Goal: Task Accomplishment & Management: Use online tool/utility

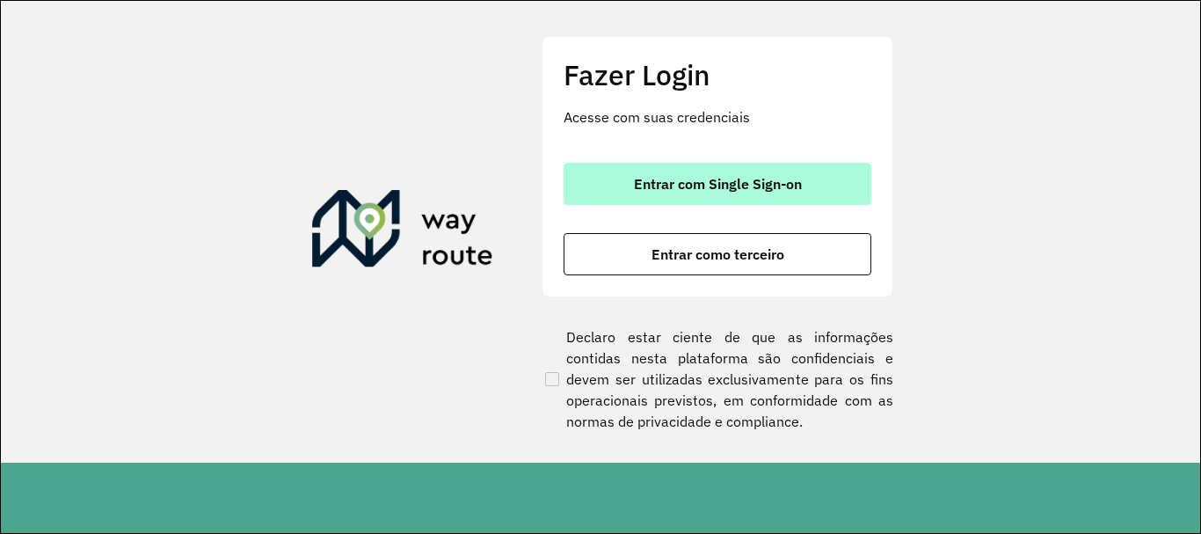
click at [726, 186] on span "Entrar com Single Sign-on" at bounding box center [718, 184] width 168 height 14
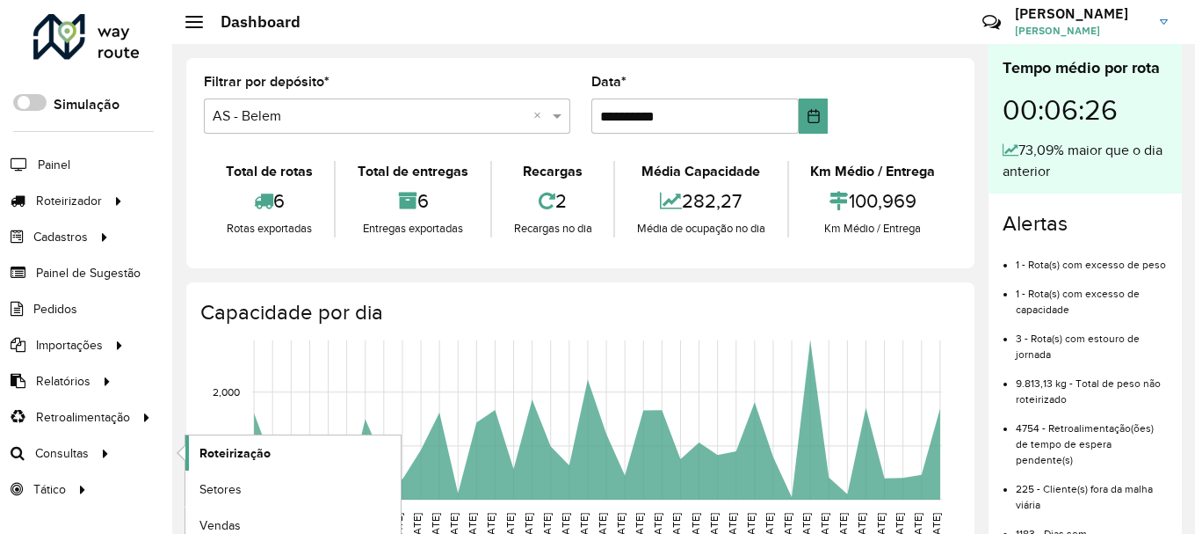
click at [222, 446] on span "Roteirização" at bounding box center [235, 453] width 71 height 18
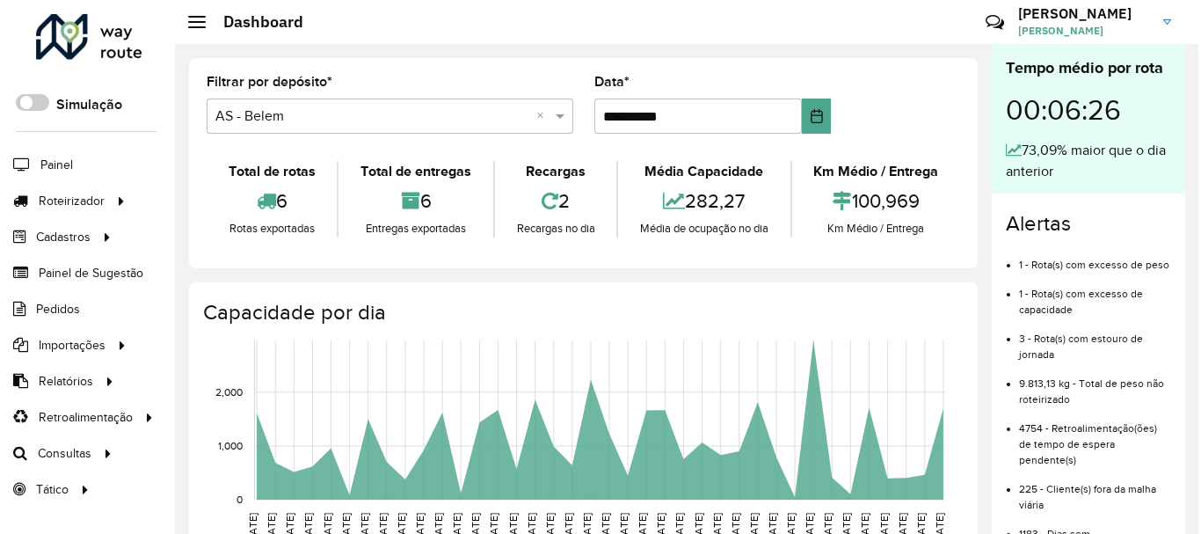
scroll to position [352, 0]
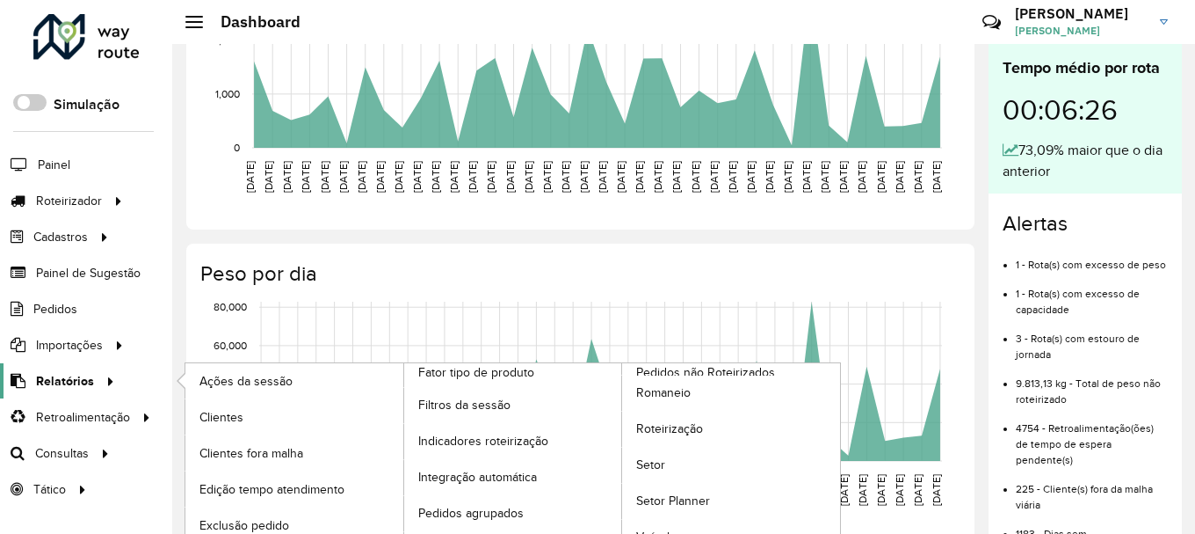
click at [78, 387] on span "Relatórios" at bounding box center [65, 381] width 58 height 18
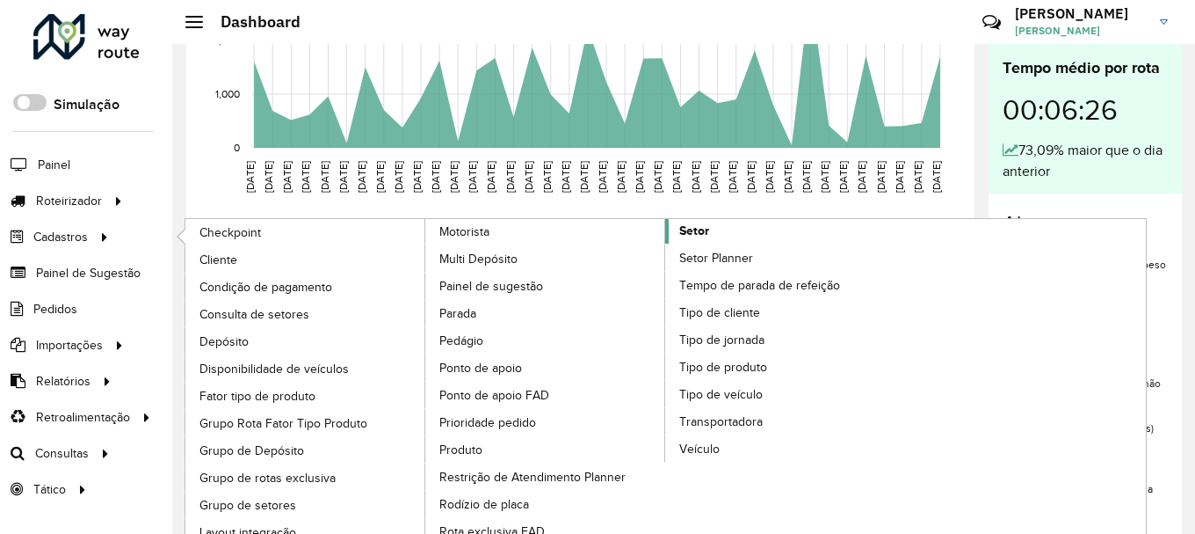
click at [707, 233] on span "Setor" at bounding box center [694, 230] width 30 height 18
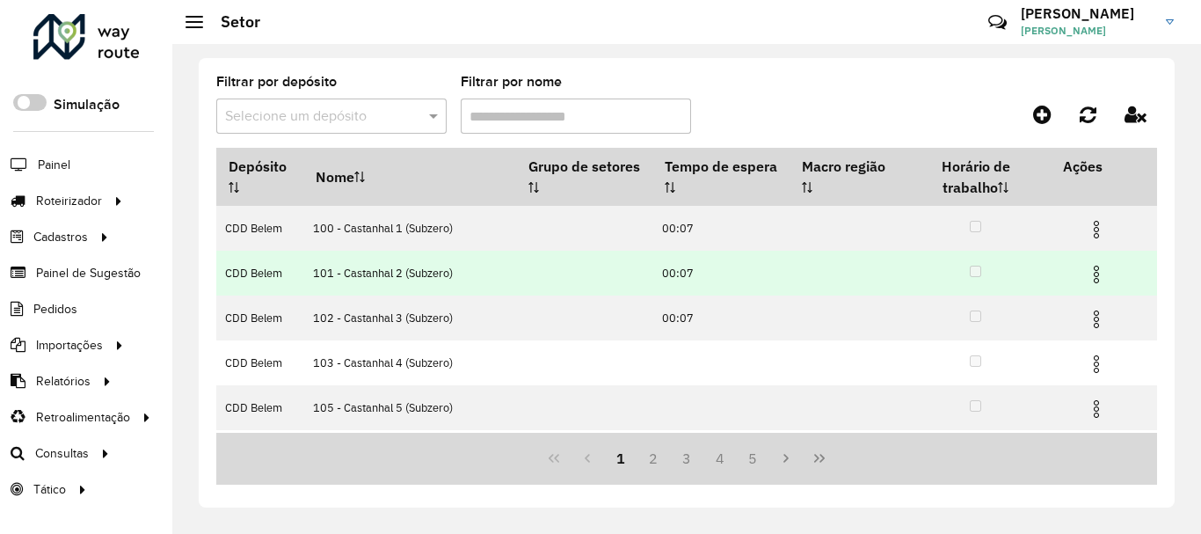
click at [1090, 280] on img at bounding box center [1095, 274] width 21 height 21
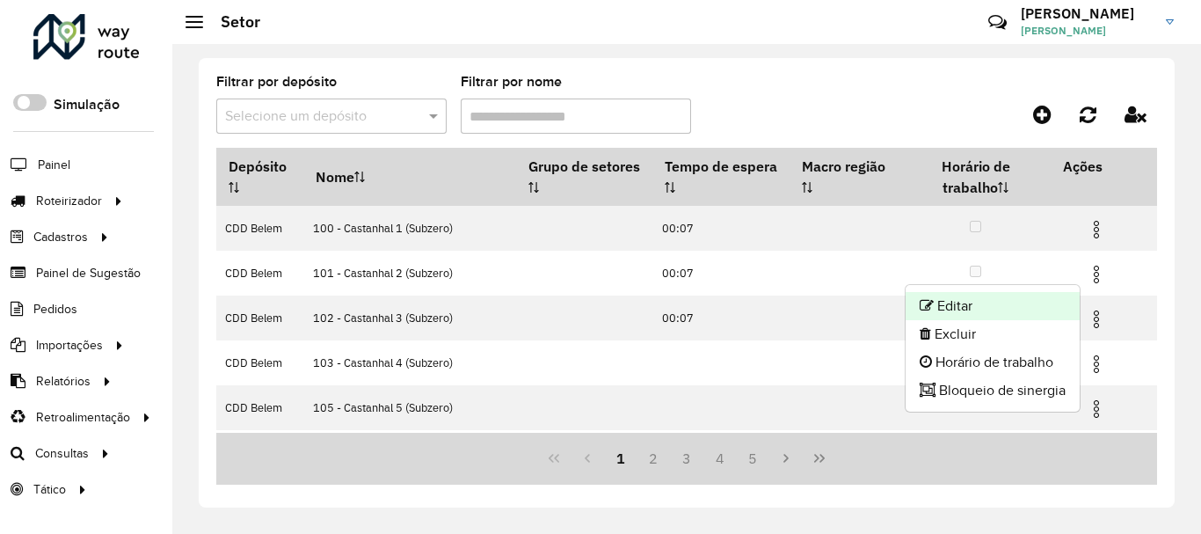
click at [982, 308] on li "Editar" at bounding box center [992, 306] width 174 height 28
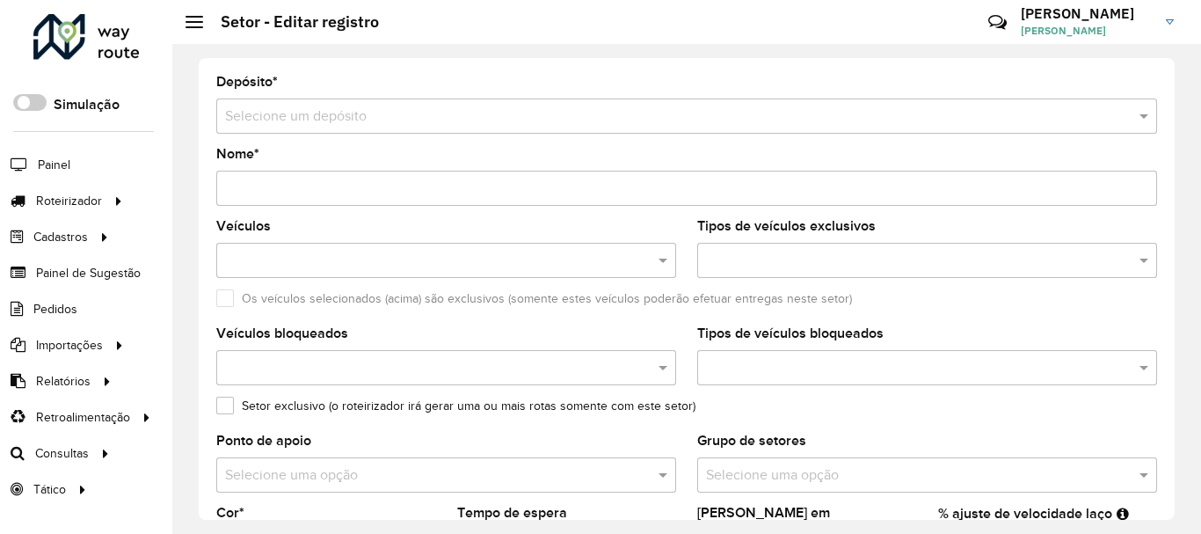
type input "**********"
type input "*******"
type input "*****"
type input "*"
type input "**"
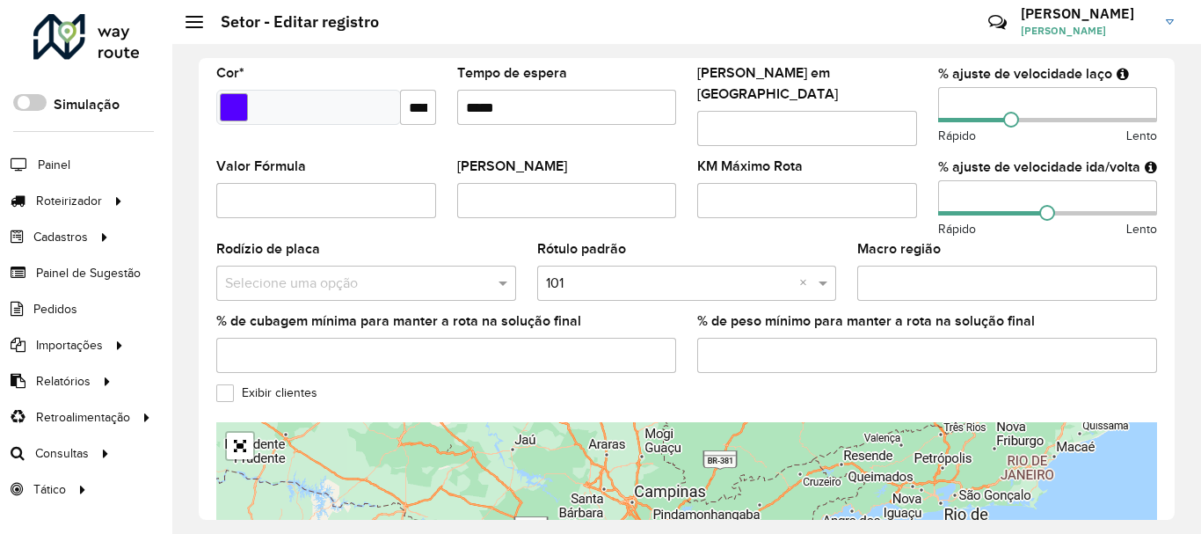
scroll to position [673, 0]
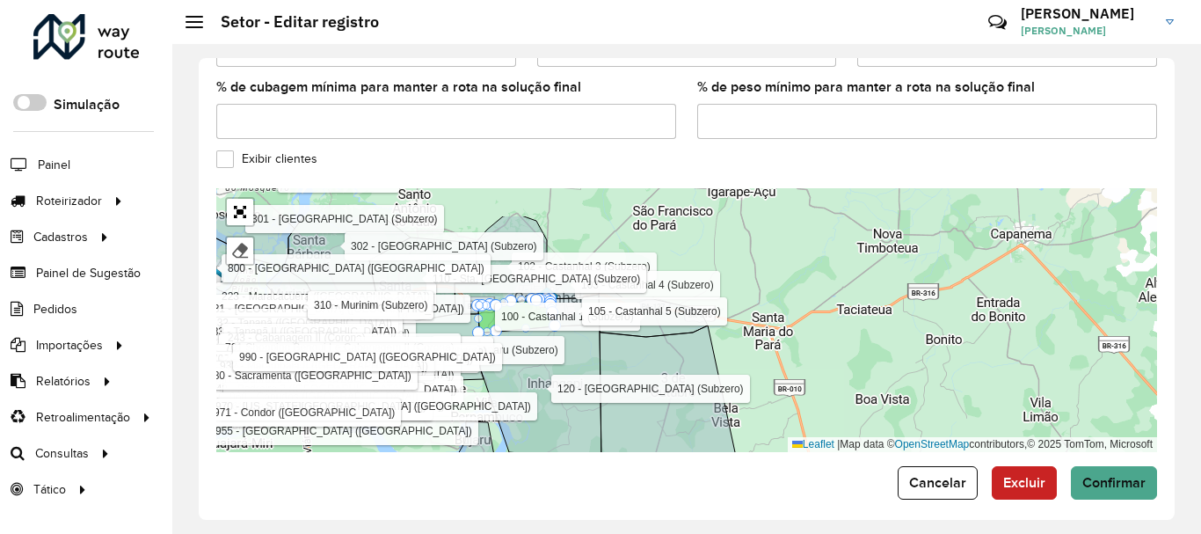
drag, startPoint x: 484, startPoint y: 224, endPoint x: 444, endPoint y: 279, distance: 67.9
click at [444, 279] on icon at bounding box center [423, 282] width 108 height 90
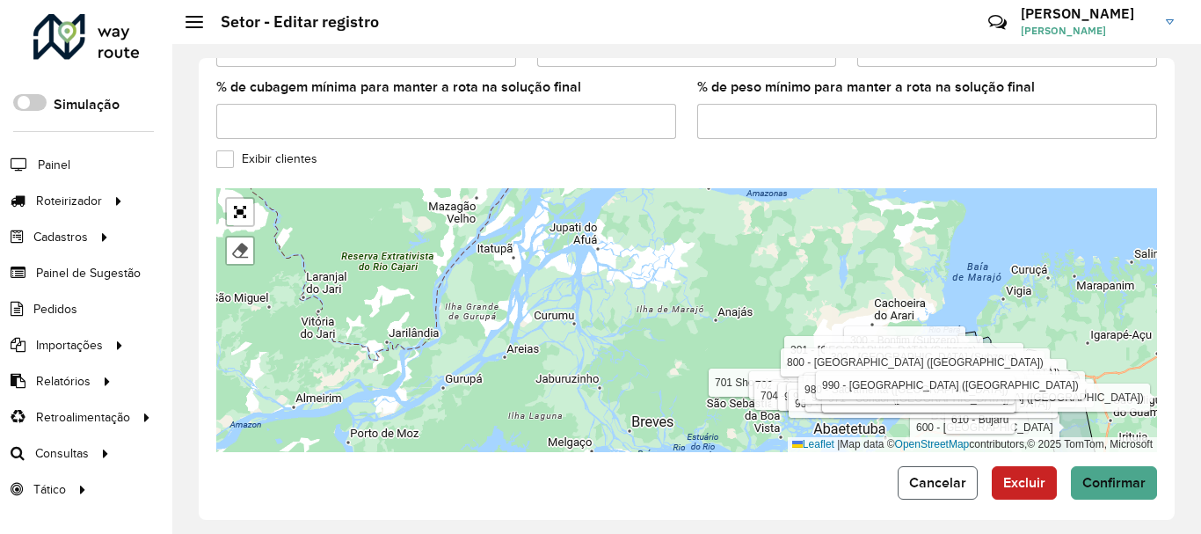
click at [961, 475] on span "Cancelar" at bounding box center [937, 482] width 57 height 15
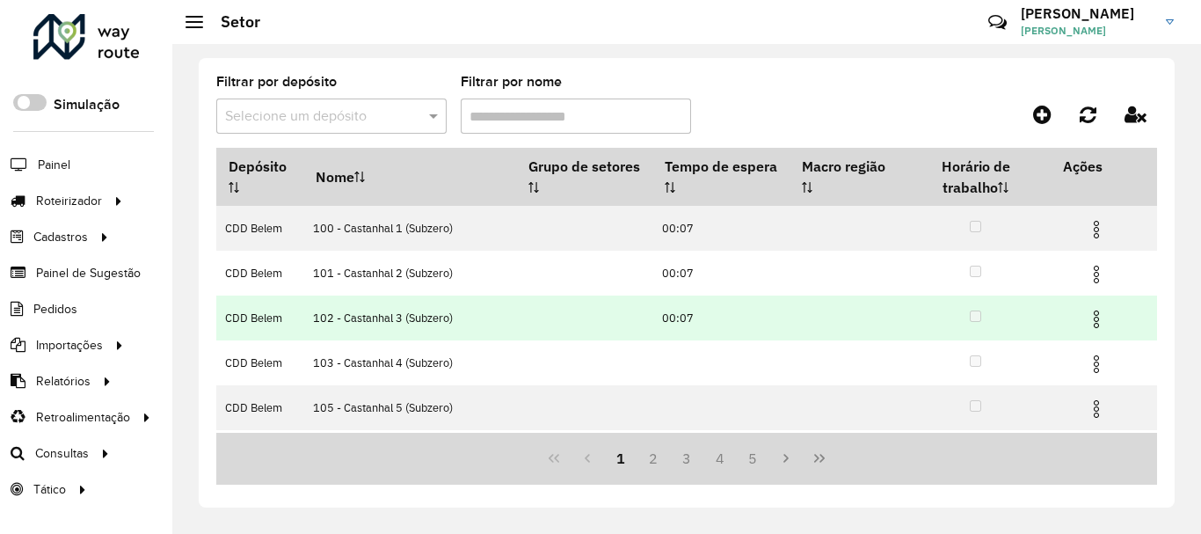
click at [1095, 316] on img at bounding box center [1095, 319] width 21 height 21
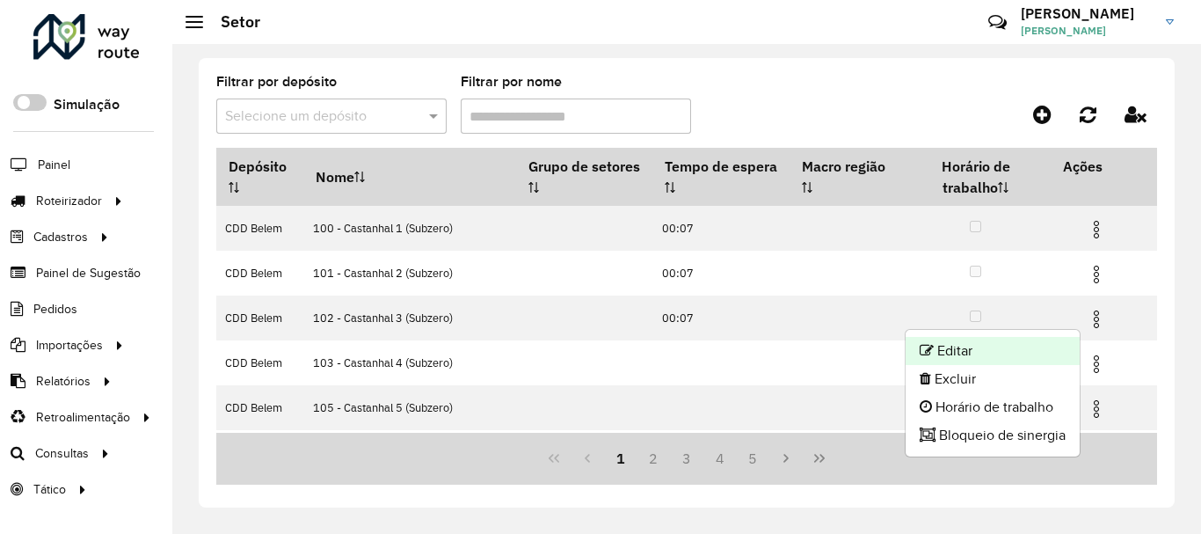
click at [947, 346] on li "Editar" at bounding box center [992, 351] width 174 height 28
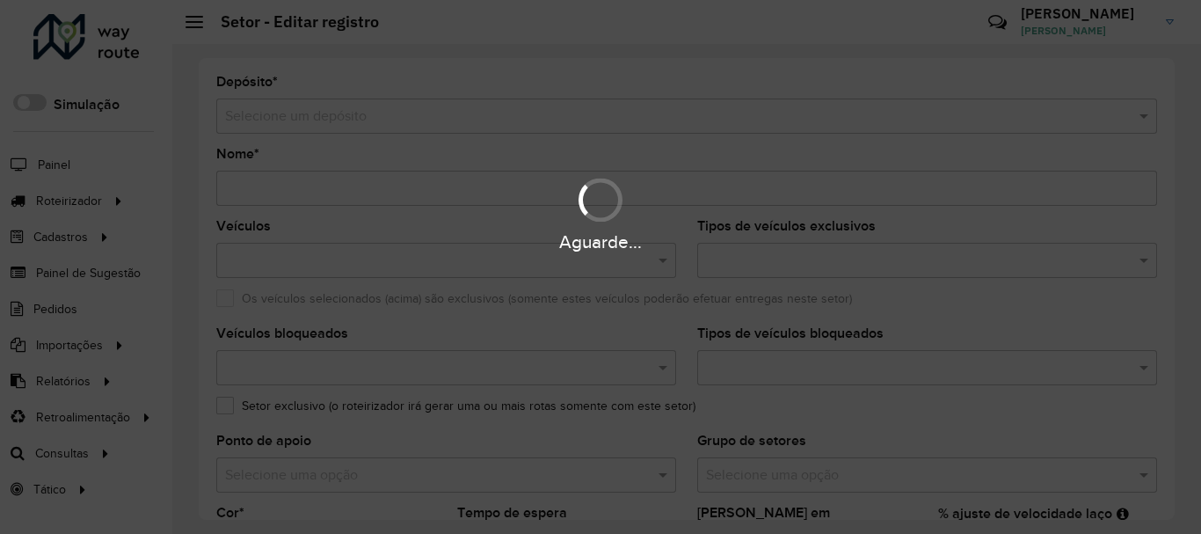
type input "**********"
type input "*******"
type input "*****"
type input "**"
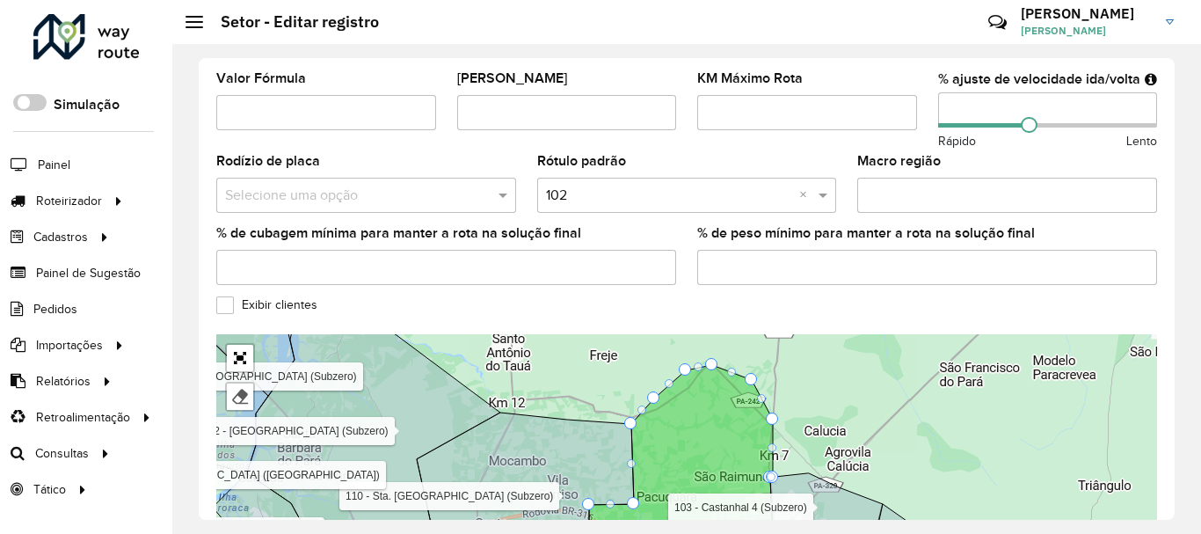
scroll to position [615, 0]
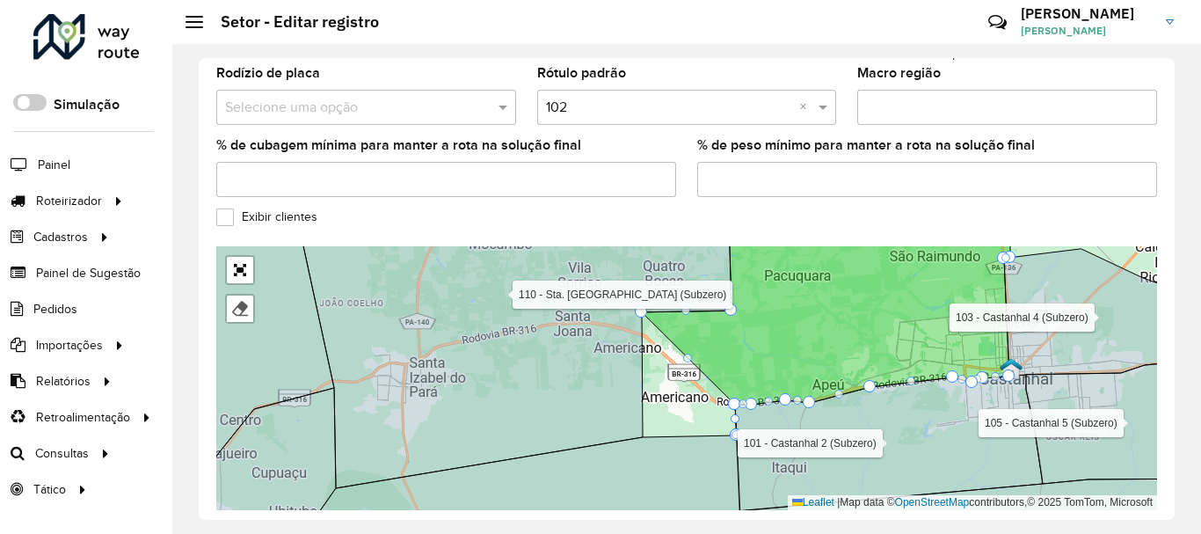
drag, startPoint x: 638, startPoint y: 424, endPoint x: 732, endPoint y: 388, distance: 100.4
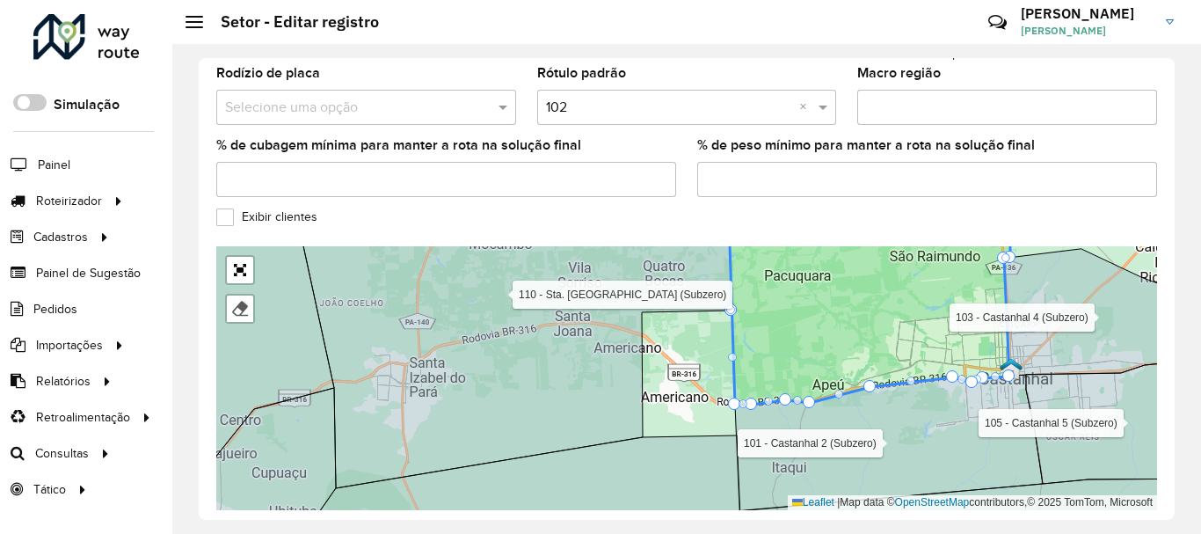
drag, startPoint x: 661, startPoint y: 301, endPoint x: 740, endPoint y: 303, distance: 79.1
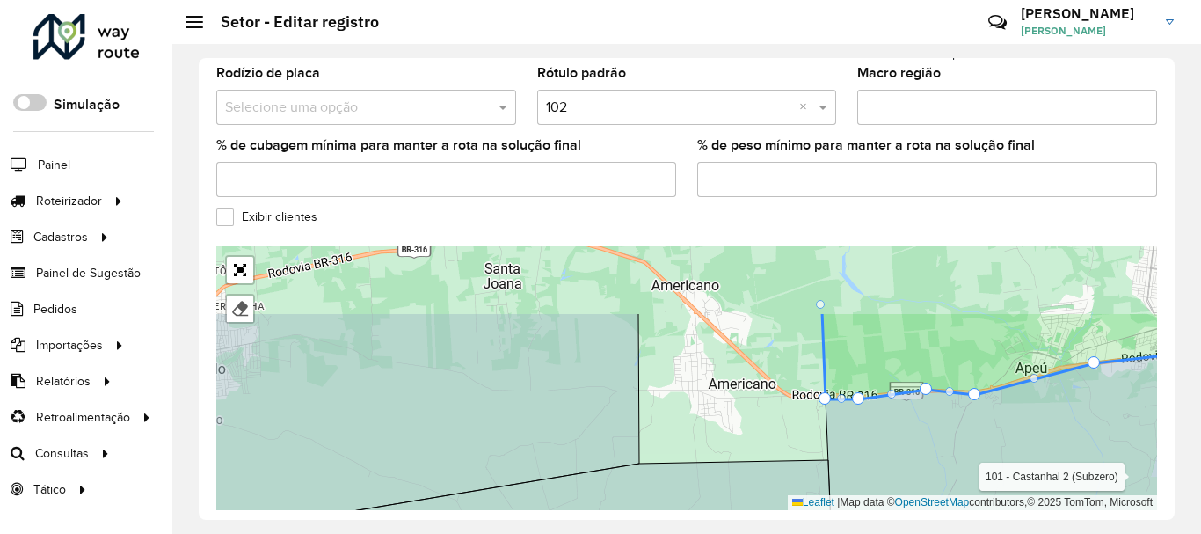
drag, startPoint x: 730, startPoint y: 340, endPoint x: 778, endPoint y: 387, distance: 67.1
click at [778, 387] on div "100 - Castanhal 1 (Subzero) 101 - Castanhal 2 (Subzero) 103 - Castanhal 4 (Subz…" at bounding box center [686, 378] width 940 height 264
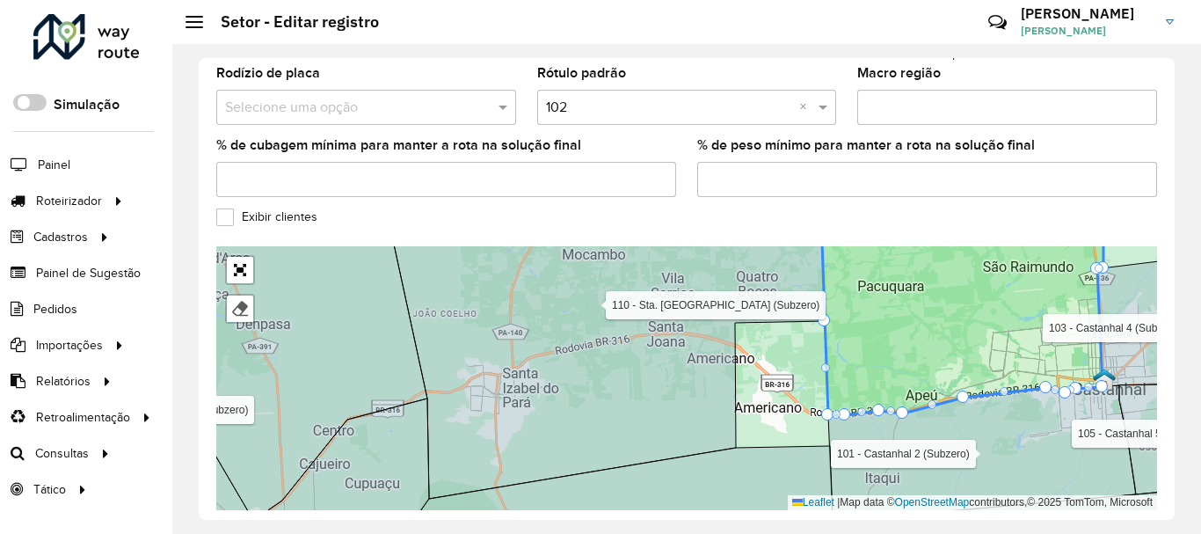
click at [1093, 524] on button "Confirmar" at bounding box center [1114, 540] width 86 height 33
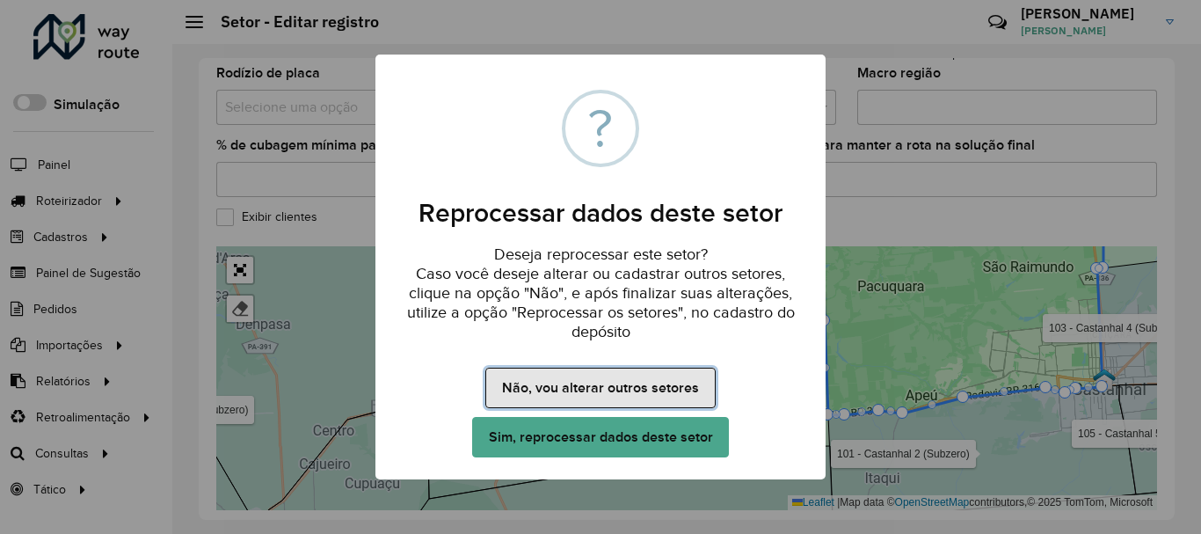
click at [667, 396] on button "Não, vou alterar outros setores" at bounding box center [599, 387] width 229 height 40
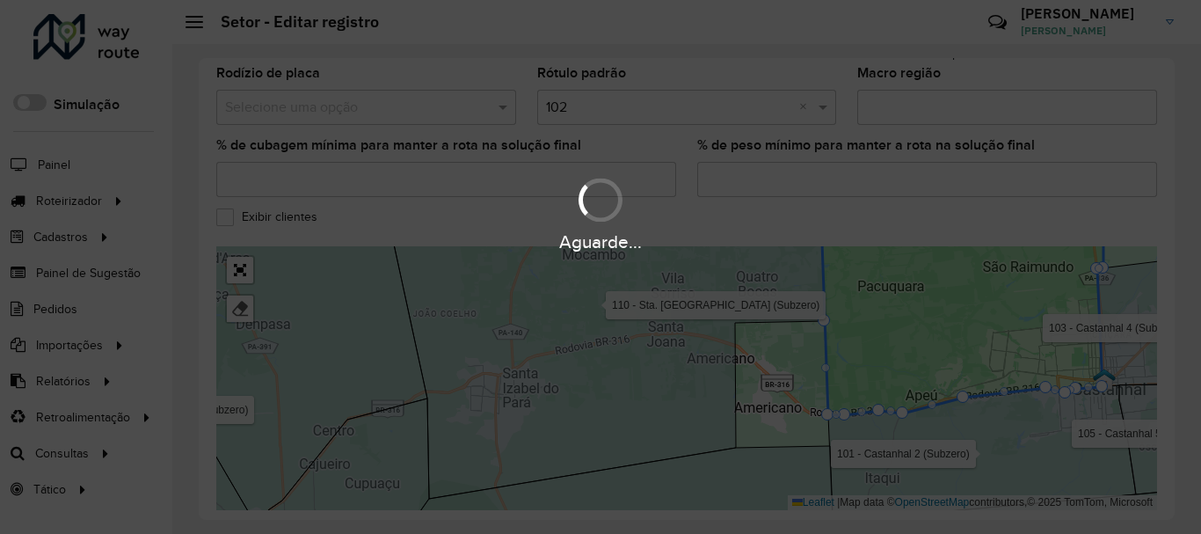
scroll to position [642, 0]
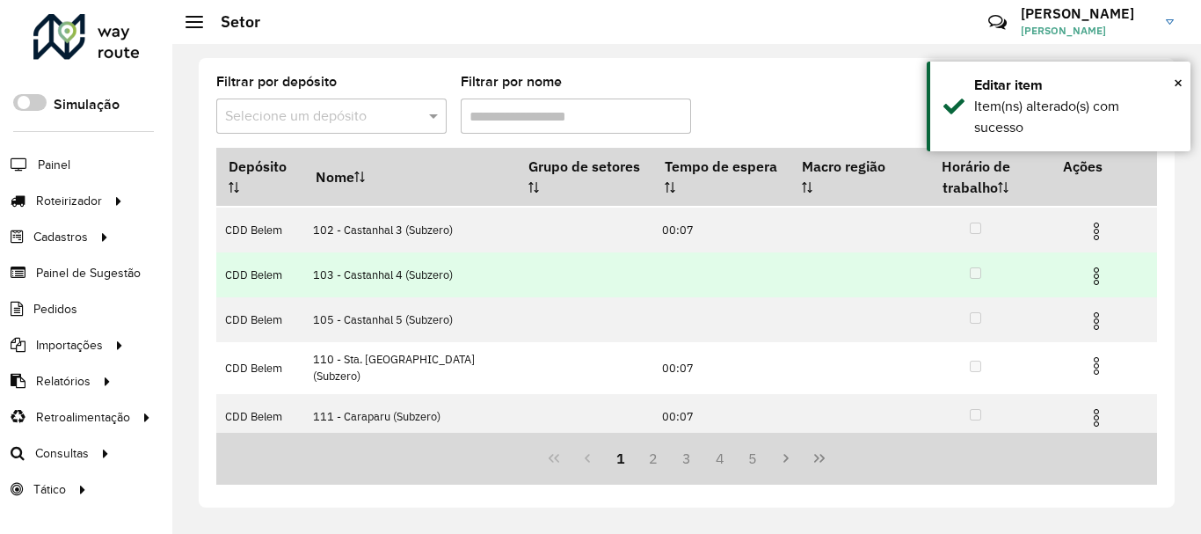
scroll to position [176, 0]
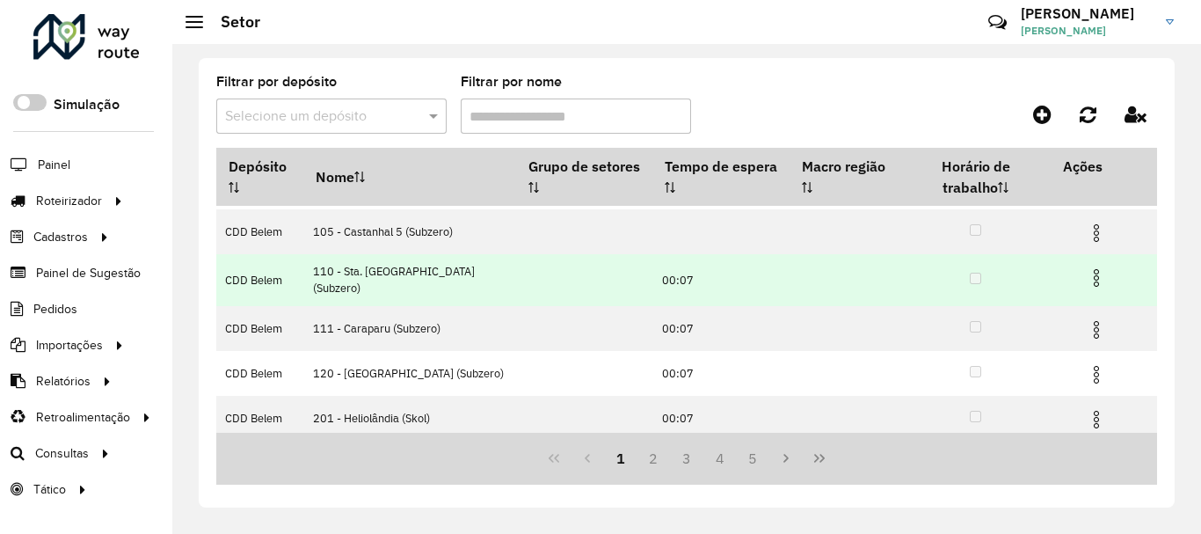
click at [1086, 280] on img at bounding box center [1095, 277] width 21 height 21
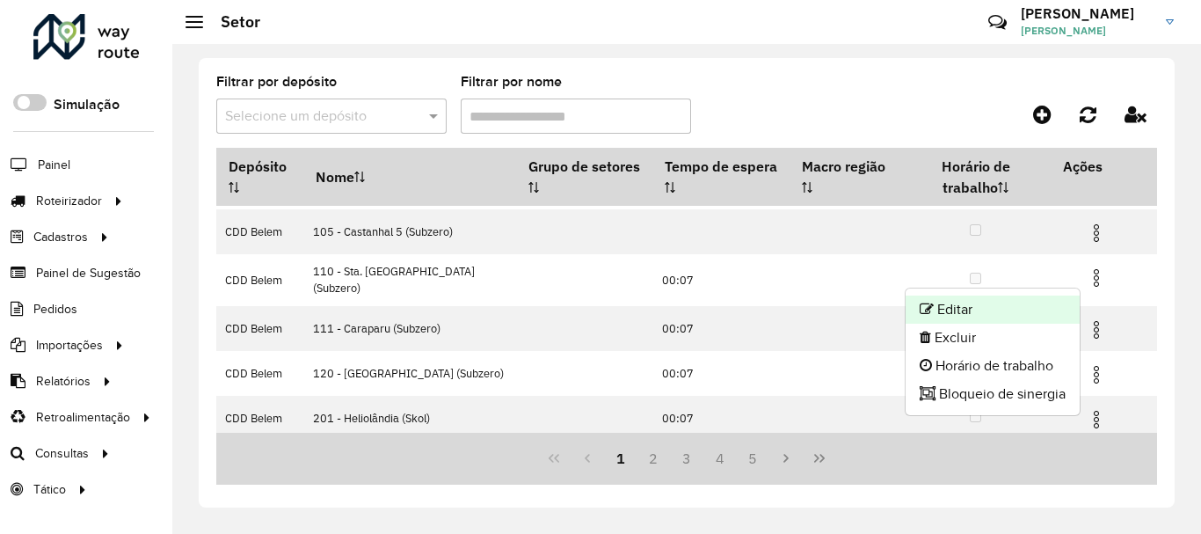
click at [984, 312] on li "Editar" at bounding box center [992, 309] width 174 height 28
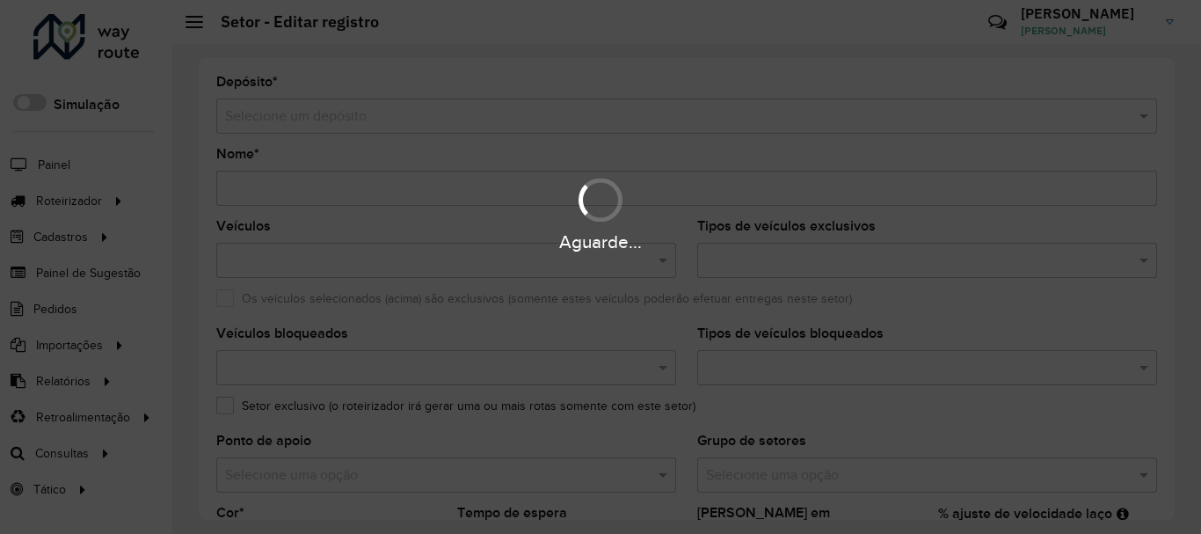
type input "**********"
type input "*******"
type input "*****"
type input "**"
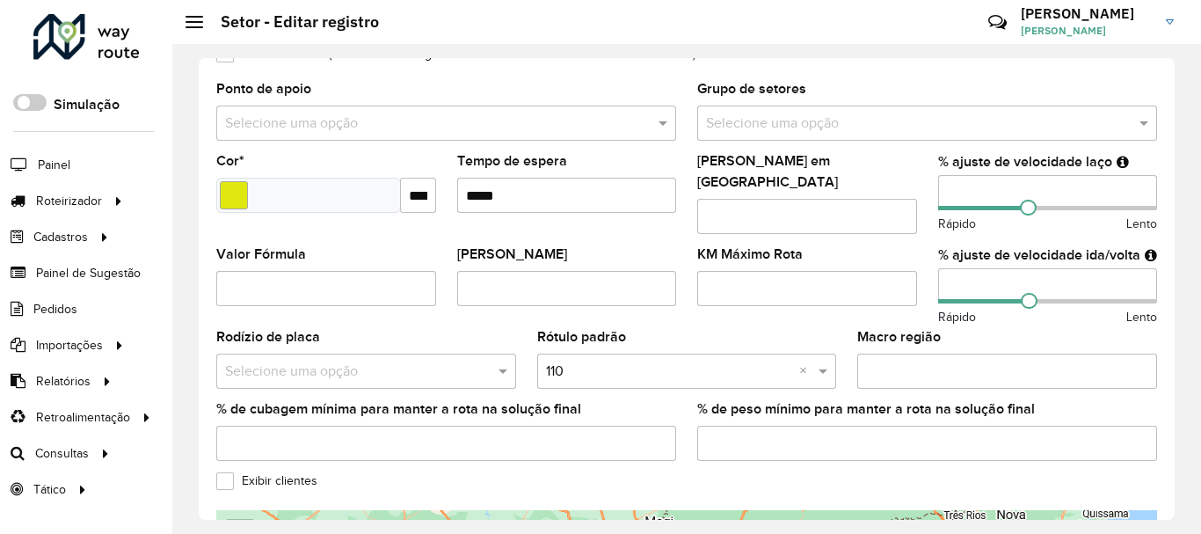
scroll to position [673, 0]
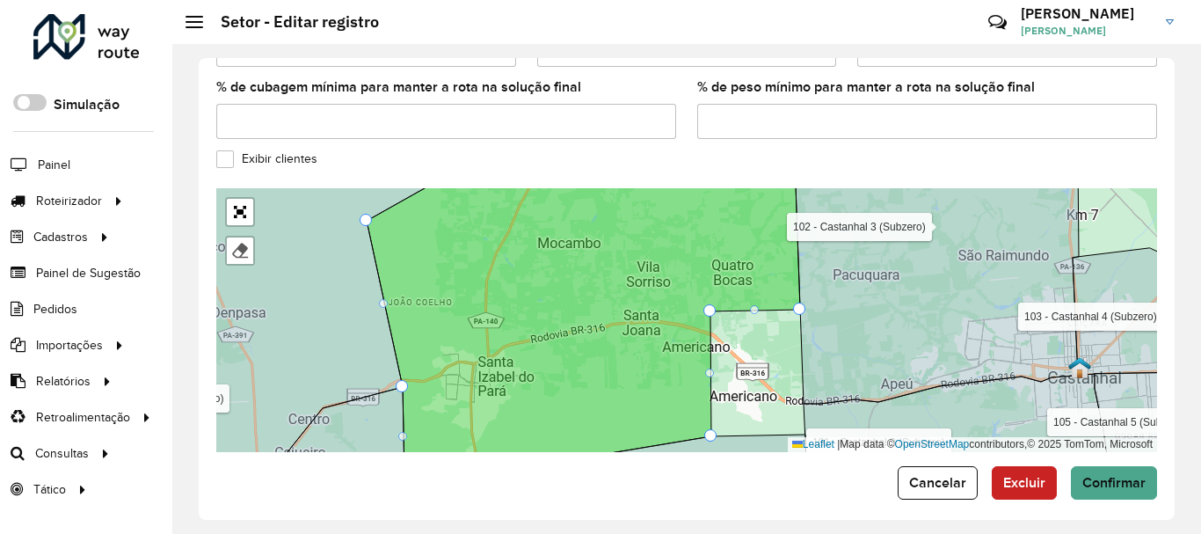
drag, startPoint x: 714, startPoint y: 427, endPoint x: 715, endPoint y: 399, distance: 28.1
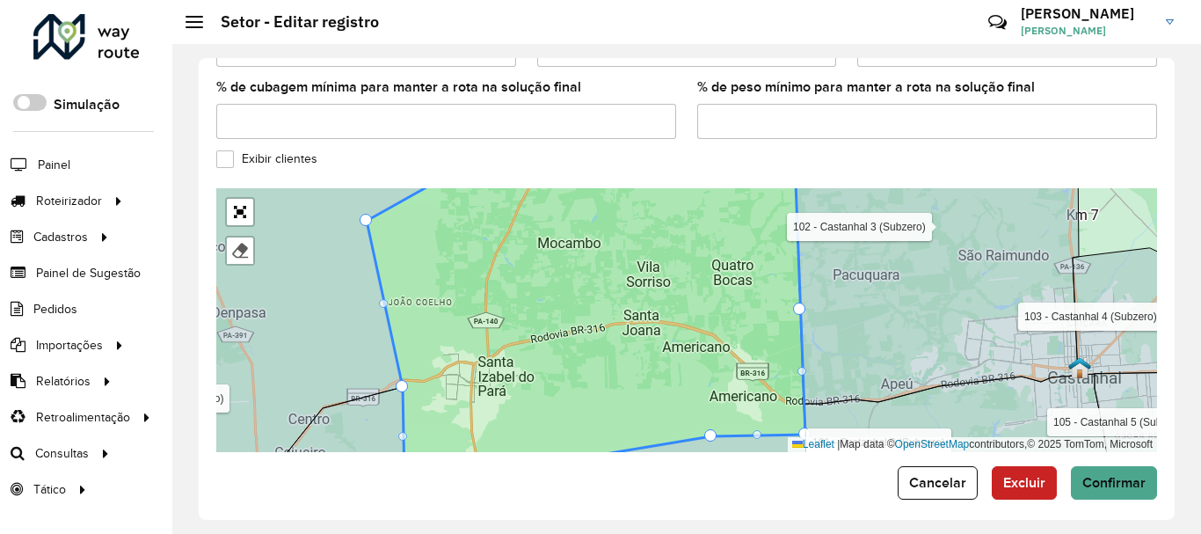
drag, startPoint x: 713, startPoint y: 303, endPoint x: 802, endPoint y: 423, distance: 148.9
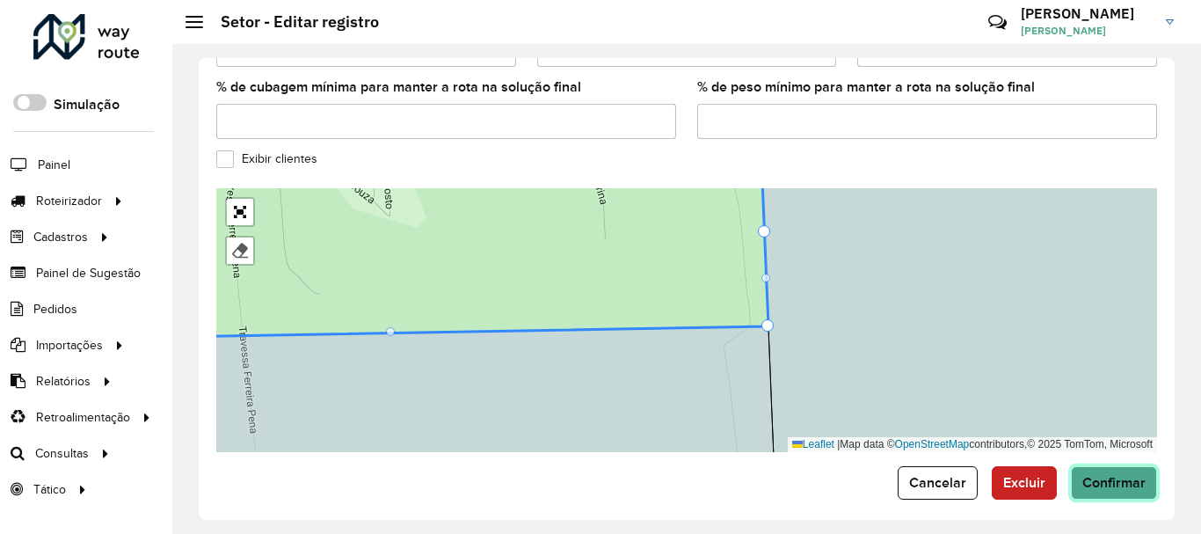
click at [1121, 475] on span "Confirmar" at bounding box center [1113, 482] width 63 height 15
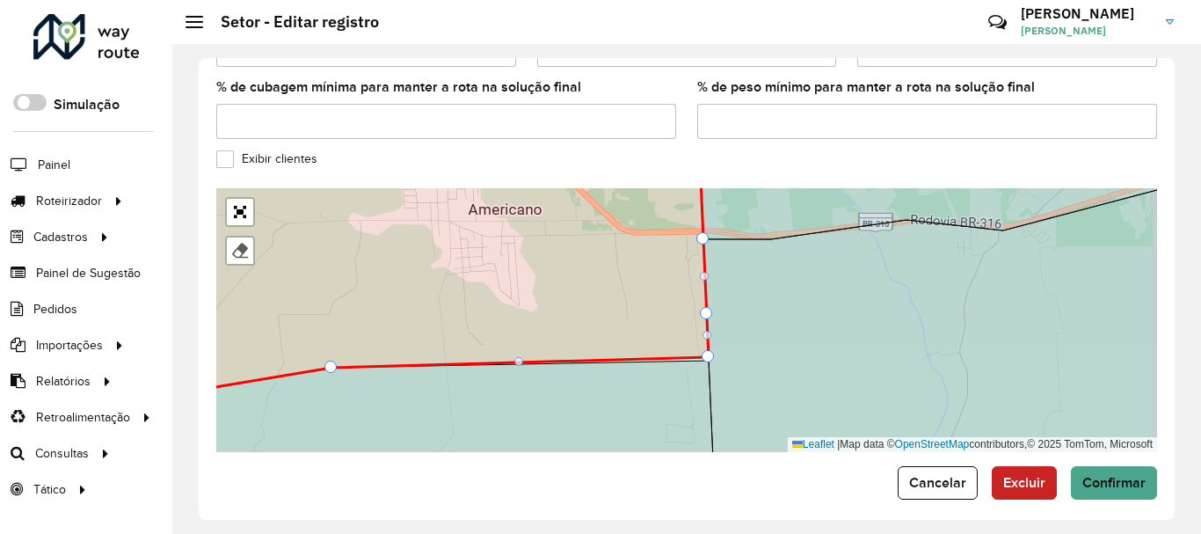
drag, startPoint x: 706, startPoint y: 348, endPoint x: 715, endPoint y: 345, distance: 9.5
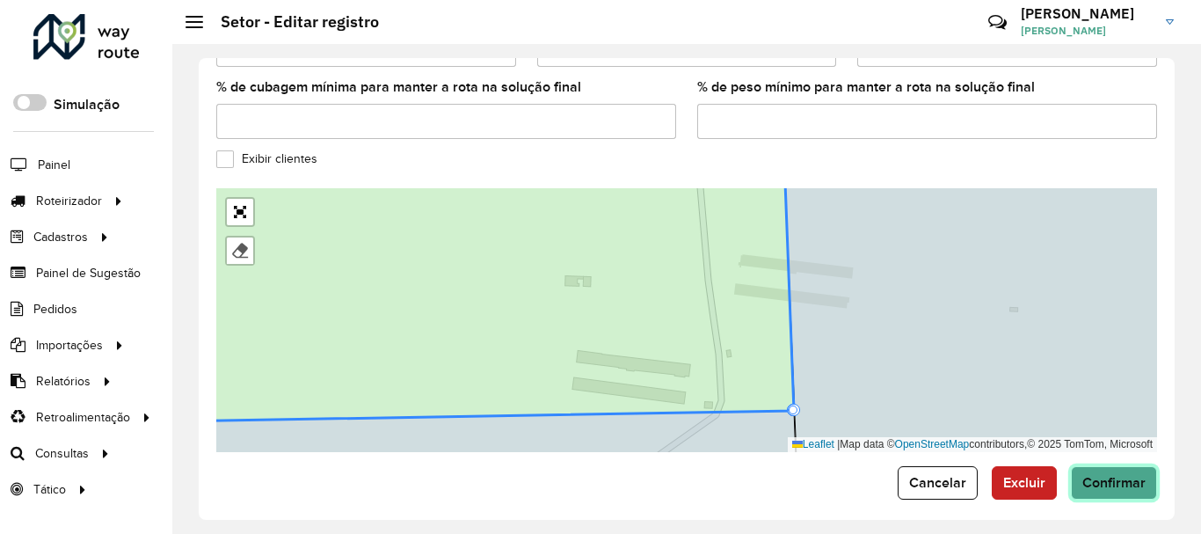
click at [1126, 475] on span "Confirmar" at bounding box center [1113, 482] width 63 height 15
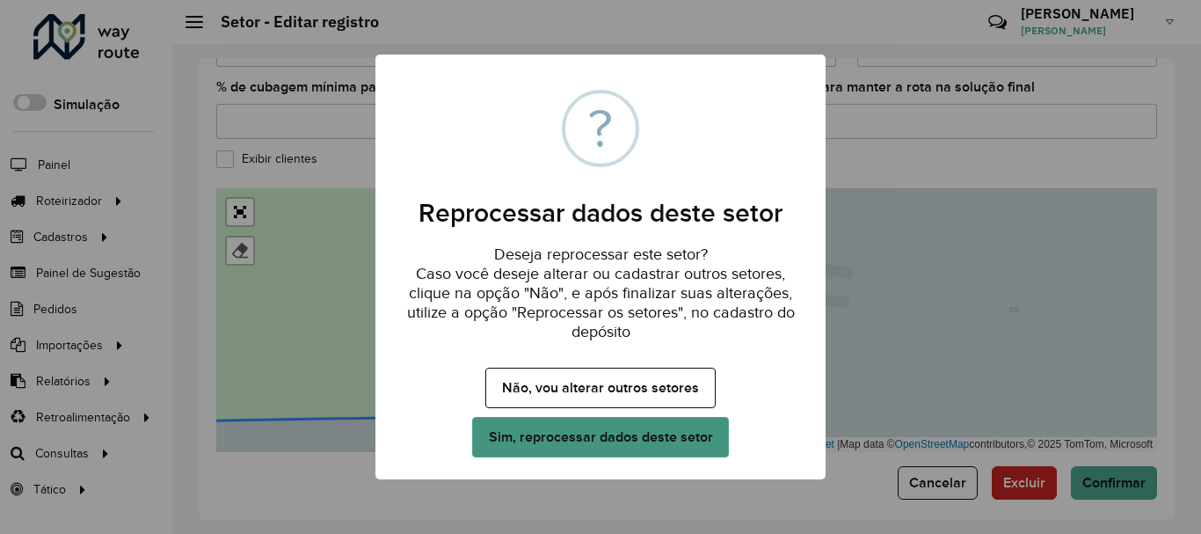
click at [688, 439] on button "Sim, reprocessar dados deste setor" at bounding box center [600, 437] width 257 height 40
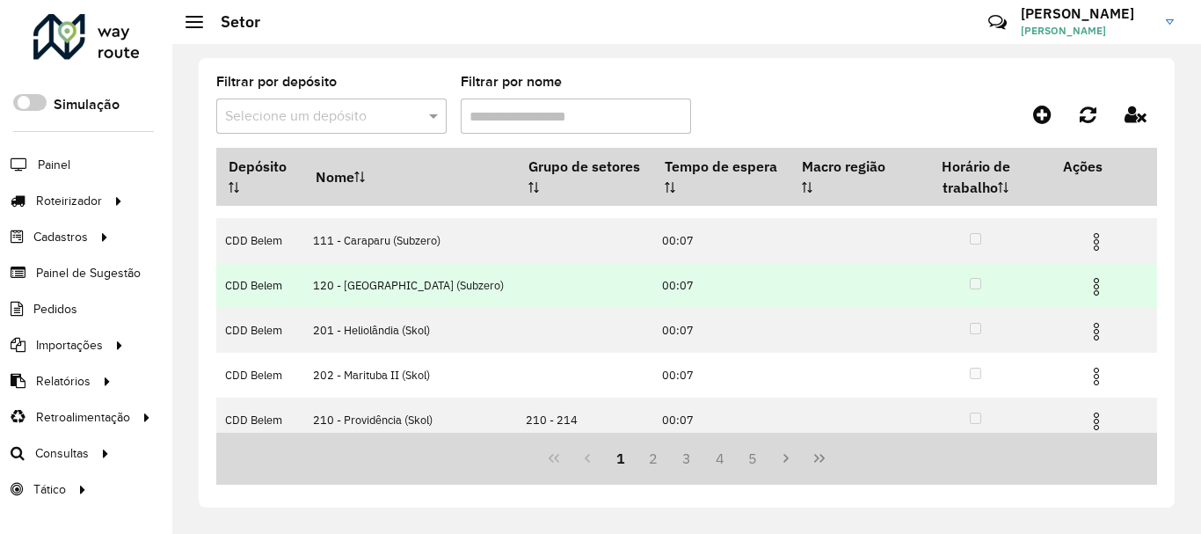
scroll to position [176, 0]
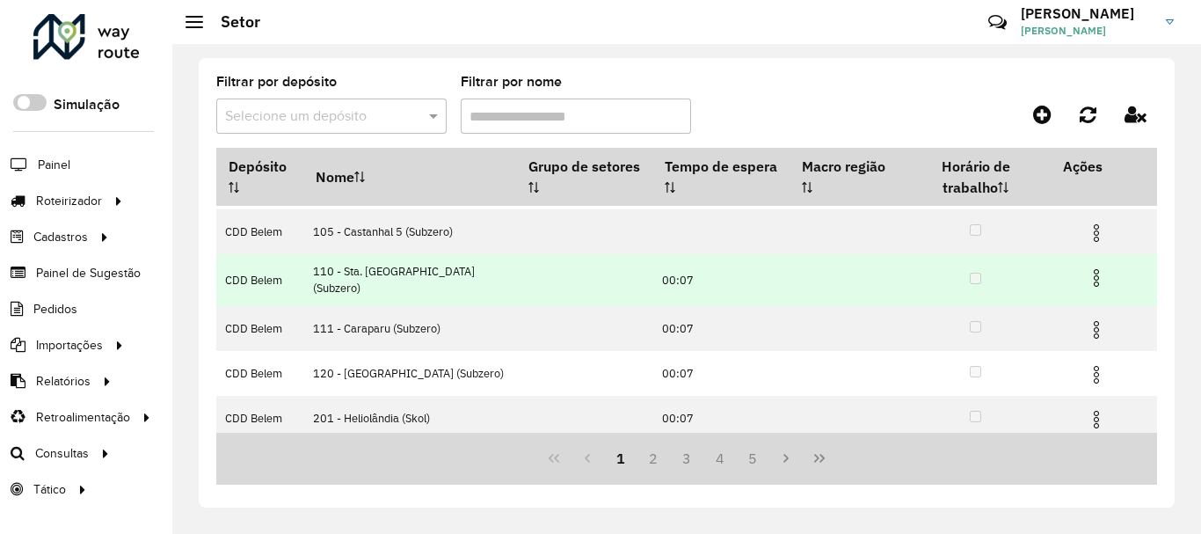
click at [1093, 274] on img at bounding box center [1095, 277] width 21 height 21
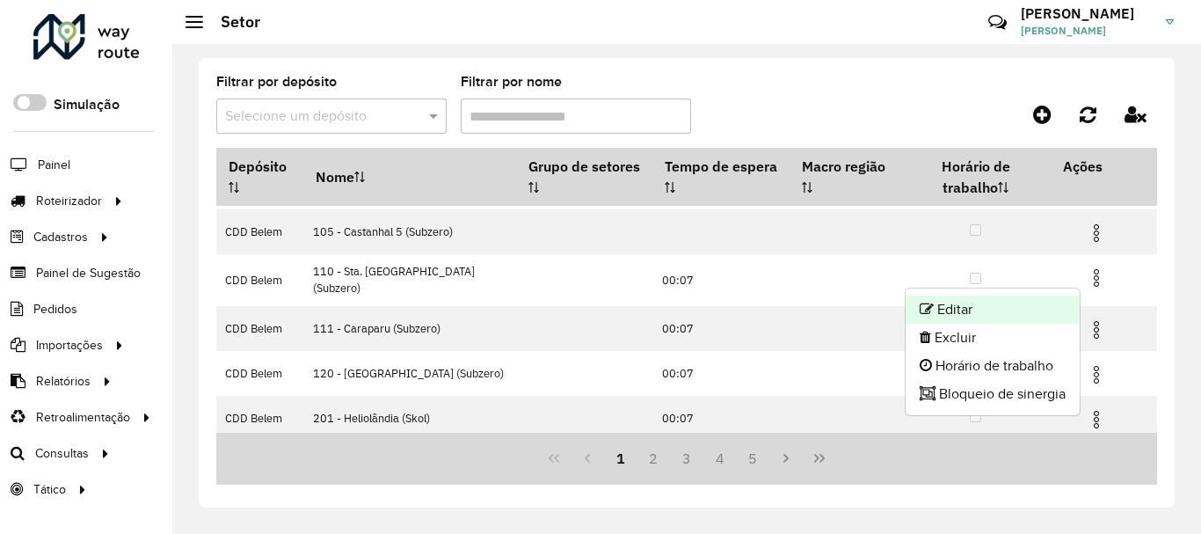
click at [980, 309] on li "Editar" at bounding box center [992, 309] width 174 height 28
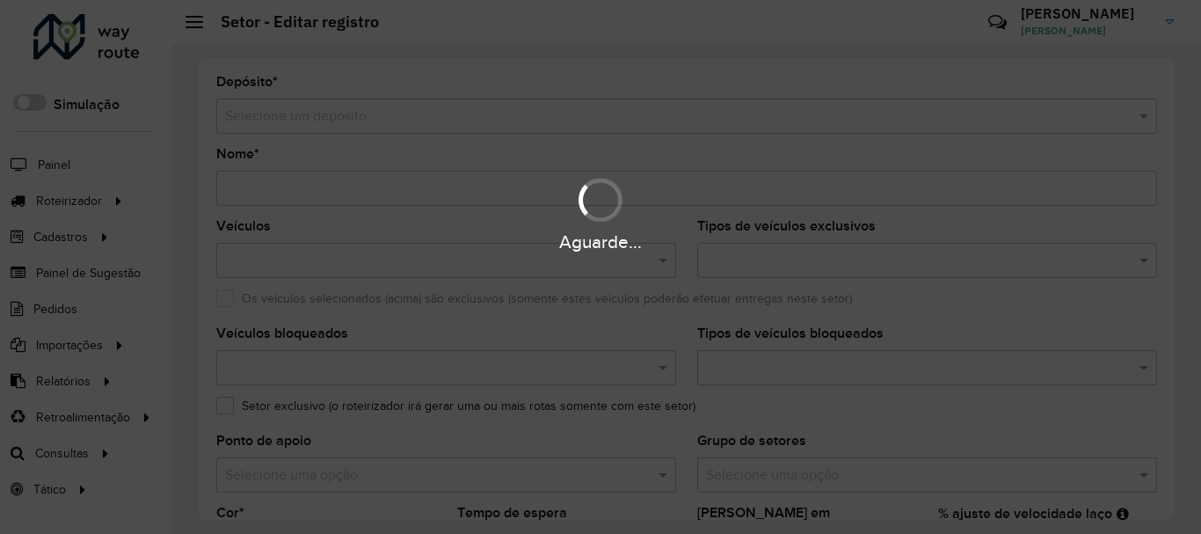
type input "**********"
type input "*******"
type input "*****"
type input "**"
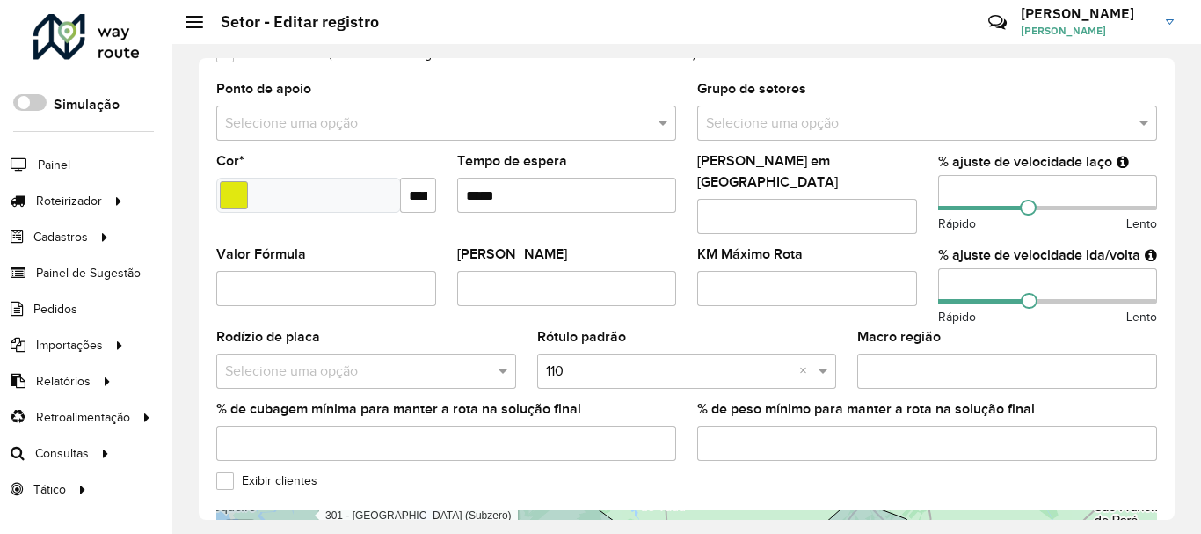
scroll to position [673, 0]
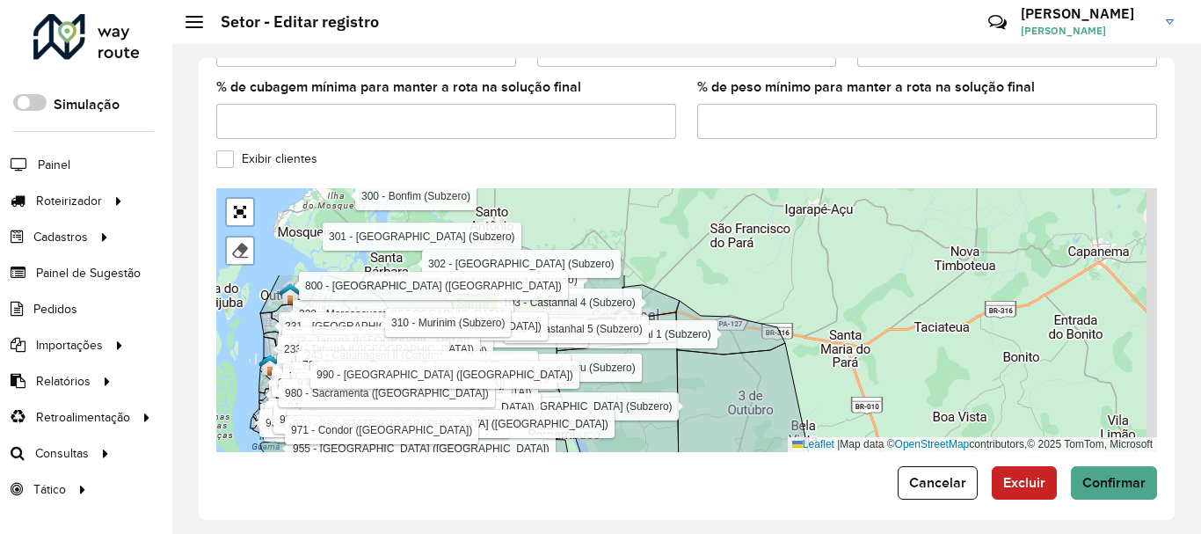
drag, startPoint x: 607, startPoint y: 338, endPoint x: 466, endPoint y: 463, distance: 188.7
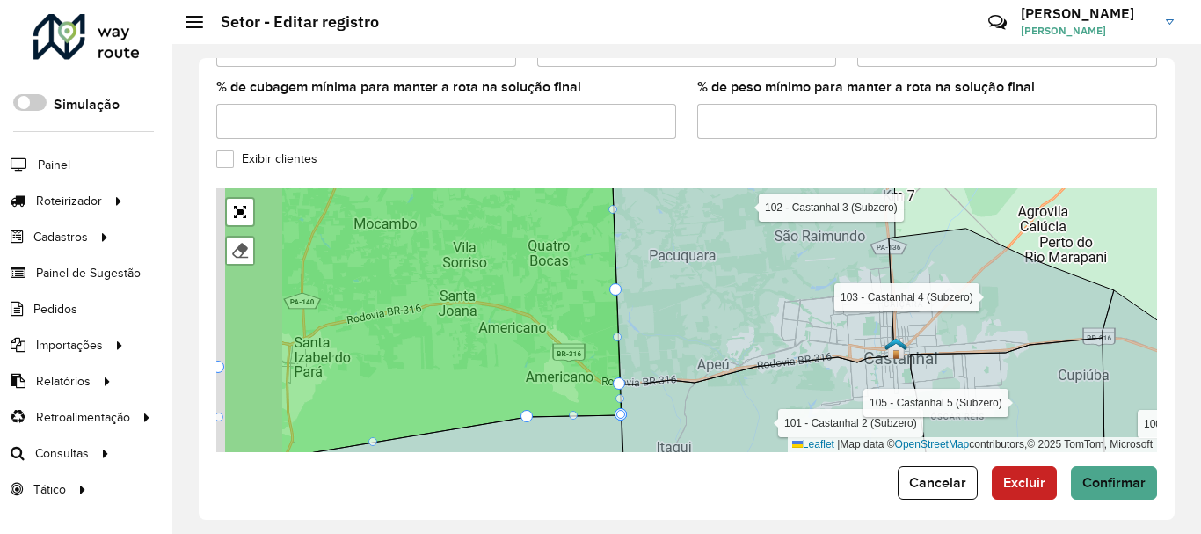
drag, startPoint x: 457, startPoint y: 393, endPoint x: 669, endPoint y: 349, distance: 216.3
click at [621, 349] on icon at bounding box center [422, 299] width 397 height 318
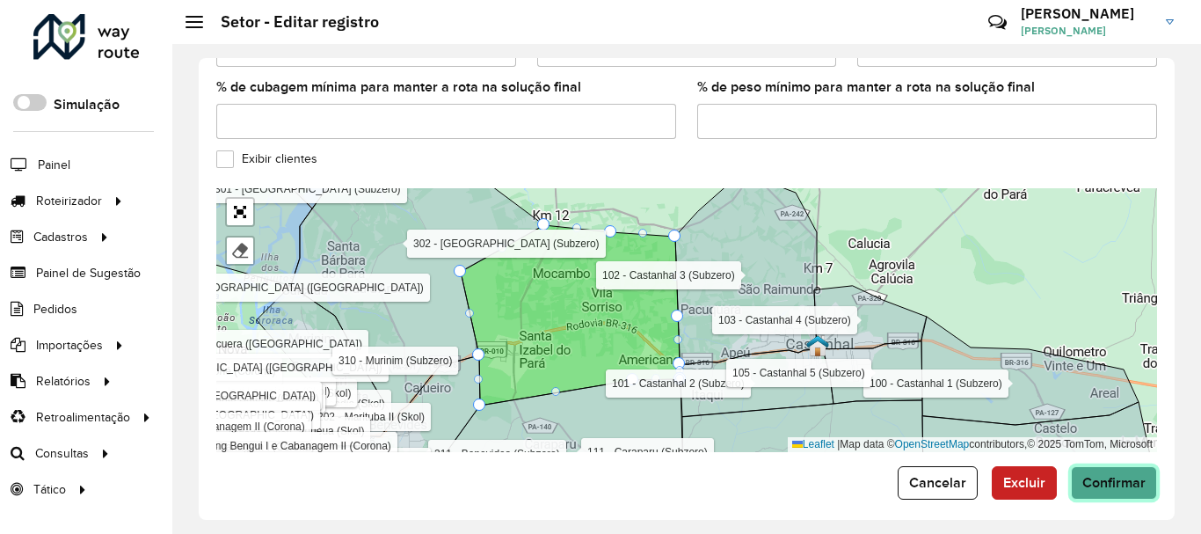
click at [1094, 466] on button "Confirmar" at bounding box center [1114, 482] width 86 height 33
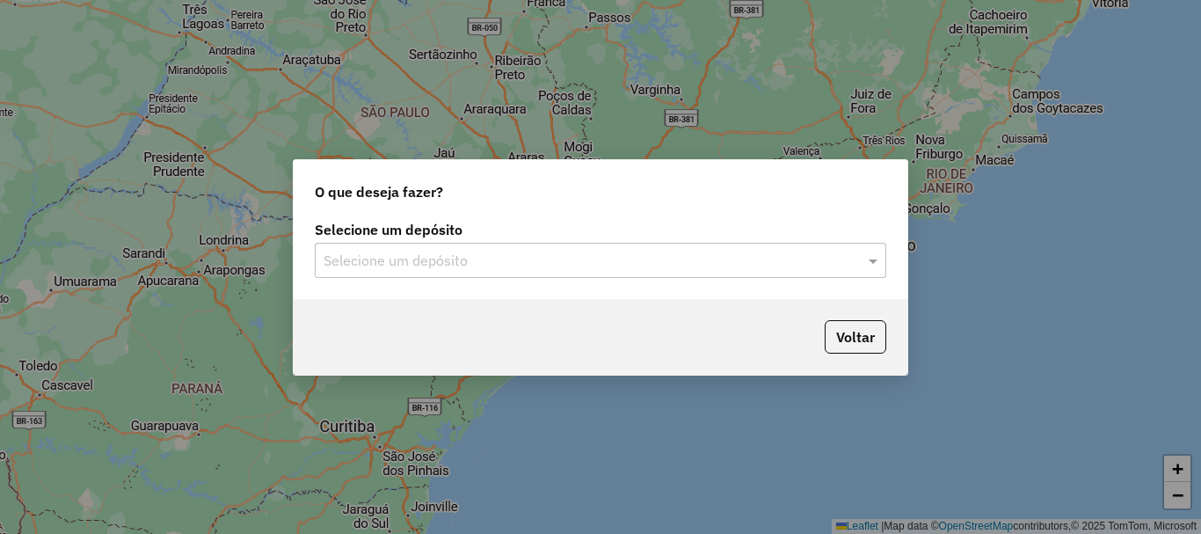
click at [600, 265] on input "text" at bounding box center [582, 260] width 519 height 21
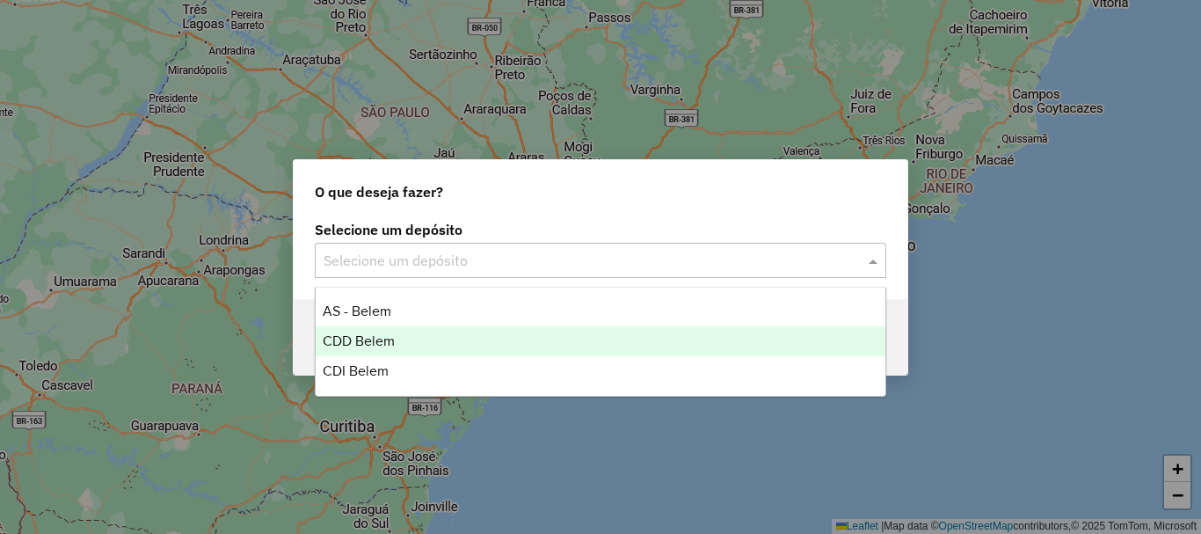
click at [373, 338] on span "CDD Belem" at bounding box center [359, 340] width 72 height 15
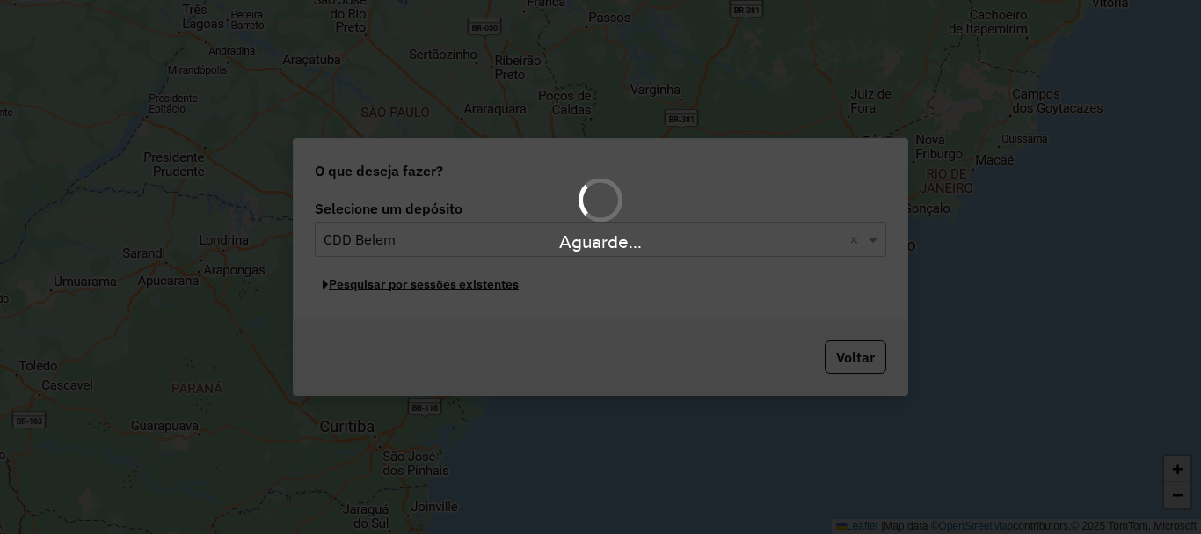
click at [486, 291] on button "Pesquisar por sessões existentes" at bounding box center [421, 284] width 212 height 27
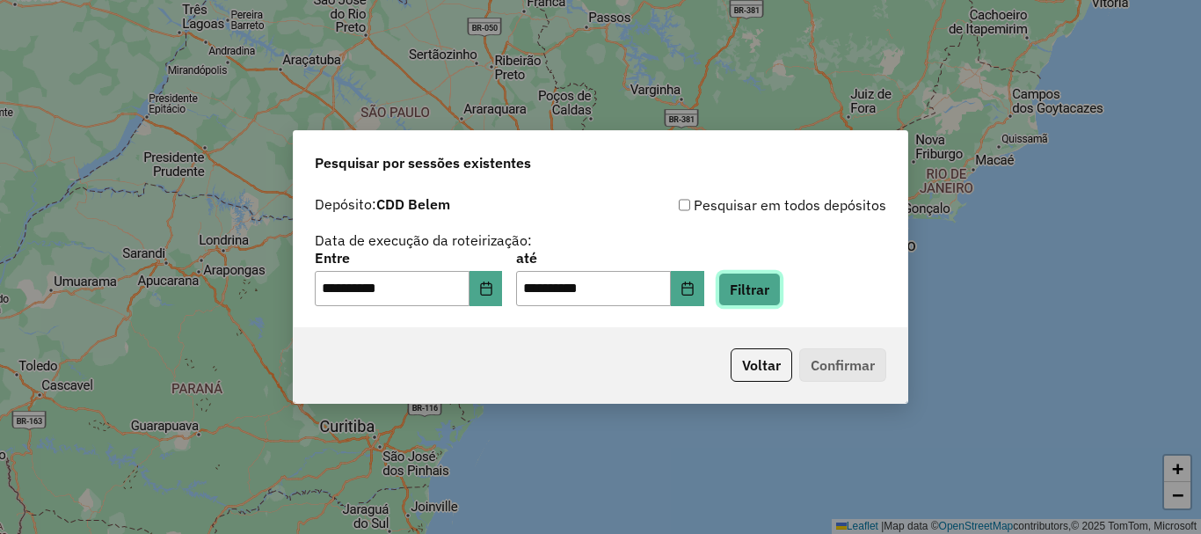
click at [780, 297] on button "Filtrar" at bounding box center [749, 288] width 62 height 33
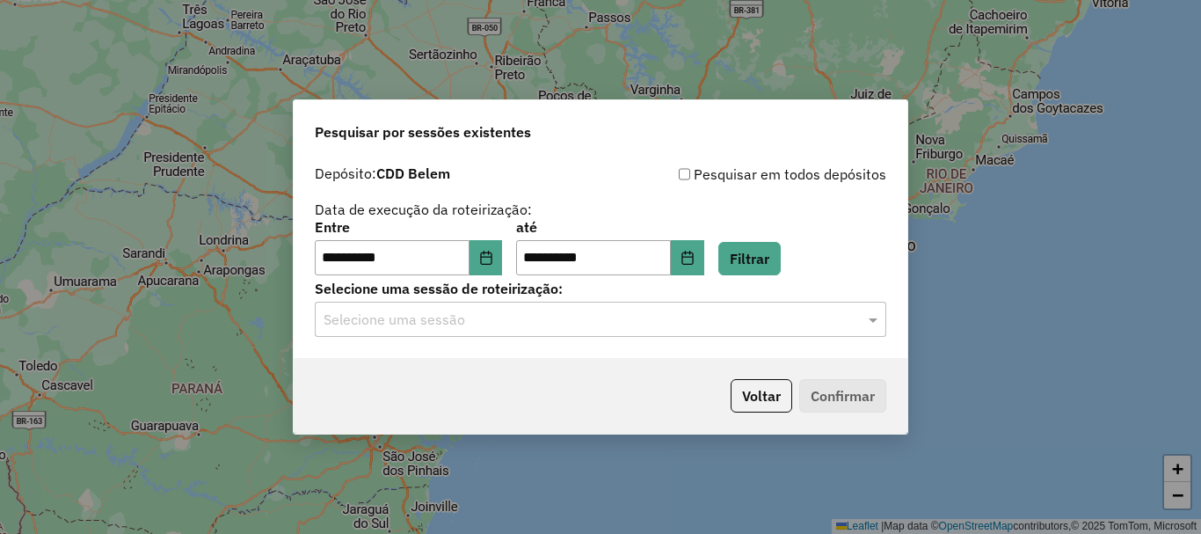
click at [802, 323] on input "text" at bounding box center [582, 319] width 519 height 21
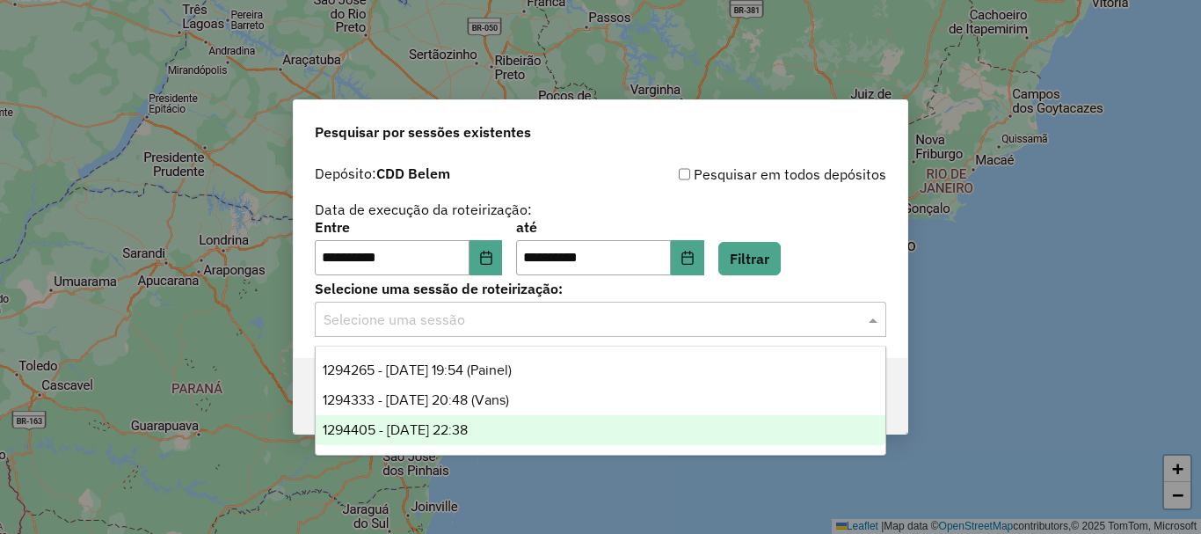
click at [468, 428] on span "1294405 - 14/10/2025 22:38" at bounding box center [395, 429] width 145 height 15
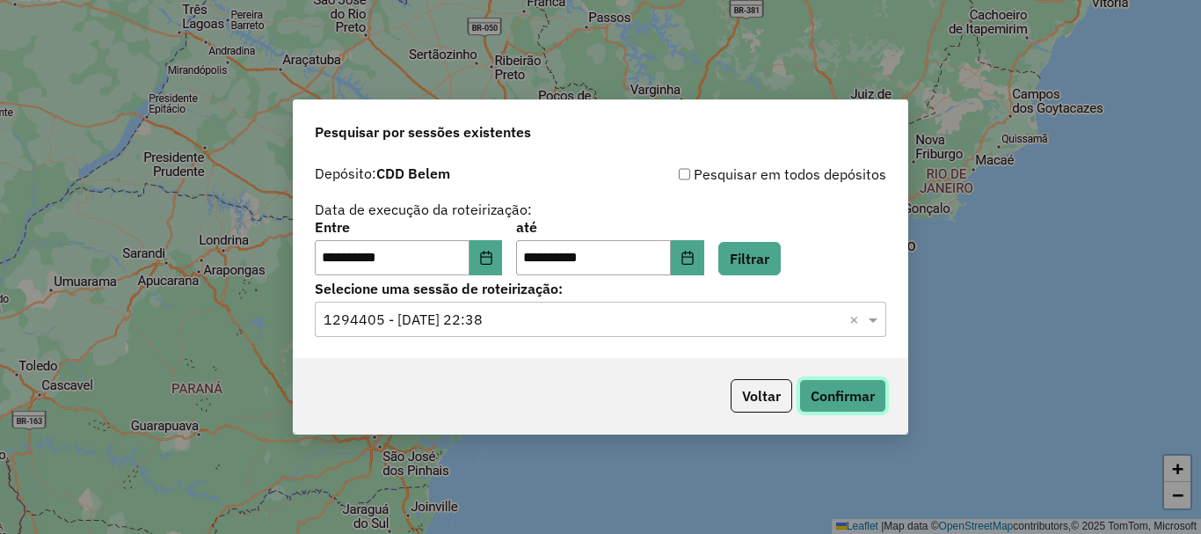
click at [822, 394] on button "Confirmar" at bounding box center [842, 395] width 87 height 33
click at [493, 247] on button "Choose Date" at bounding box center [485, 257] width 33 height 35
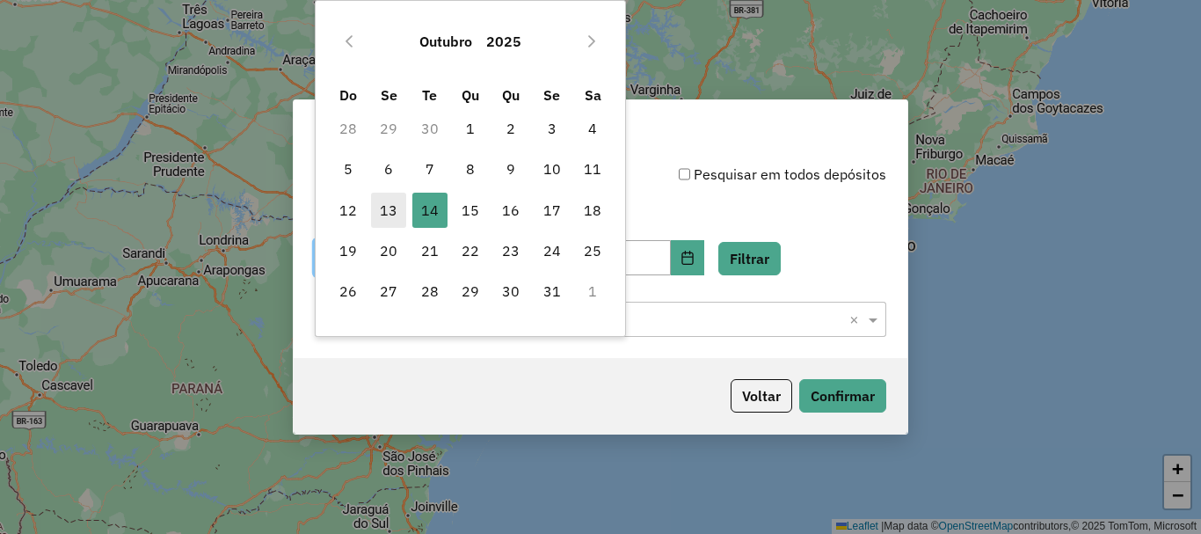
click at [392, 215] on span "13" at bounding box center [388, 209] width 35 height 35
type input "**********"
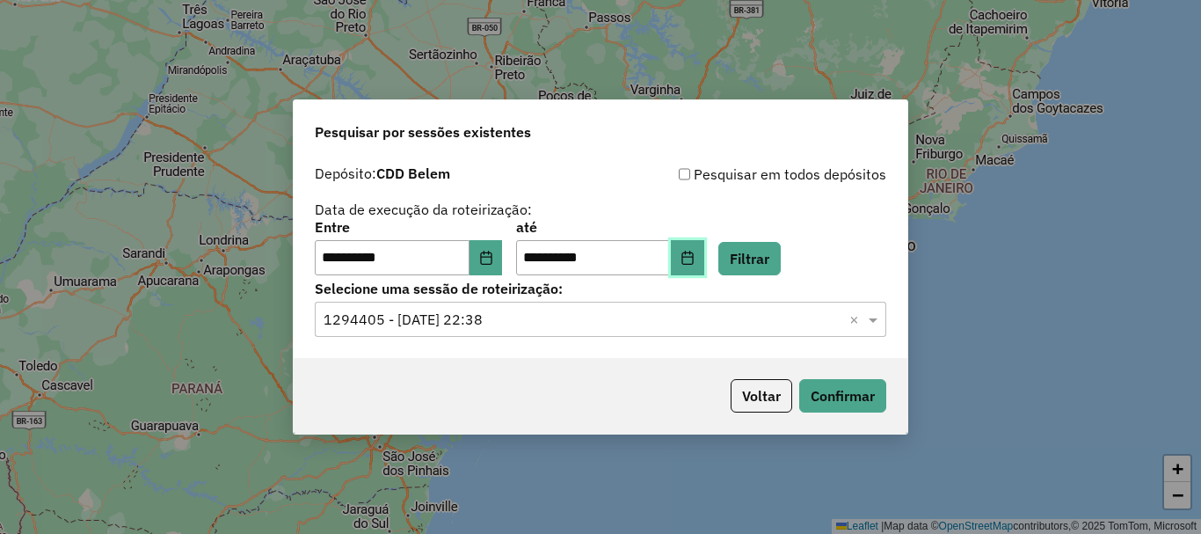
click at [694, 261] on icon "Choose Date" at bounding box center [687, 257] width 14 height 14
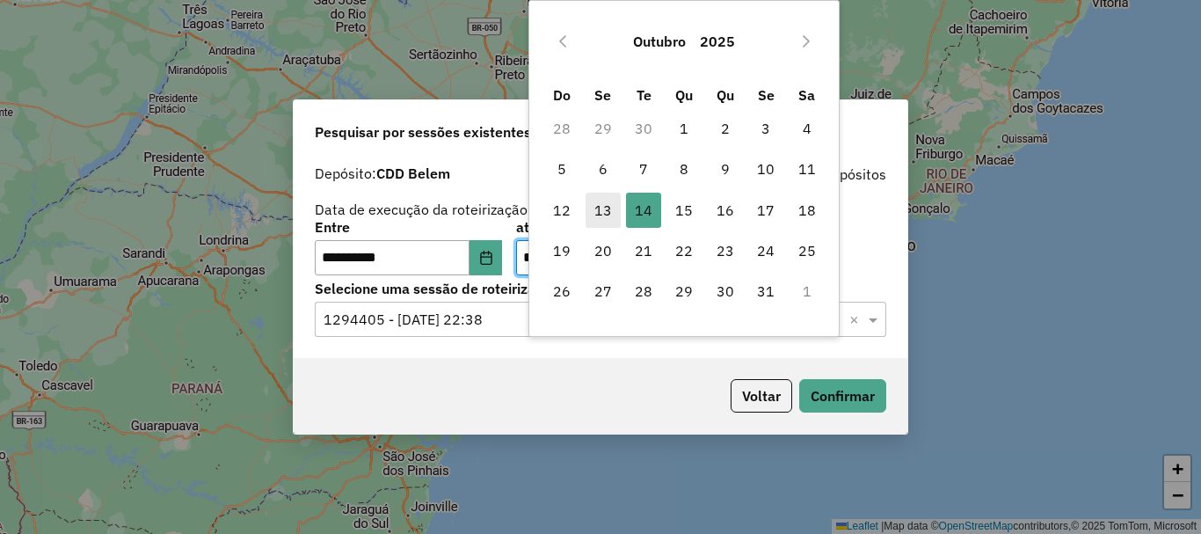
click at [592, 214] on span "13" at bounding box center [602, 209] width 35 height 35
type input "**********"
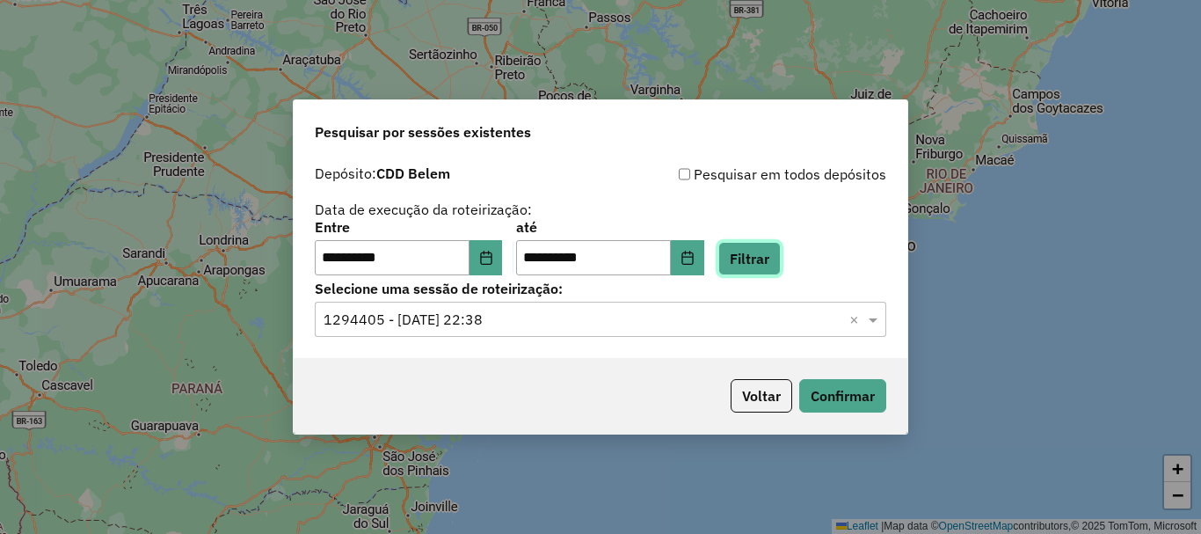
click at [780, 264] on button "Filtrar" at bounding box center [749, 258] width 62 height 33
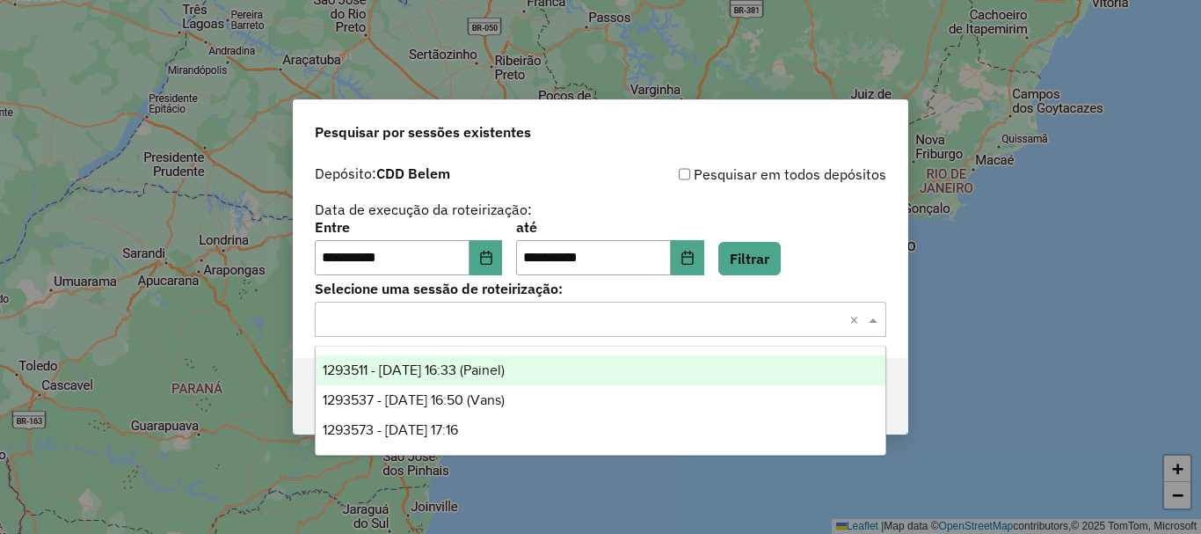
click at [529, 327] on input "text" at bounding box center [582, 319] width 519 height 21
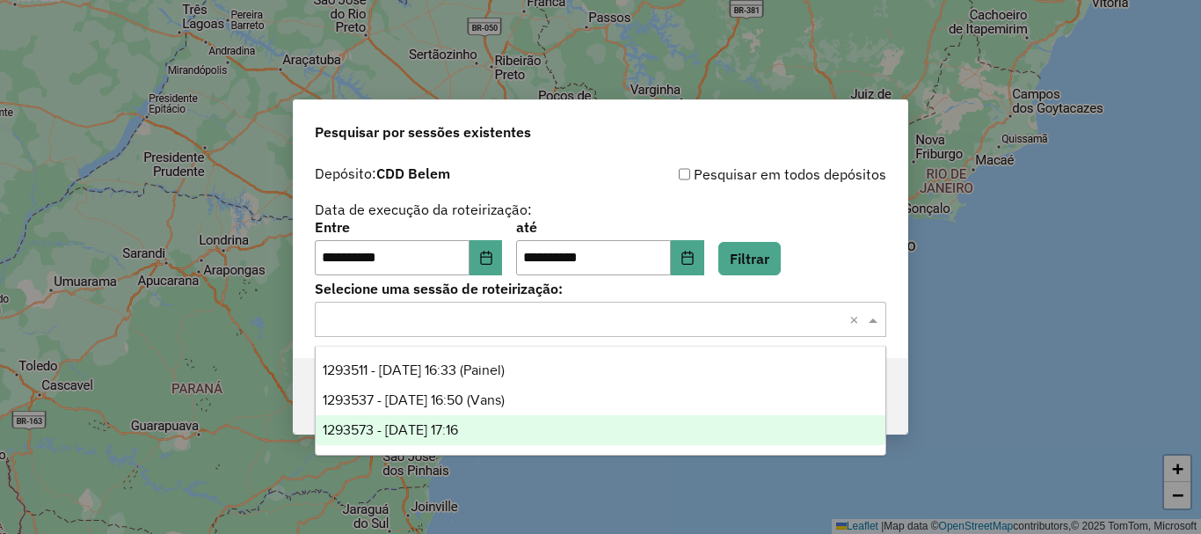
click at [446, 428] on span "1293573 - 13/10/2025 17:16" at bounding box center [390, 429] width 135 height 15
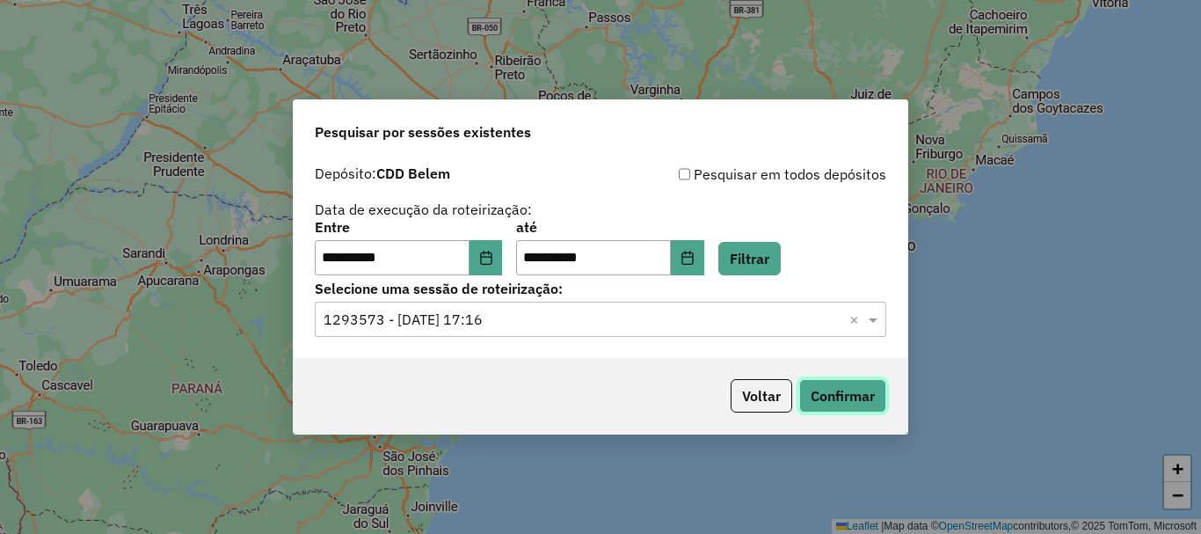
click at [822, 393] on button "Confirmar" at bounding box center [842, 395] width 87 height 33
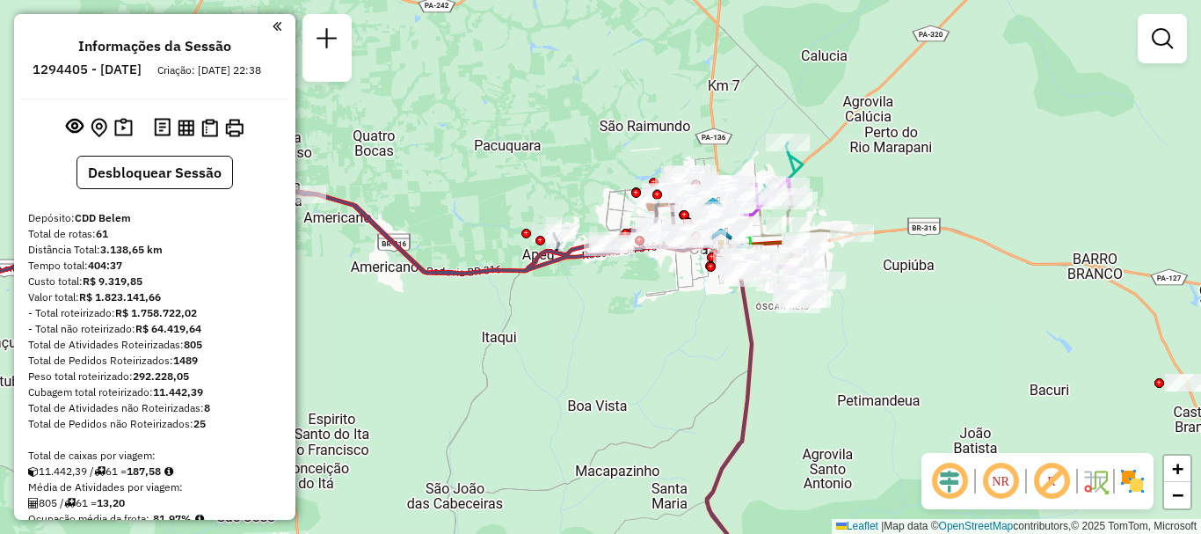
drag, startPoint x: 878, startPoint y: 354, endPoint x: 983, endPoint y: 349, distance: 104.7
click at [983, 349] on div "Janela de atendimento Grade de atendimento Capacidade Transportadoras Veículos …" at bounding box center [600, 267] width 1201 height 534
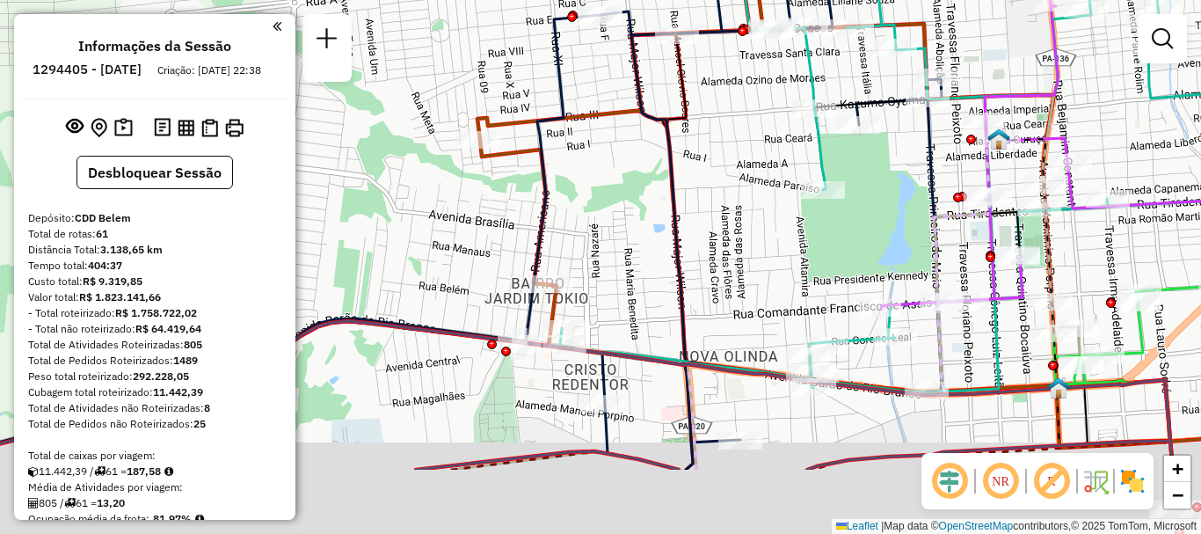
drag, startPoint x: 966, startPoint y: 303, endPoint x: 829, endPoint y: 105, distance: 240.6
click at [829, 105] on div "Janela de atendimento Grade de atendimento Capacidade Transportadoras Veículos …" at bounding box center [600, 267] width 1201 height 534
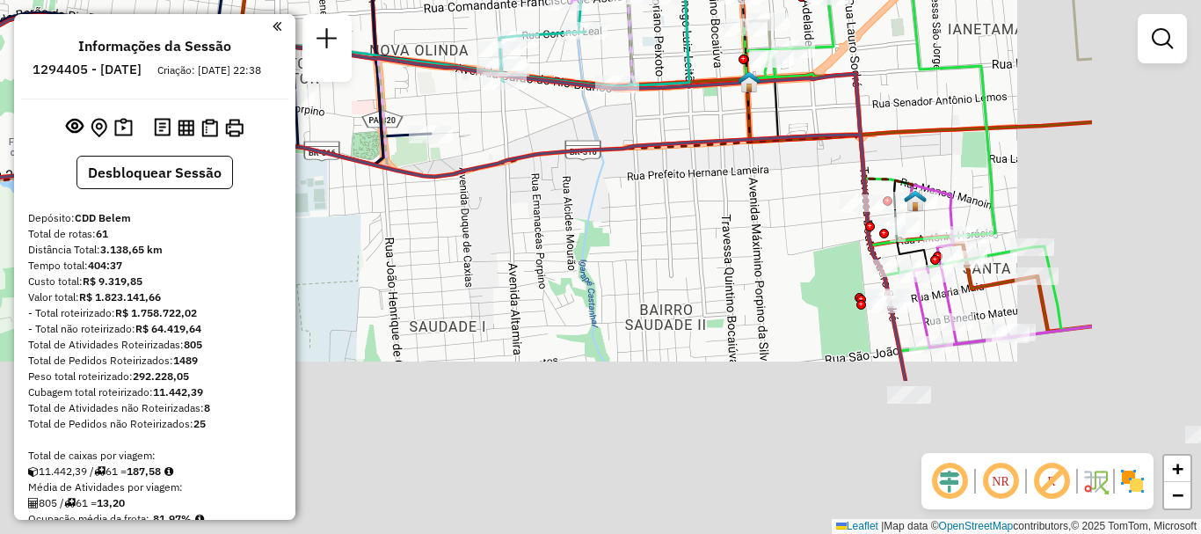
drag, startPoint x: 1040, startPoint y: 323, endPoint x: 783, endPoint y: 91, distance: 346.0
click at [783, 91] on div "Janela de atendimento Grade de atendimento Capacidade Transportadoras Veículos …" at bounding box center [600, 267] width 1201 height 534
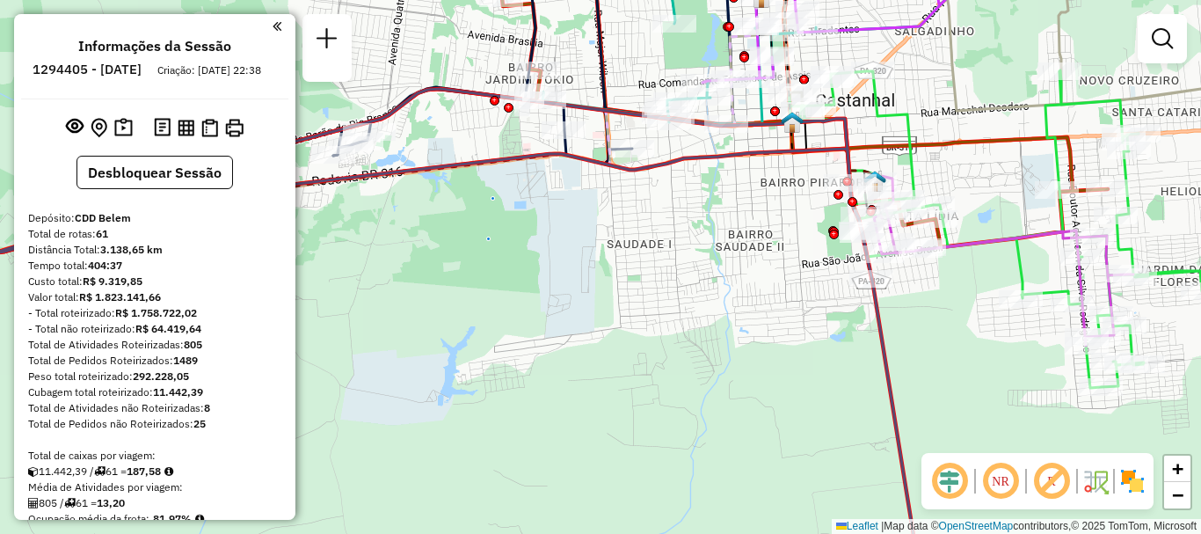
drag, startPoint x: 1117, startPoint y: 215, endPoint x: 954, endPoint y: 194, distance: 164.8
click at [959, 195] on div "Janela de atendimento Grade de atendimento Capacidade Transportadoras Veículos …" at bounding box center [600, 267] width 1201 height 534
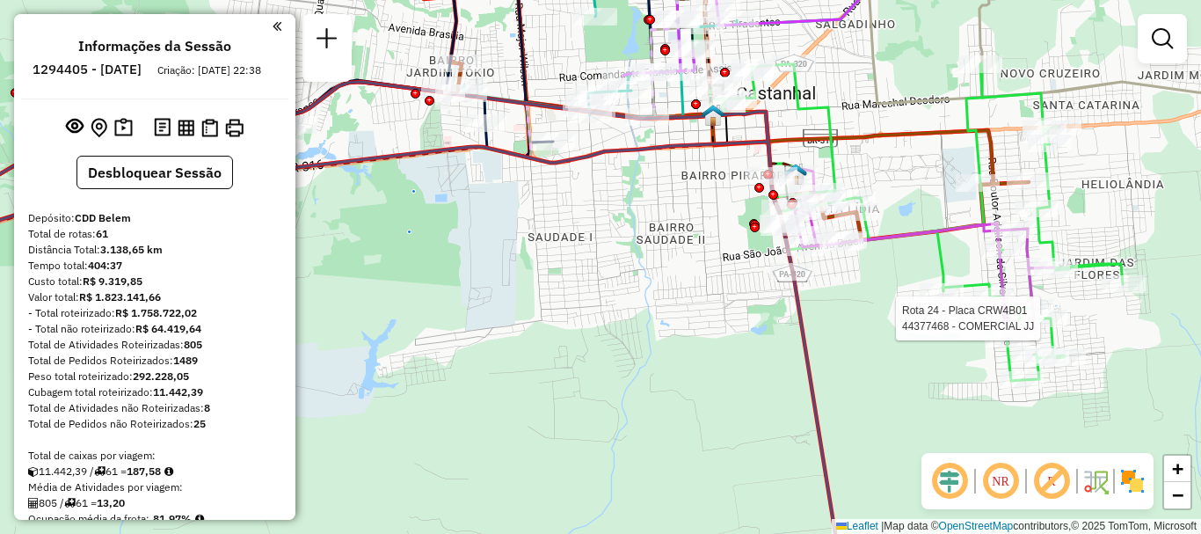
select select "**********"
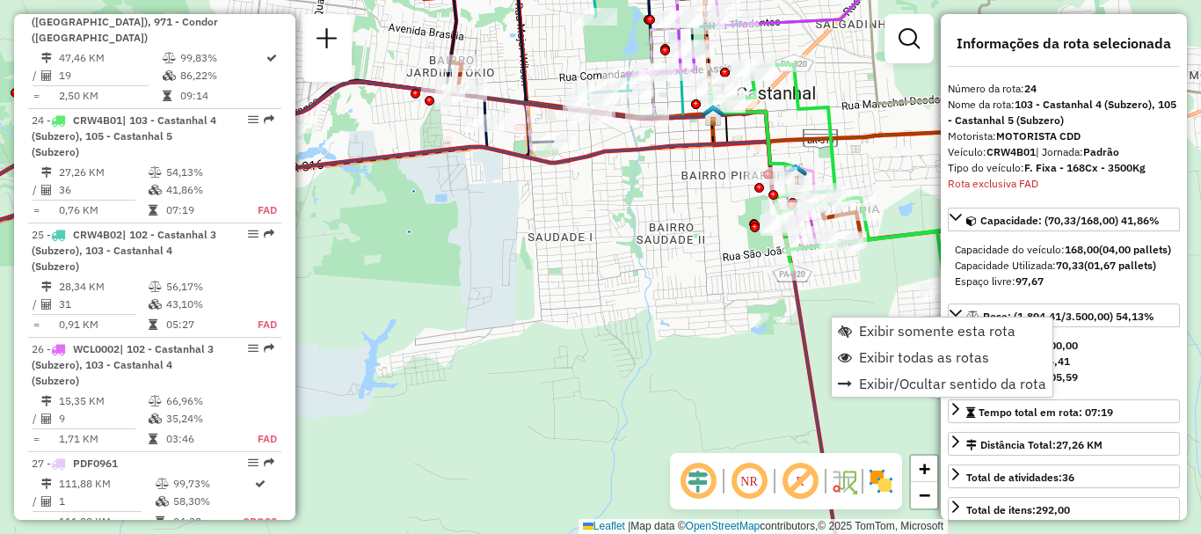
scroll to position [3060, 0]
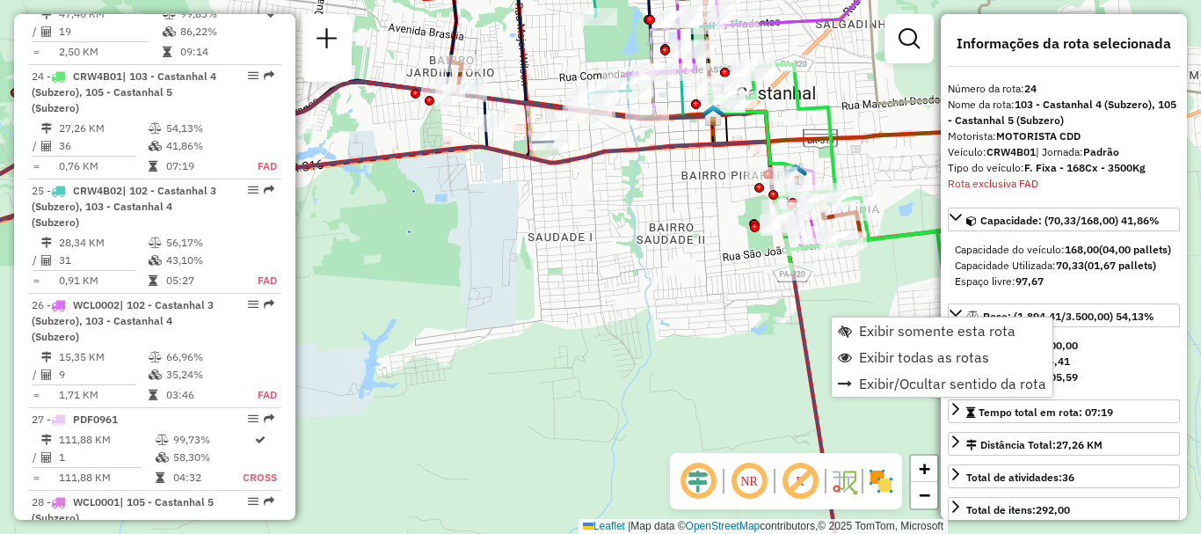
click at [681, 304] on div "Janela de atendimento Grade de atendimento Capacidade Transportadoras Veículos …" at bounding box center [600, 267] width 1201 height 534
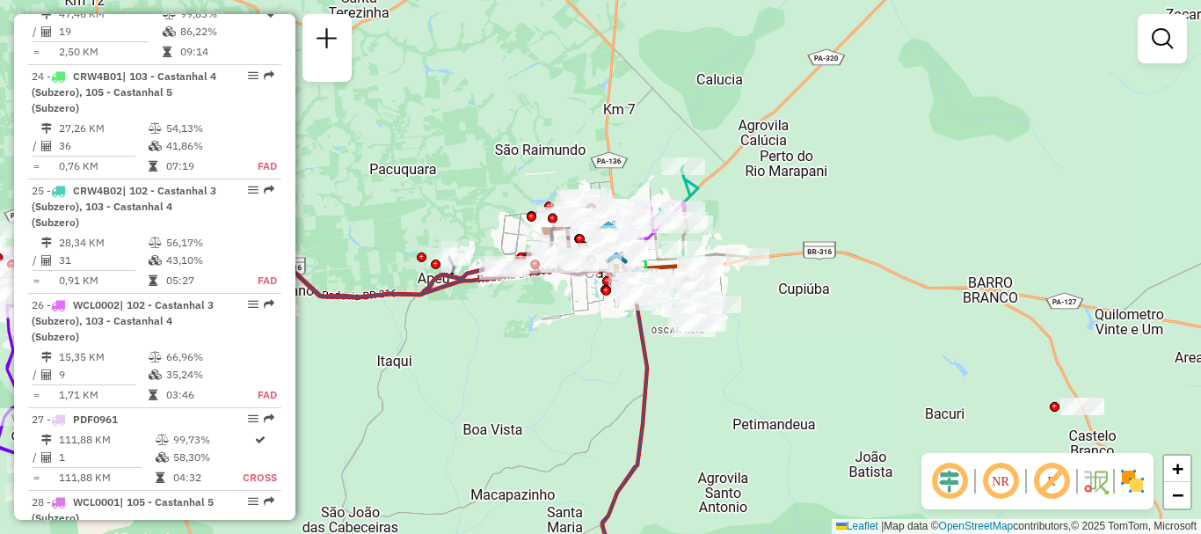
drag, startPoint x: 773, startPoint y: 202, endPoint x: 777, endPoint y: 212, distance: 10.6
click at [777, 212] on div "Janela de atendimento Grade de atendimento Capacidade Transportadoras Veículos …" at bounding box center [600, 267] width 1201 height 534
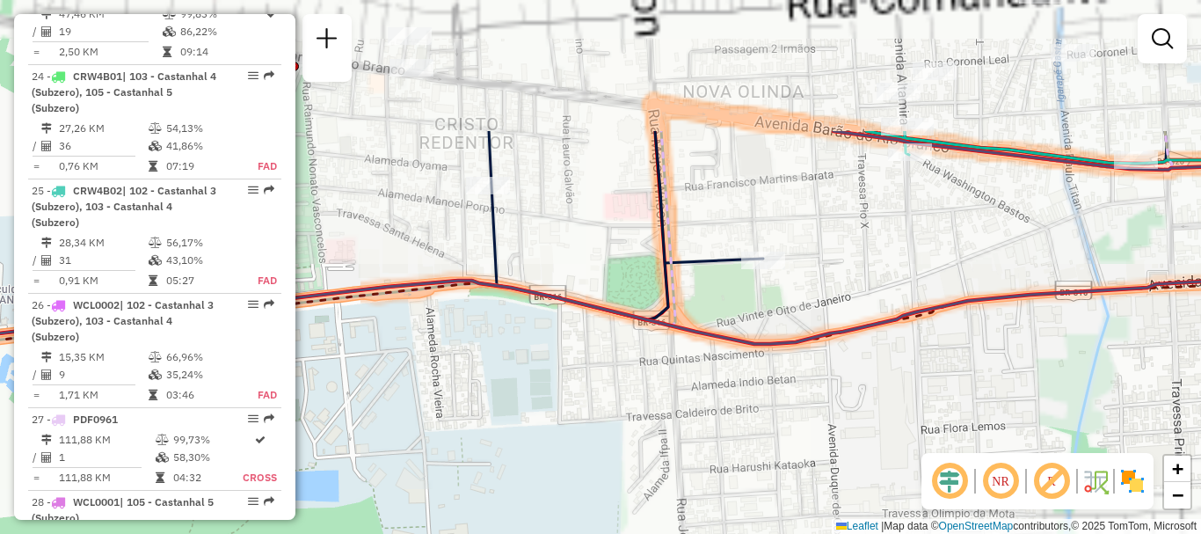
drag, startPoint x: 746, startPoint y: 367, endPoint x: 716, endPoint y: 433, distance: 73.2
click at [716, 432] on div "Janela de atendimento Grade de atendimento Capacidade Transportadoras Veículos …" at bounding box center [600, 267] width 1201 height 534
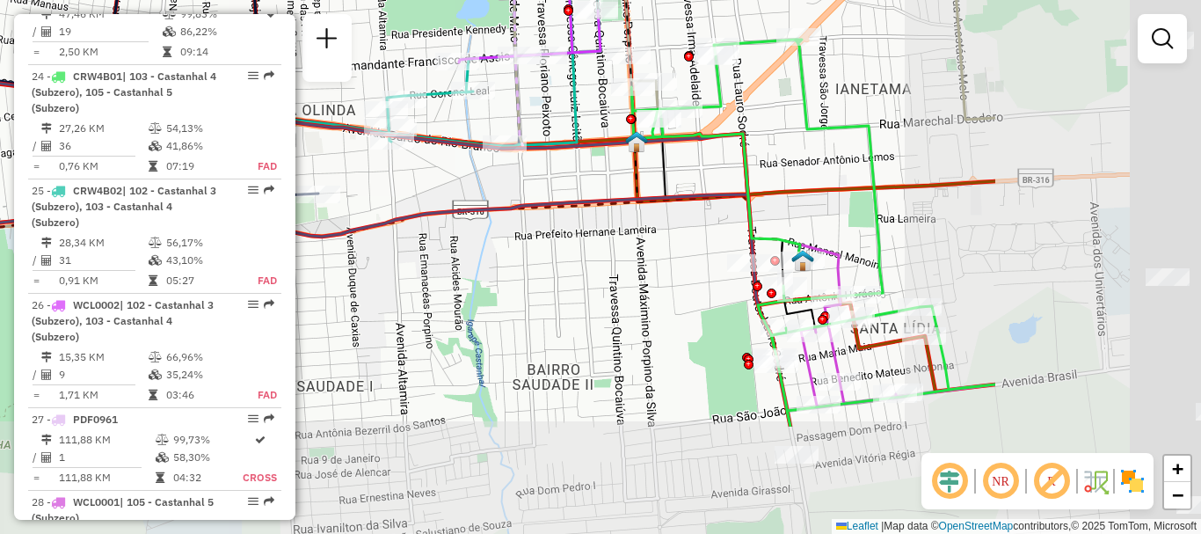
drag, startPoint x: 1068, startPoint y: 223, endPoint x: 959, endPoint y: 154, distance: 129.2
click at [728, 55] on div "Rota 24 - Placa CRW4B01 44339537 - ANTONIO CARDOSO GOME Rota 24 - Placa CRW4B01…" at bounding box center [600, 267] width 1201 height 534
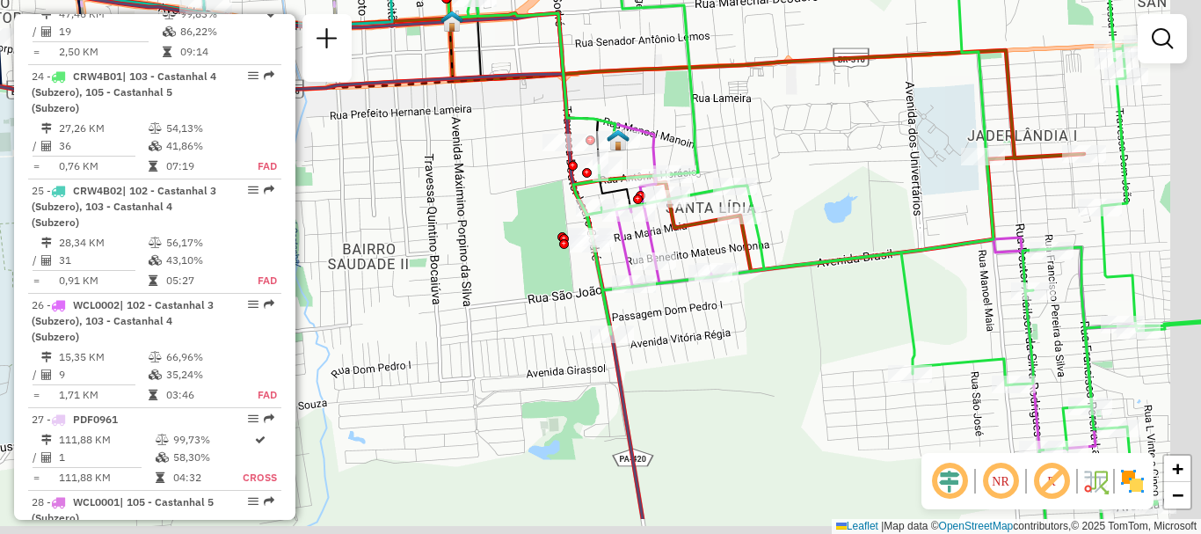
drag, startPoint x: 780, startPoint y: 171, endPoint x: 660, endPoint y: 91, distance: 144.6
click at [660, 91] on div "Rota 24 - Placa CRW4B01 44339537 - ANTONIO CARDOSO GOME Rota 24 - Placa CRW4B01…" at bounding box center [600, 267] width 1201 height 534
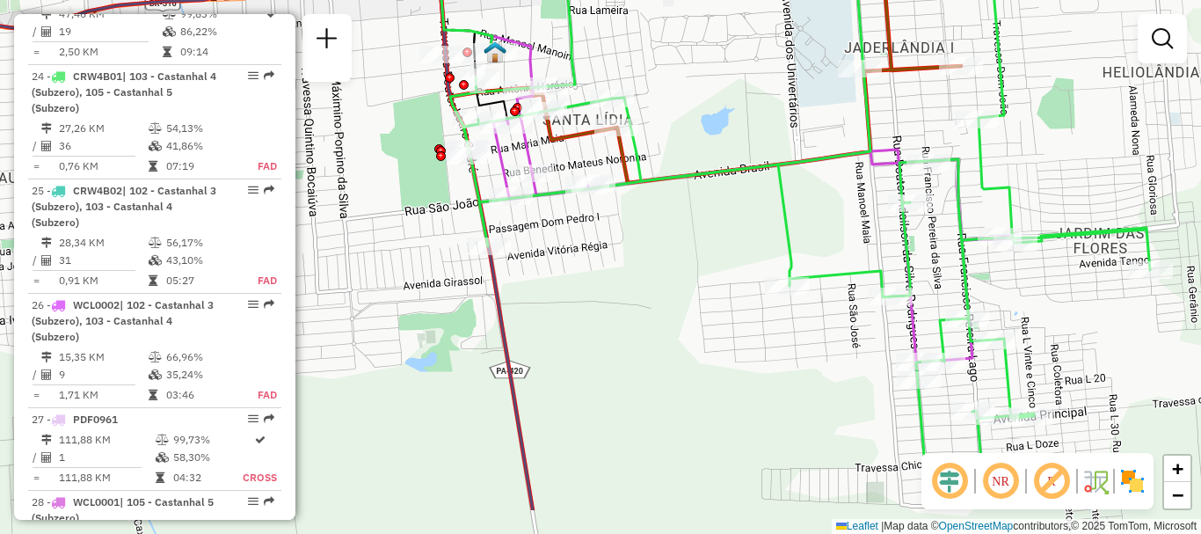
drag, startPoint x: 1043, startPoint y: 198, endPoint x: 1035, endPoint y: 192, distance: 9.5
click at [1035, 192] on div "Rota 24 - Placa CRW4B01 44339537 - ANTONIO CARDOSO GOME Rota 24 - Placa CRW4B01…" at bounding box center [600, 267] width 1201 height 534
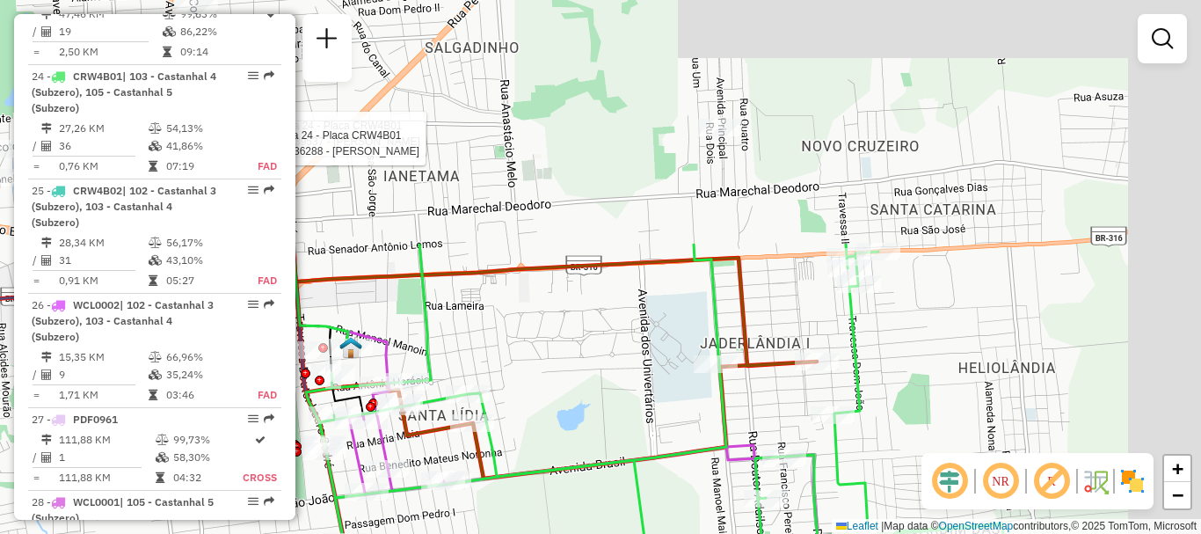
drag, startPoint x: 1097, startPoint y: 197, endPoint x: 907, endPoint y: 505, distance: 361.5
click at [926, 505] on hb-router-mapa "Informações da Sessão 1294405 - 14/10/2025 Criação: 13/10/2025 22:38 Desbloquea…" at bounding box center [600, 267] width 1201 height 534
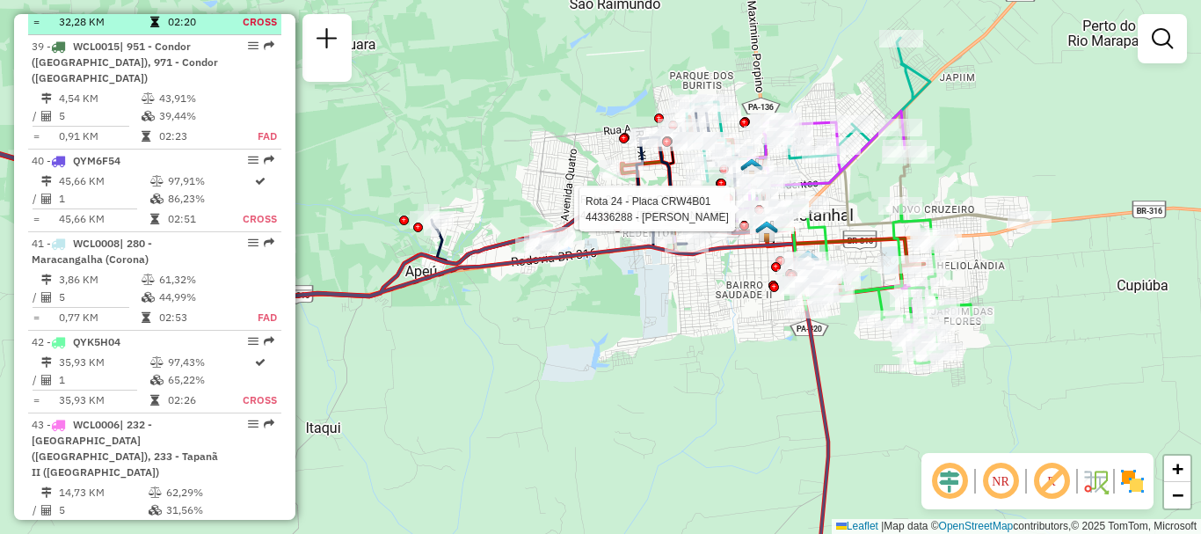
scroll to position [5082, 0]
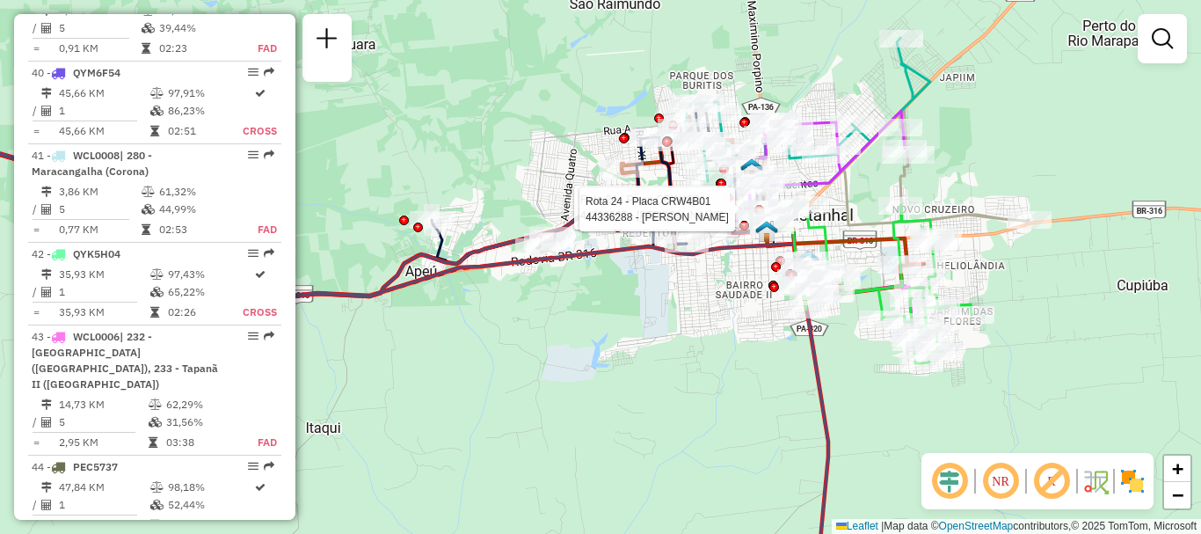
select select "**********"
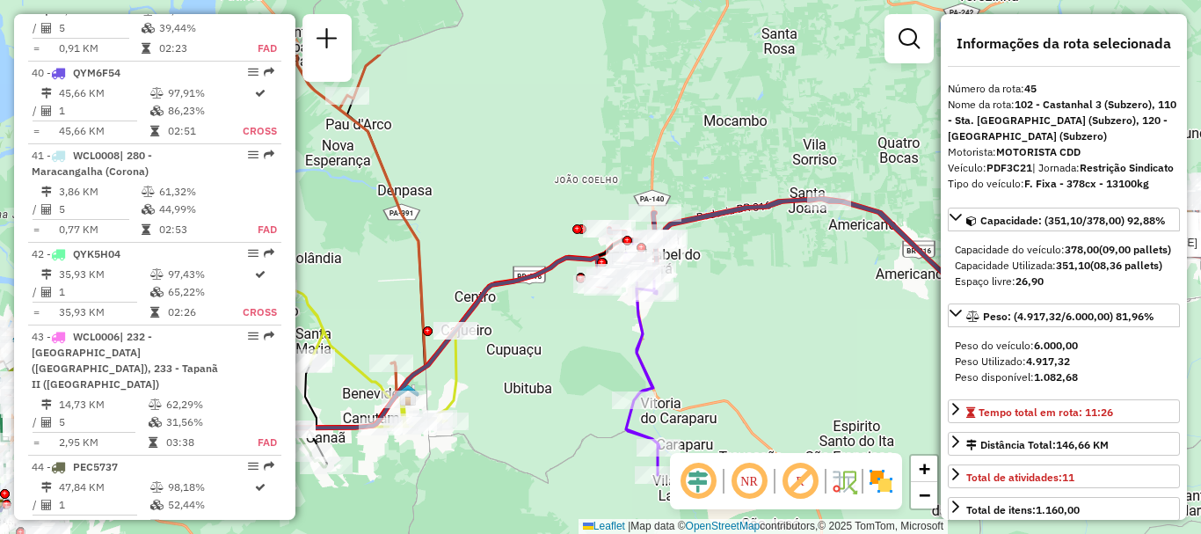
drag, startPoint x: 686, startPoint y: 222, endPoint x: 798, endPoint y: 330, distance: 156.0
click at [798, 330] on div "Rota 24 - Placa CRW4B01 44339537 - ANTONIO CARDOSO GOME Rota 24 - Placa CRW4B01…" at bounding box center [600, 267] width 1201 height 534
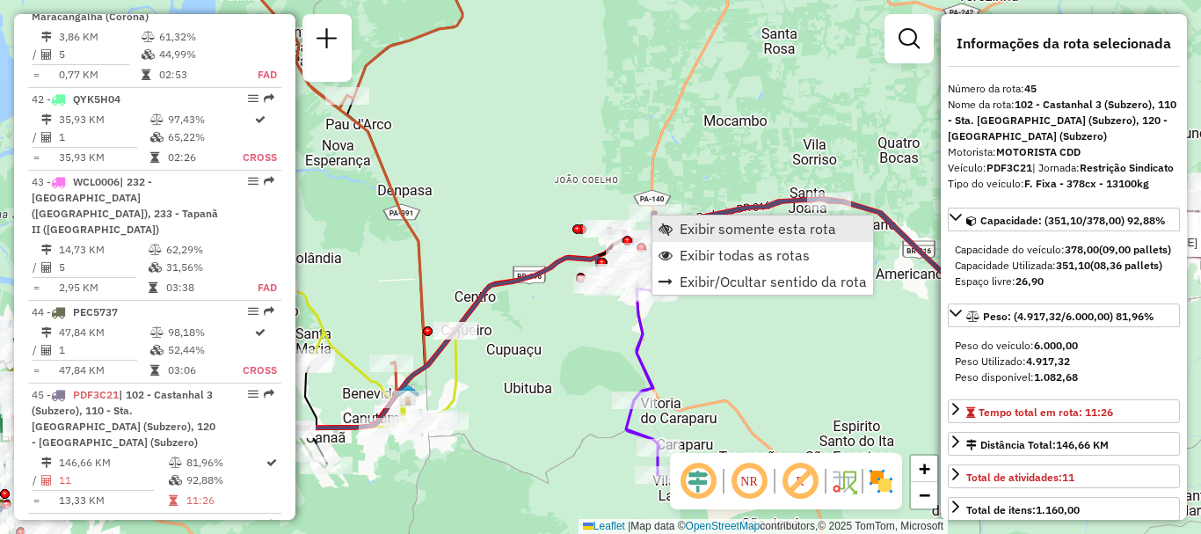
scroll to position [5274, 0]
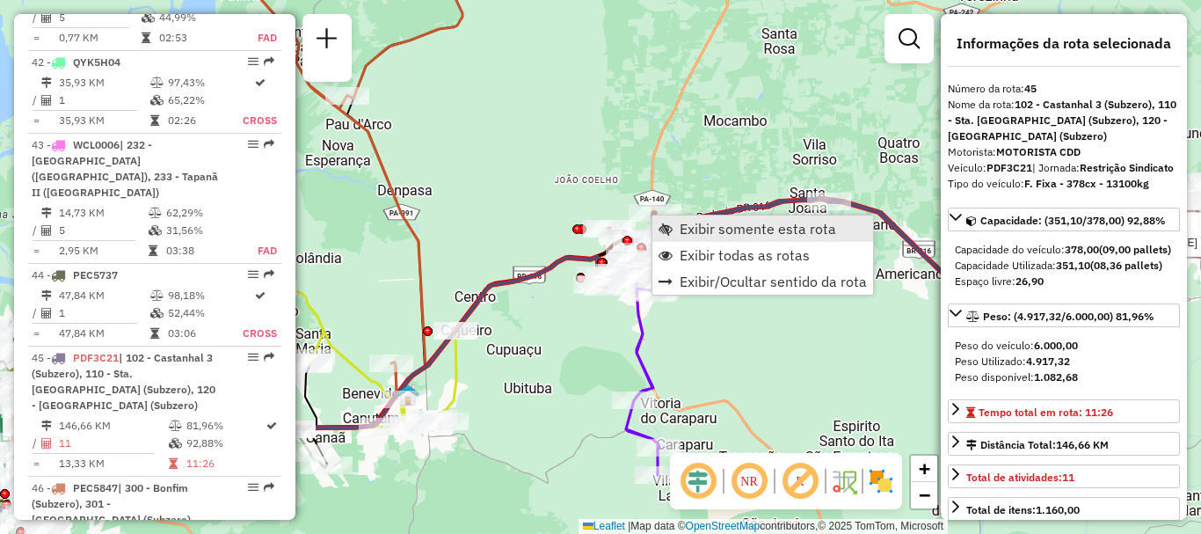
click at [718, 234] on span "Exibir somente esta rota" at bounding box center [757, 228] width 156 height 14
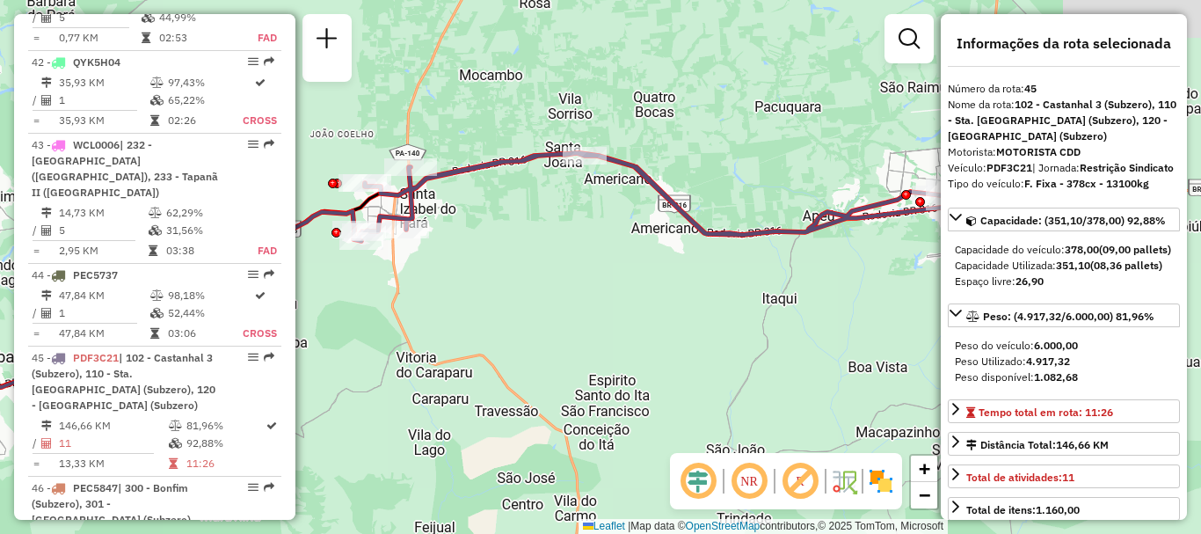
drag, startPoint x: 791, startPoint y: 259, endPoint x: 659, endPoint y: 321, distance: 145.5
click at [659, 321] on div "Janela de atendimento Grade de atendimento Capacidade Transportadoras Veículos …" at bounding box center [600, 267] width 1201 height 534
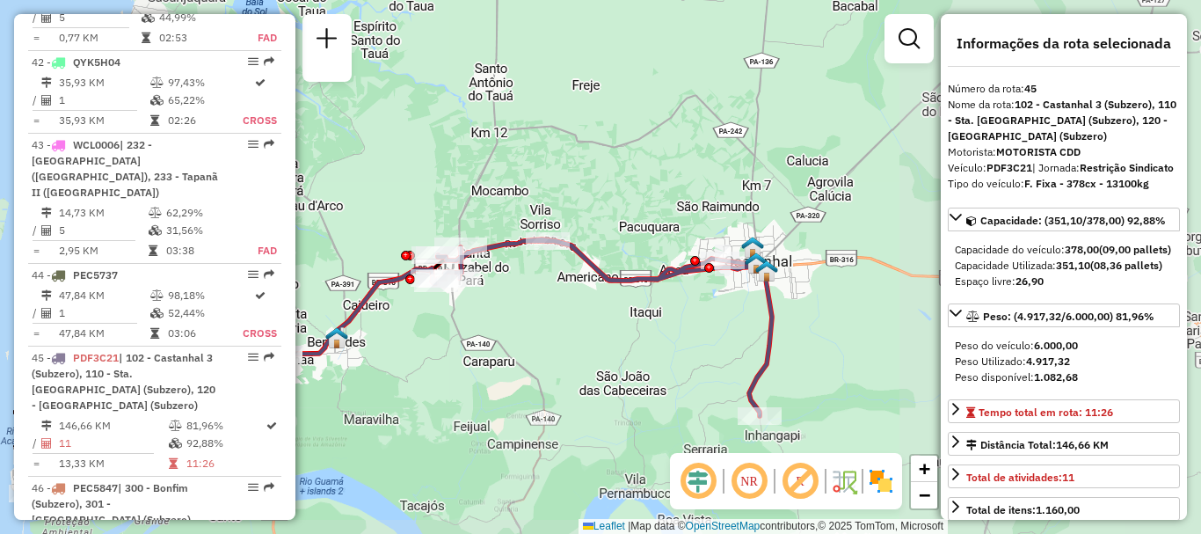
drag, startPoint x: 780, startPoint y: 353, endPoint x: 623, endPoint y: 362, distance: 157.6
click at [623, 362] on div "Janela de atendimento Grade de atendimento Capacidade Transportadoras Veículos …" at bounding box center [600, 267] width 1201 height 534
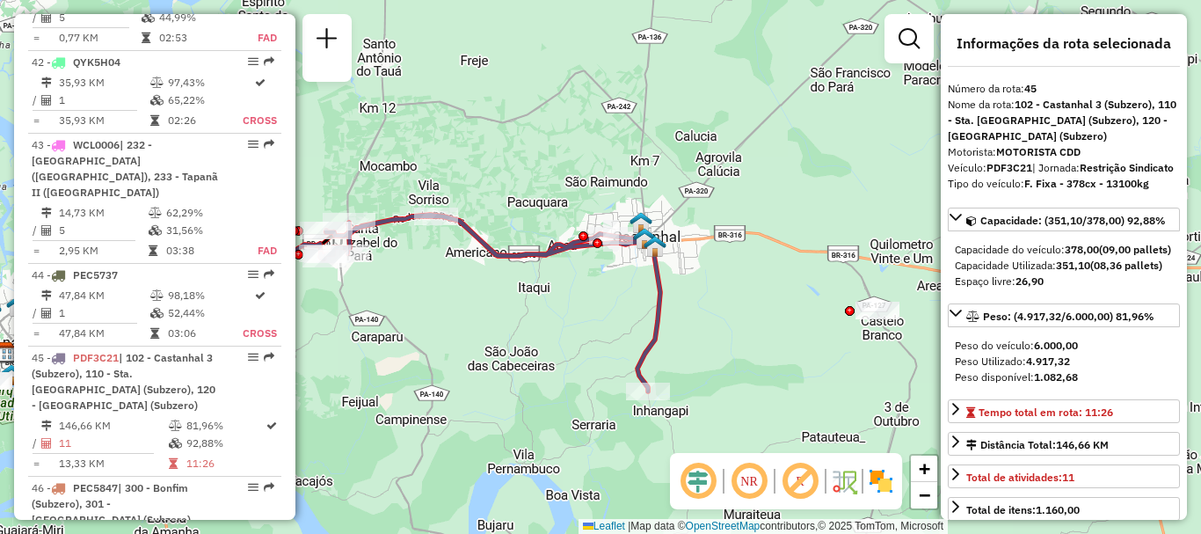
drag, startPoint x: 731, startPoint y: 294, endPoint x: 675, endPoint y: 180, distance: 127.4
click at [675, 182] on div "Janela de atendimento Grade de atendimento Capacidade Transportadoras Veículos …" at bounding box center [600, 267] width 1201 height 534
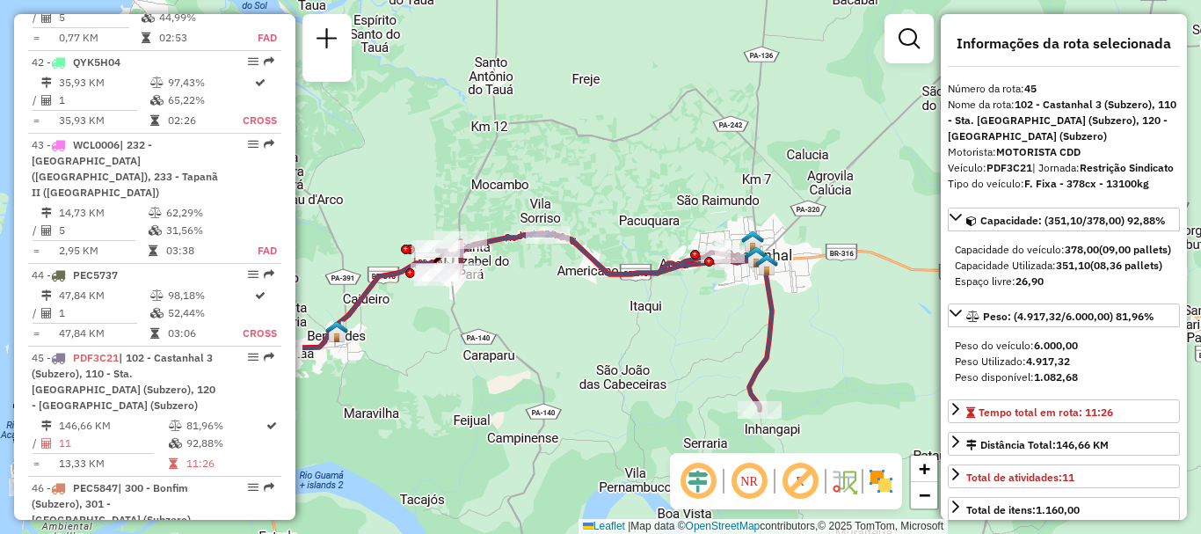
drag, startPoint x: 672, startPoint y: 264, endPoint x: 852, endPoint y: 423, distance: 240.4
click at [853, 422] on div "Janela de atendimento Grade de atendimento Capacidade Transportadoras Veículos …" at bounding box center [600, 267] width 1201 height 534
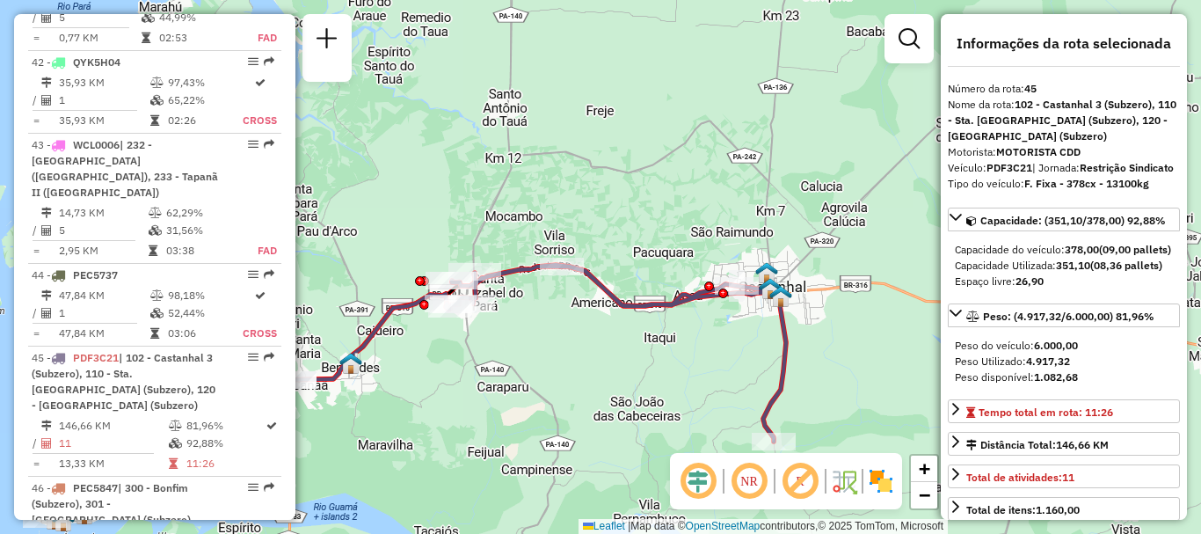
drag, startPoint x: 537, startPoint y: 373, endPoint x: 720, endPoint y: 396, distance: 184.4
click at [718, 396] on div "Janela de atendimento Grade de atendimento Capacidade Transportadoras Veículos …" at bounding box center [600, 267] width 1201 height 534
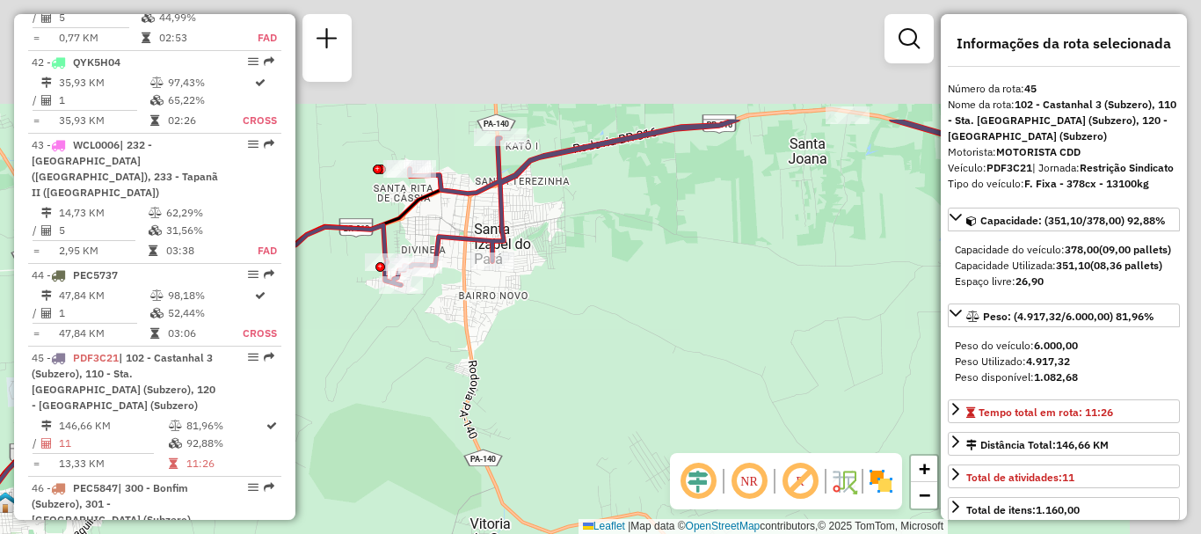
drag, startPoint x: 690, startPoint y: 223, endPoint x: 497, endPoint y: 464, distance: 308.3
click at [497, 463] on div "Janela de atendimento Grade de atendimento Capacidade Transportadoras Veículos …" at bounding box center [600, 267] width 1201 height 534
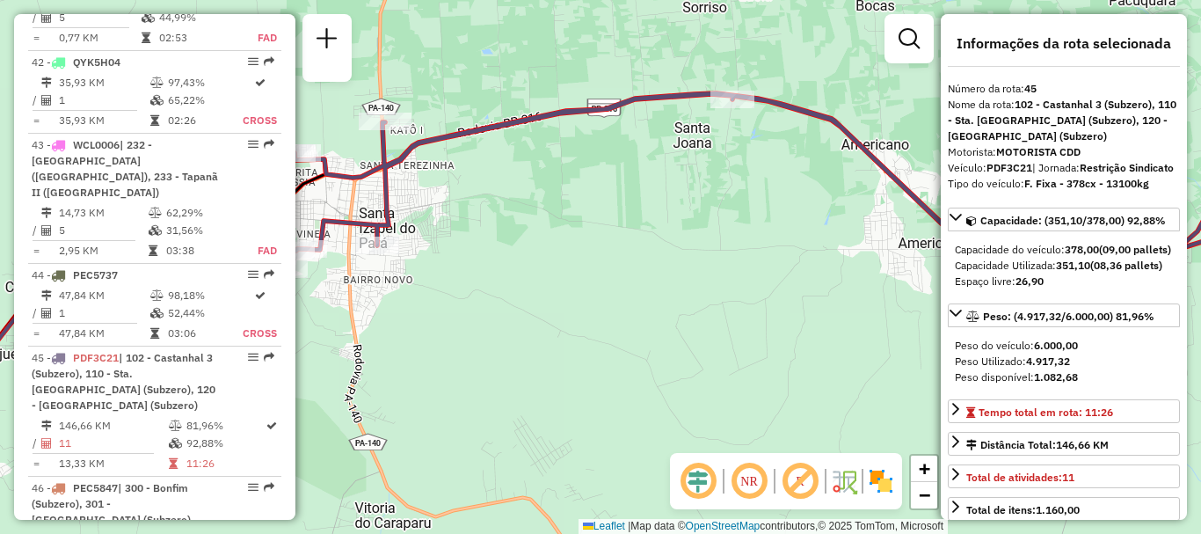
drag, startPoint x: 713, startPoint y: 317, endPoint x: 548, endPoint y: 193, distance: 206.5
click at [553, 198] on div "Janela de atendimento Grade de atendimento Capacidade Transportadoras Veículos …" at bounding box center [600, 267] width 1201 height 534
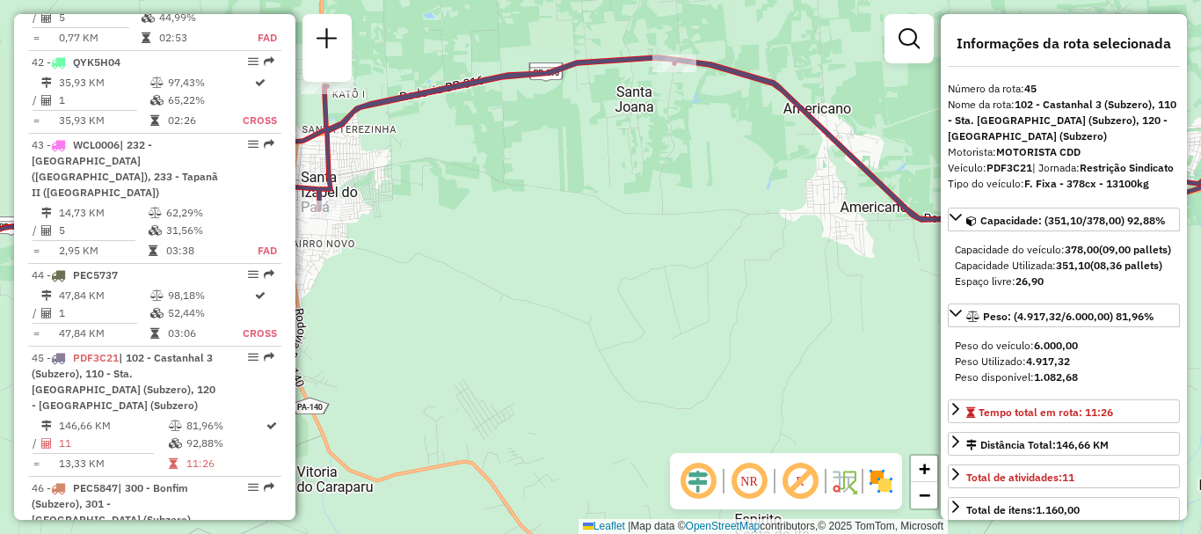
drag, startPoint x: 780, startPoint y: 261, endPoint x: 425, endPoint y: 150, distance: 372.8
click at [434, 151] on div "Janela de atendimento Grade de atendimento Capacidade Transportadoras Veículos …" at bounding box center [600, 267] width 1201 height 534
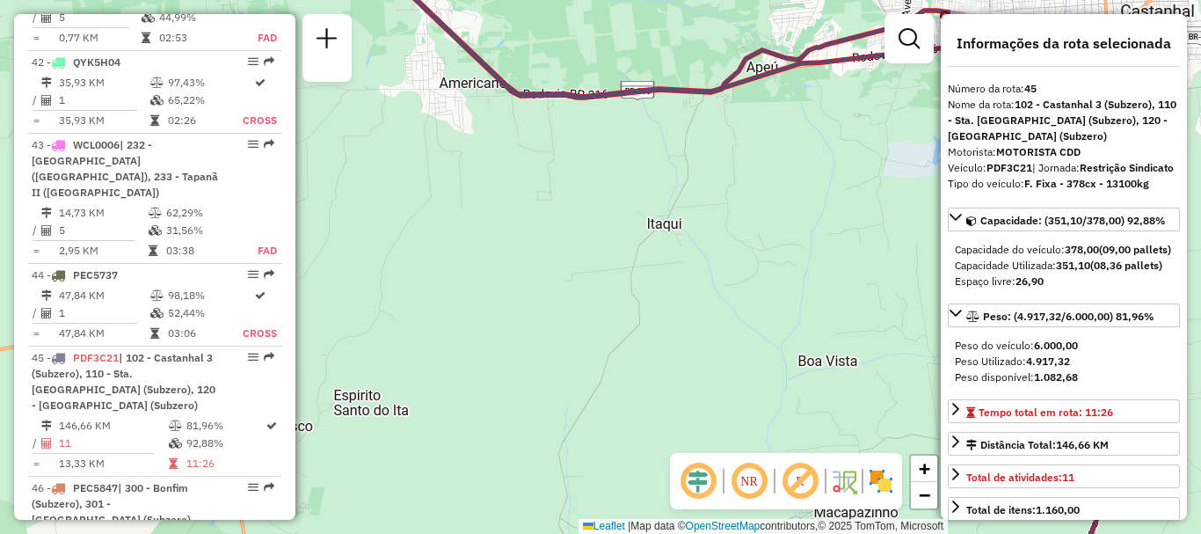
drag, startPoint x: 684, startPoint y: 237, endPoint x: 423, endPoint y: 288, distance: 266.0
click at [455, 286] on div "Janela de atendimento Grade de atendimento Capacidade Transportadoras Veículos …" at bounding box center [600, 267] width 1201 height 534
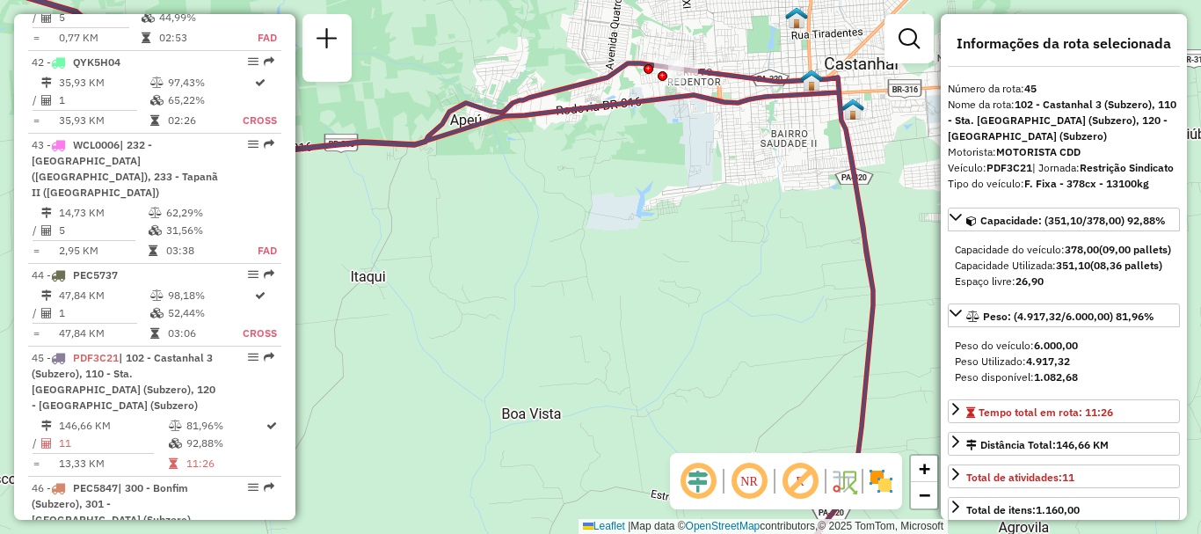
drag, startPoint x: 757, startPoint y: 271, endPoint x: 552, endPoint y: 257, distance: 205.3
click at [567, 261] on div "Janela de atendimento Grade de atendimento Capacidade Transportadoras Veículos …" at bounding box center [600, 267] width 1201 height 534
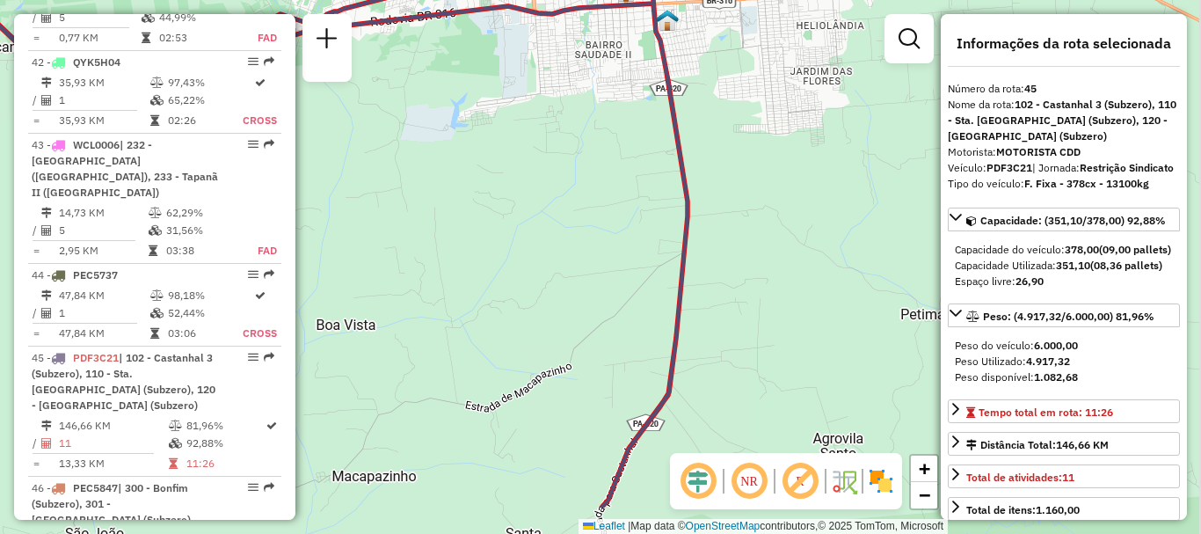
drag, startPoint x: 860, startPoint y: 319, endPoint x: 817, endPoint y: 98, distance: 224.8
click at [825, 110] on div "Janela de atendimento Grade de atendimento Capacidade Transportadoras Veículos …" at bounding box center [600, 267] width 1201 height 534
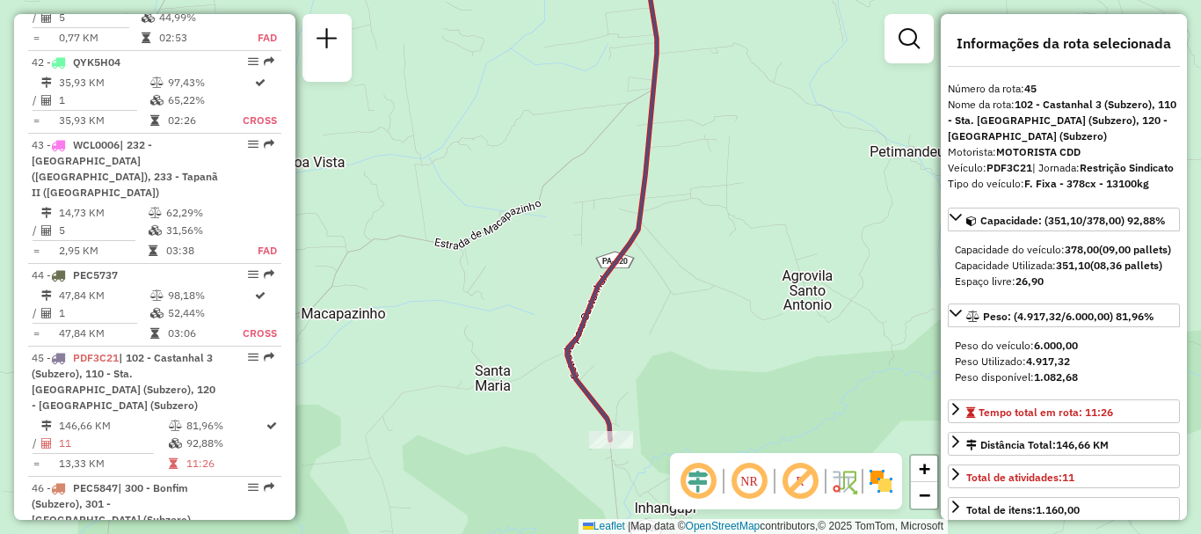
drag, startPoint x: 796, startPoint y: 304, endPoint x: 792, endPoint y: 210, distance: 94.1
click at [793, 213] on div "Janela de atendimento Grade de atendimento Capacidade Transportadoras Veículos …" at bounding box center [600, 267] width 1201 height 534
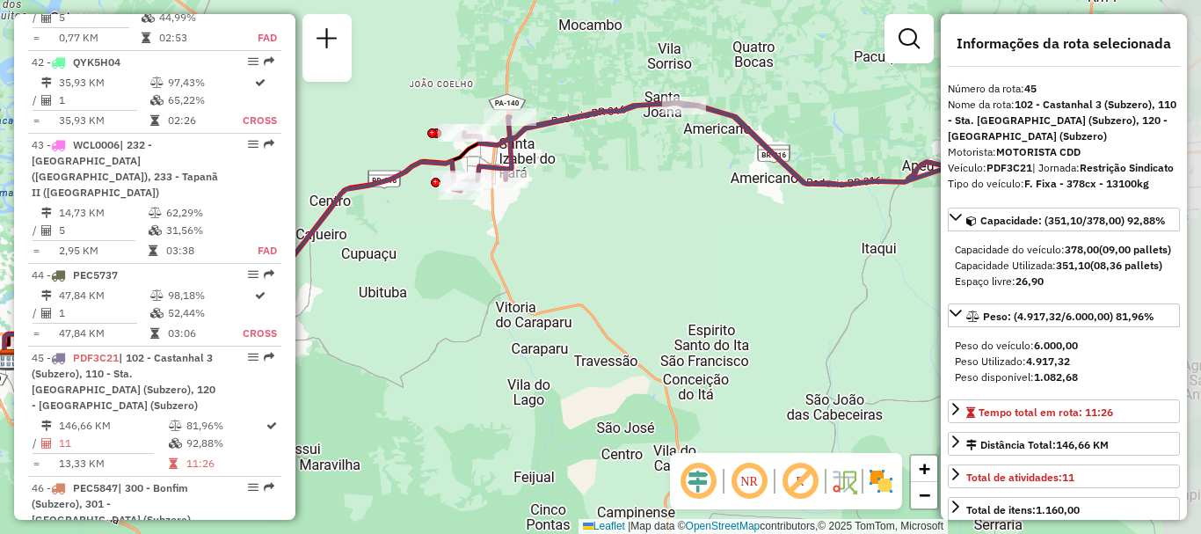
drag, startPoint x: 708, startPoint y: 246, endPoint x: 613, endPoint y: 248, distance: 94.9
click at [613, 248] on div "Janela de atendimento Grade de atendimento Capacidade Transportadoras Veículos …" at bounding box center [600, 267] width 1201 height 534
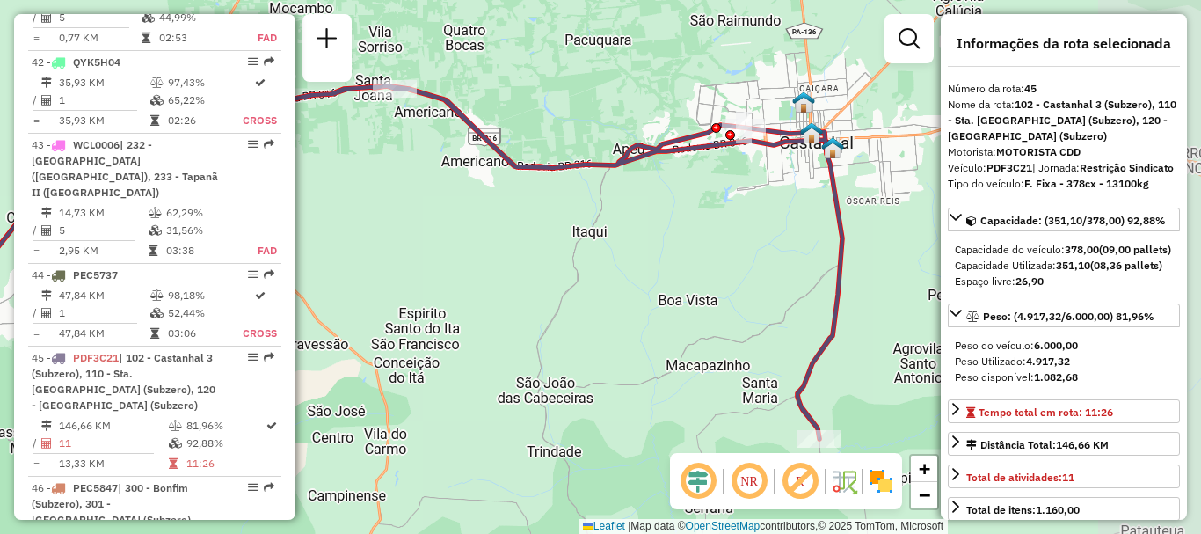
drag, startPoint x: 663, startPoint y: 201, endPoint x: 439, endPoint y: 179, distance: 225.2
click at [439, 179] on div "Janela de atendimento Grade de atendimento Capacidade Transportadoras Veículos …" at bounding box center [600, 267] width 1201 height 534
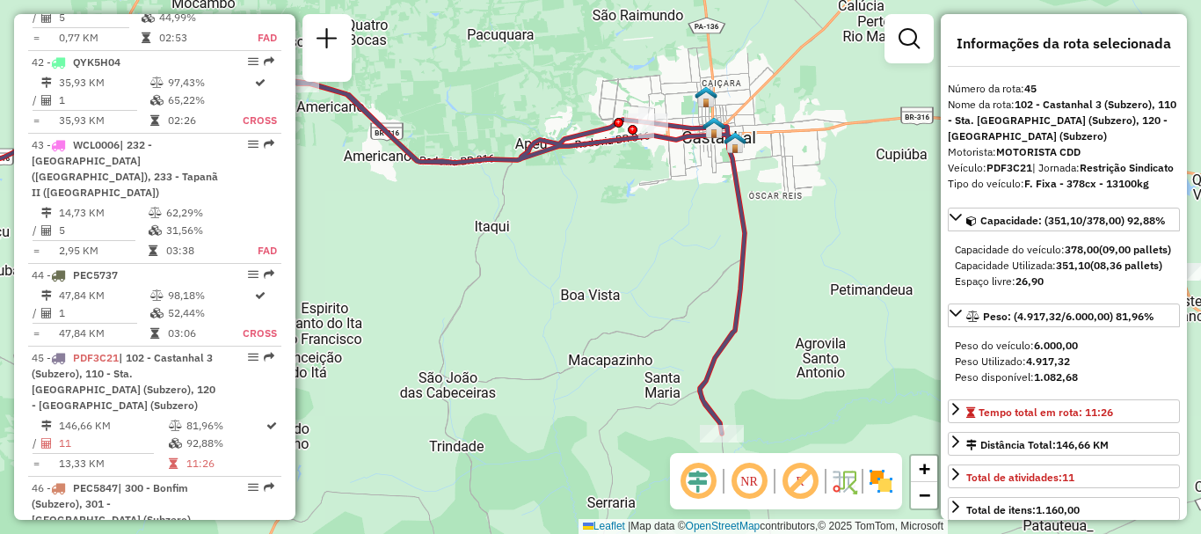
drag, startPoint x: 631, startPoint y: 256, endPoint x: 609, endPoint y: 322, distance: 69.5
click at [609, 322] on div "Janela de atendimento Grade de atendimento Capacidade Transportadoras Veículos …" at bounding box center [600, 267] width 1201 height 534
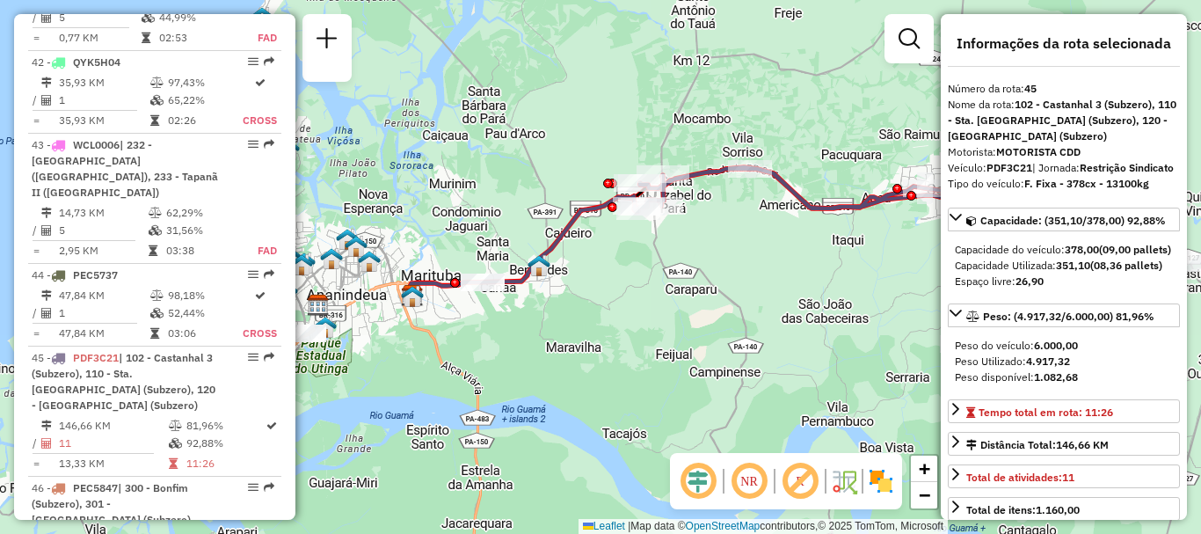
drag, startPoint x: 496, startPoint y: 317, endPoint x: 751, endPoint y: 293, distance: 257.0
click at [751, 293] on div "Janela de atendimento Grade de atendimento Capacidade Transportadoras Veículos …" at bounding box center [600, 267] width 1201 height 534
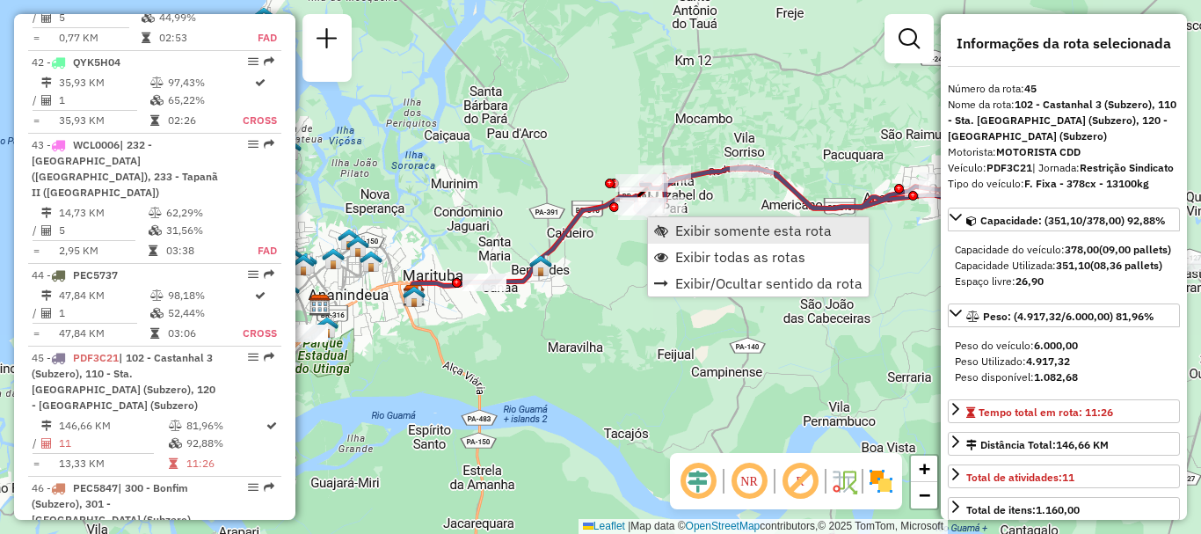
click at [682, 233] on span "Exibir somente esta rota" at bounding box center [753, 230] width 156 height 14
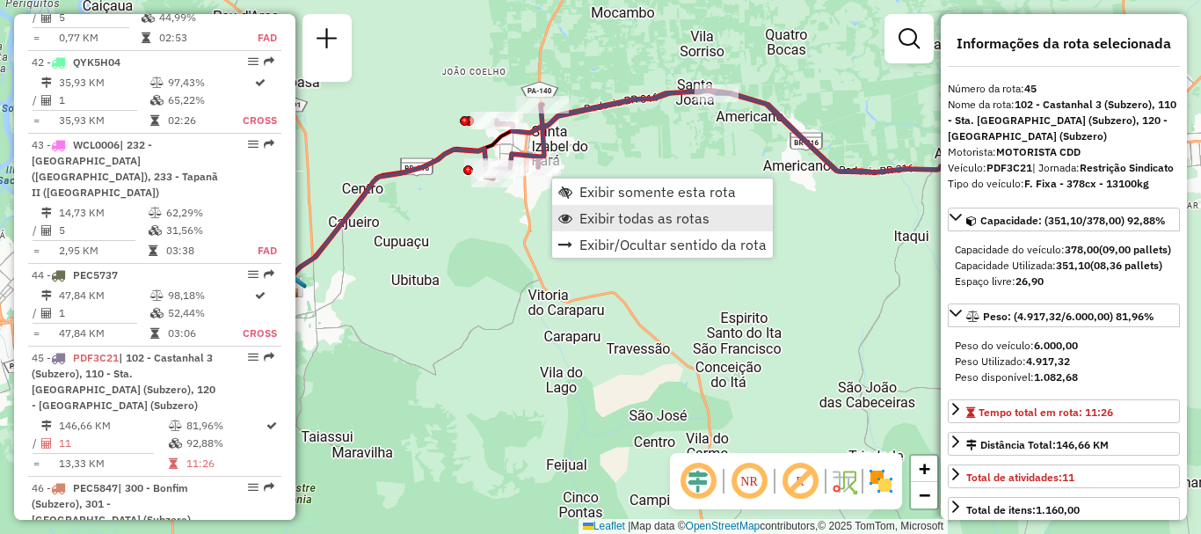
click at [605, 225] on span "Exibir todas as rotas" at bounding box center [644, 218] width 130 height 14
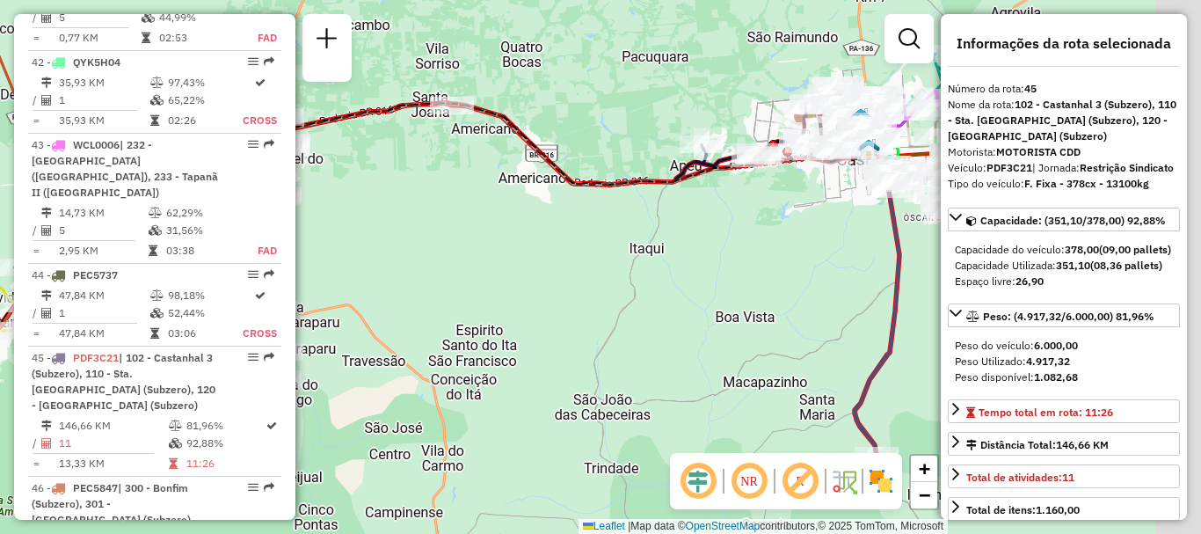
drag, startPoint x: 708, startPoint y: 288, endPoint x: 451, endPoint y: 282, distance: 256.7
click at [442, 283] on div "Janela de atendimento Grade de atendimento Capacidade Transportadoras Veículos …" at bounding box center [600, 267] width 1201 height 534
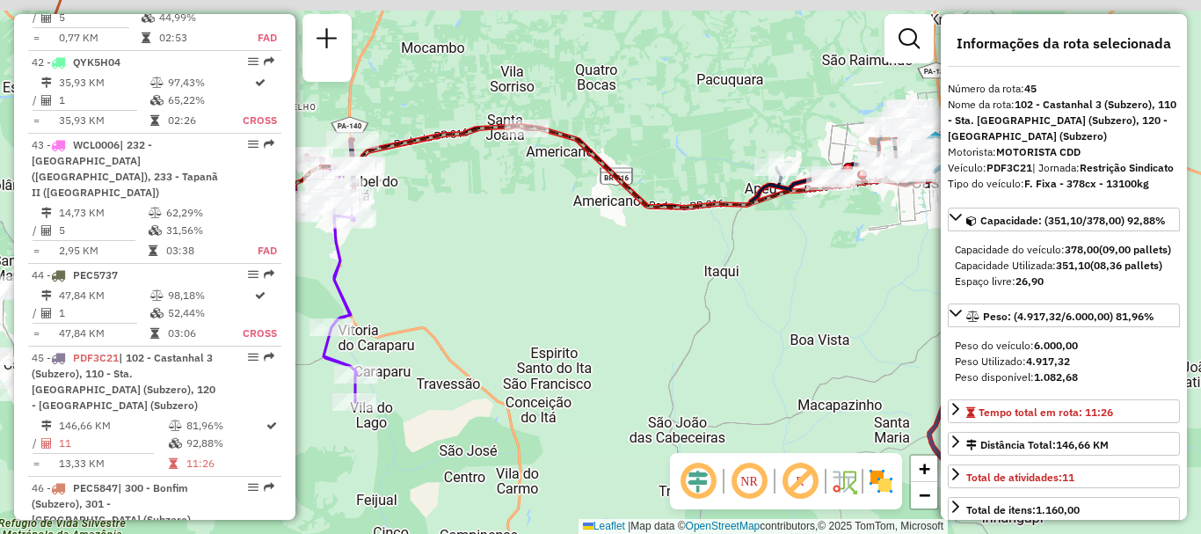
drag, startPoint x: 641, startPoint y: 296, endPoint x: 803, endPoint y: 328, distance: 165.7
click at [802, 328] on div "Janela de atendimento Grade de atendimento Capacidade Transportadoras Veículos …" at bounding box center [600, 267] width 1201 height 534
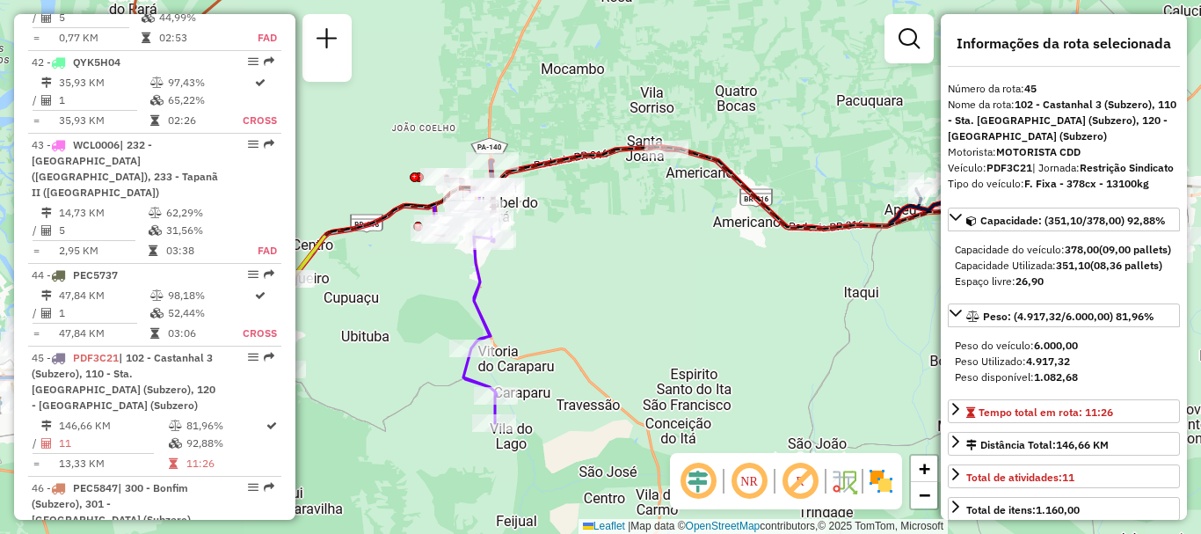
drag, startPoint x: 632, startPoint y: 338, endPoint x: 884, endPoint y: 313, distance: 253.5
click at [883, 313] on div "Janela de atendimento Grade de atendimento Capacidade Transportadoras Veículos …" at bounding box center [600, 267] width 1201 height 534
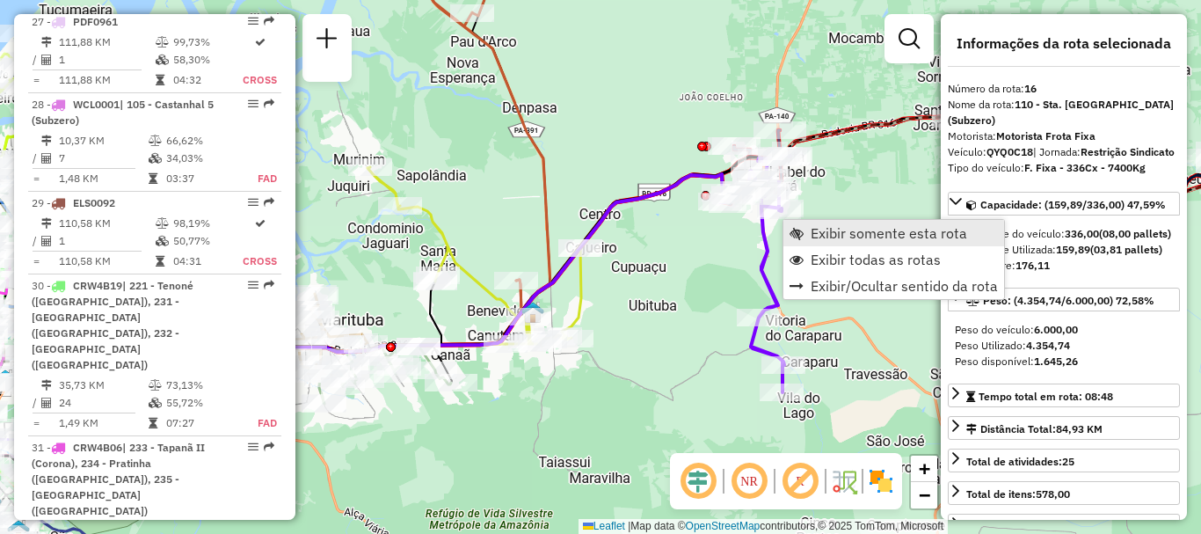
scroll to position [2245, 0]
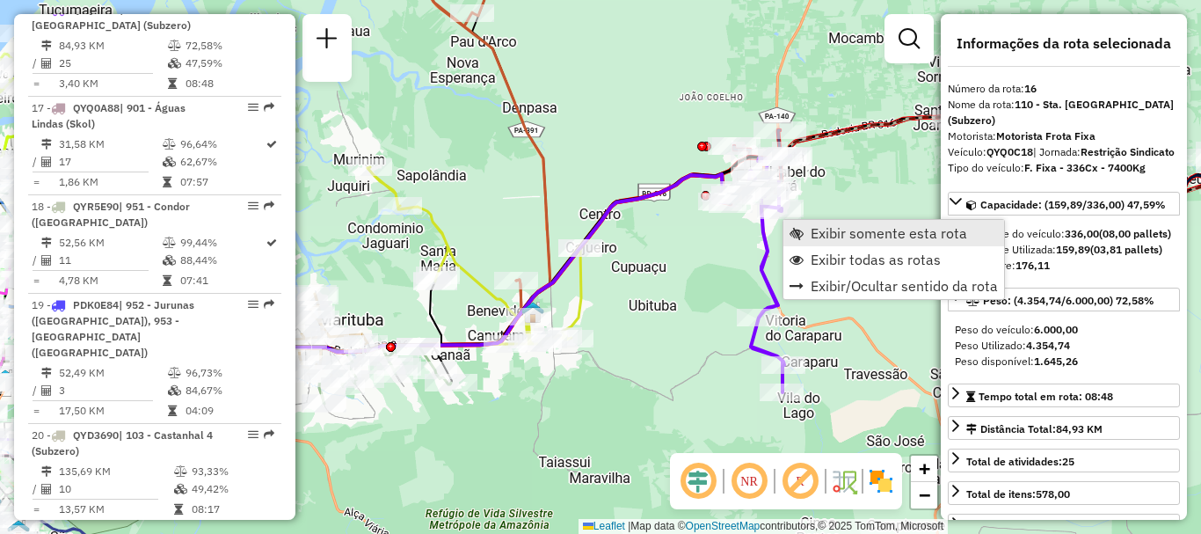
click at [789, 235] on span "Exibir somente esta rota" at bounding box center [796, 233] width 14 height 14
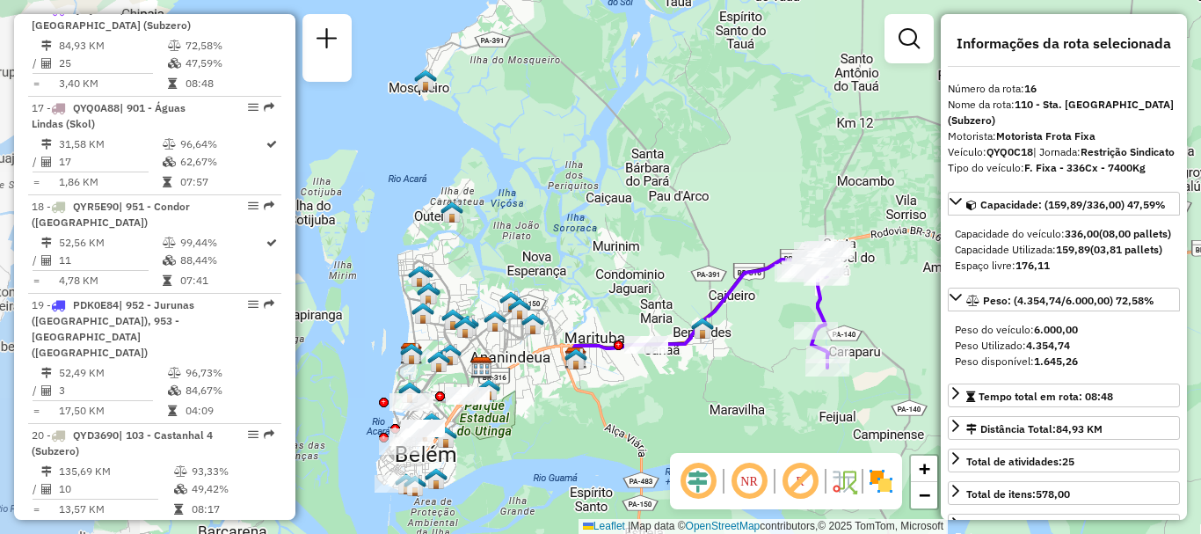
drag, startPoint x: 754, startPoint y: 330, endPoint x: 570, endPoint y: 304, distance: 186.3
click at [570, 304] on div "Janela de atendimento Grade de atendimento Capacidade Transportadoras Veículos …" at bounding box center [600, 267] width 1201 height 534
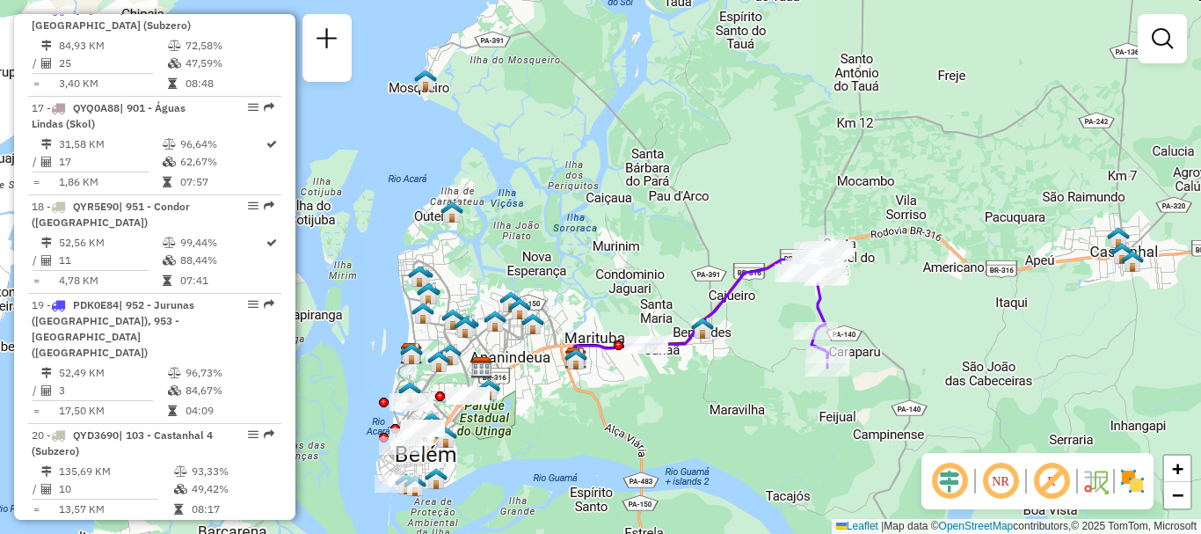
drag, startPoint x: 770, startPoint y: 320, endPoint x: 704, endPoint y: 297, distance: 69.8
click at [704, 297] on div "Janela de atendimento Grade de atendimento Capacidade Transportadoras Veículos …" at bounding box center [600, 267] width 1201 height 534
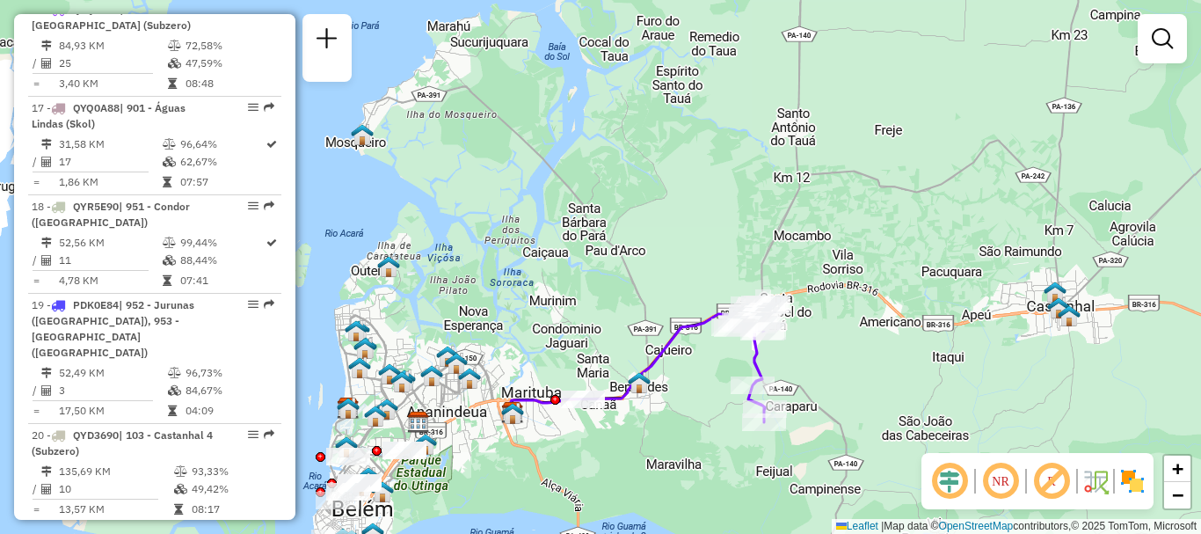
drag, startPoint x: 805, startPoint y: 407, endPoint x: 764, endPoint y: 296, distance: 118.2
click at [764, 296] on div "Janela de atendimento Grade de atendimento Capacidade Transportadoras Veículos …" at bounding box center [600, 267] width 1201 height 534
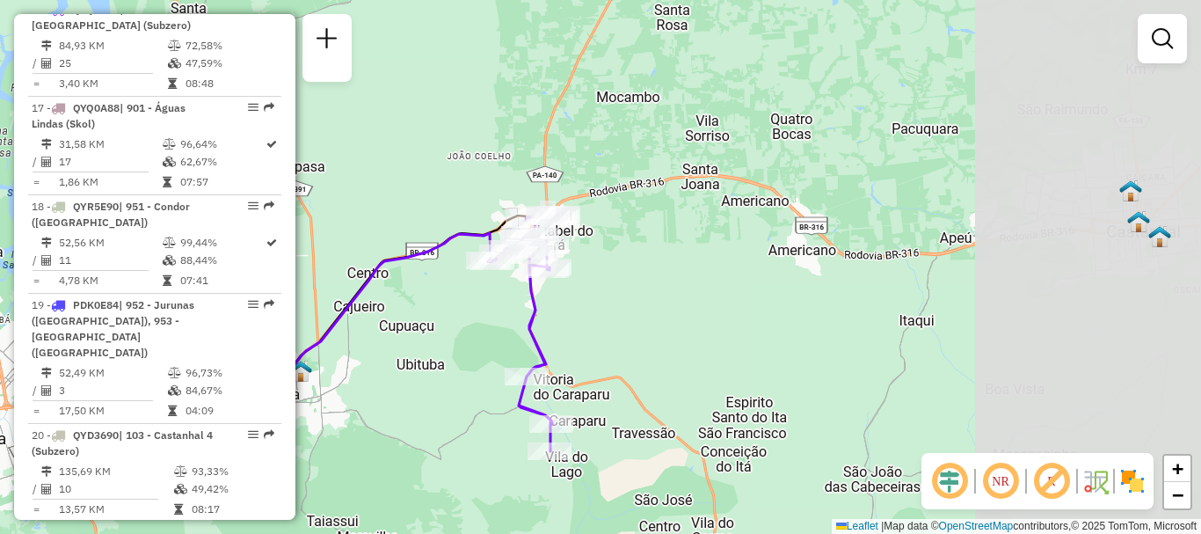
drag, startPoint x: 931, startPoint y: 248, endPoint x: 635, endPoint y: 299, distance: 300.6
click at [635, 299] on div "Janela de atendimento Grade de atendimento Capacidade Transportadoras Veículos …" at bounding box center [600, 267] width 1201 height 534
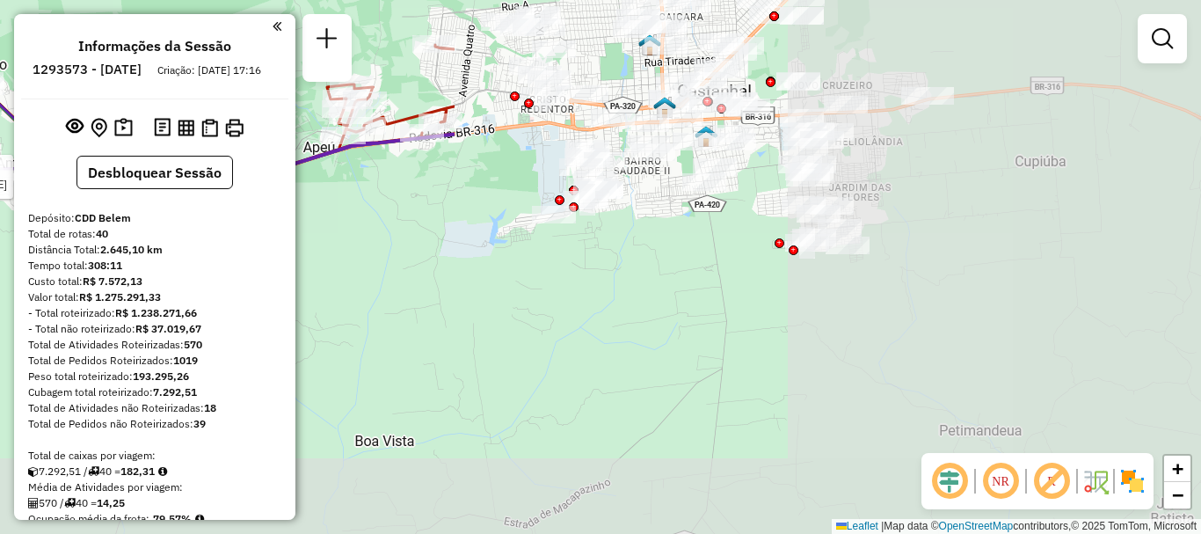
drag, startPoint x: 866, startPoint y: 358, endPoint x: 0, endPoint y: 65, distance: 913.9
click at [0, 65] on div "Rota 10 - Placa PEC5487 44309676 - [PERSON_NAME] de atendimento Grade de atendi…" at bounding box center [600, 267] width 1201 height 534
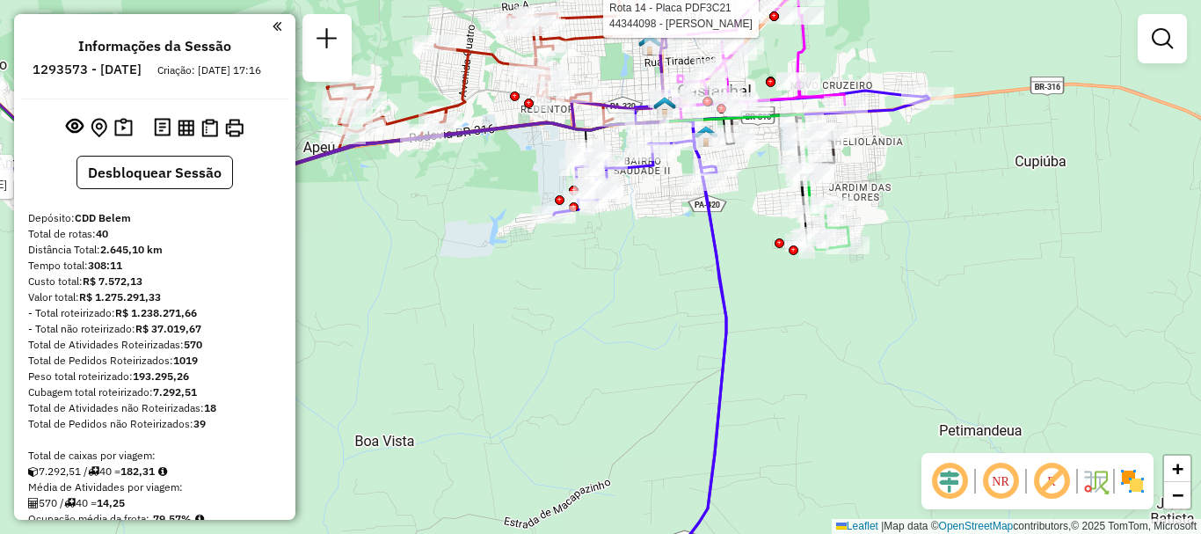
select select "**********"
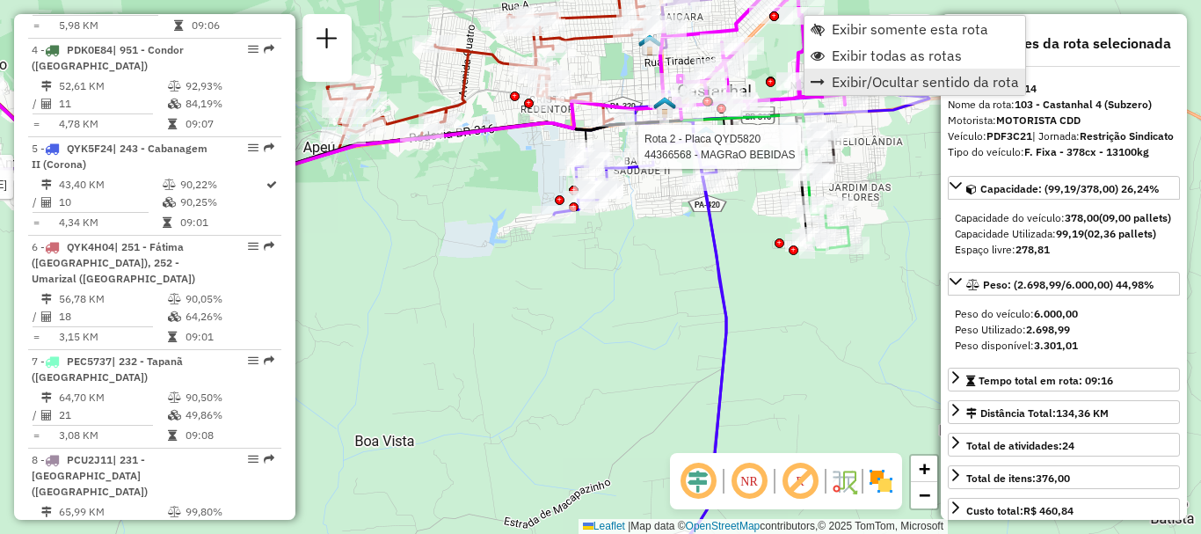
scroll to position [2111, 0]
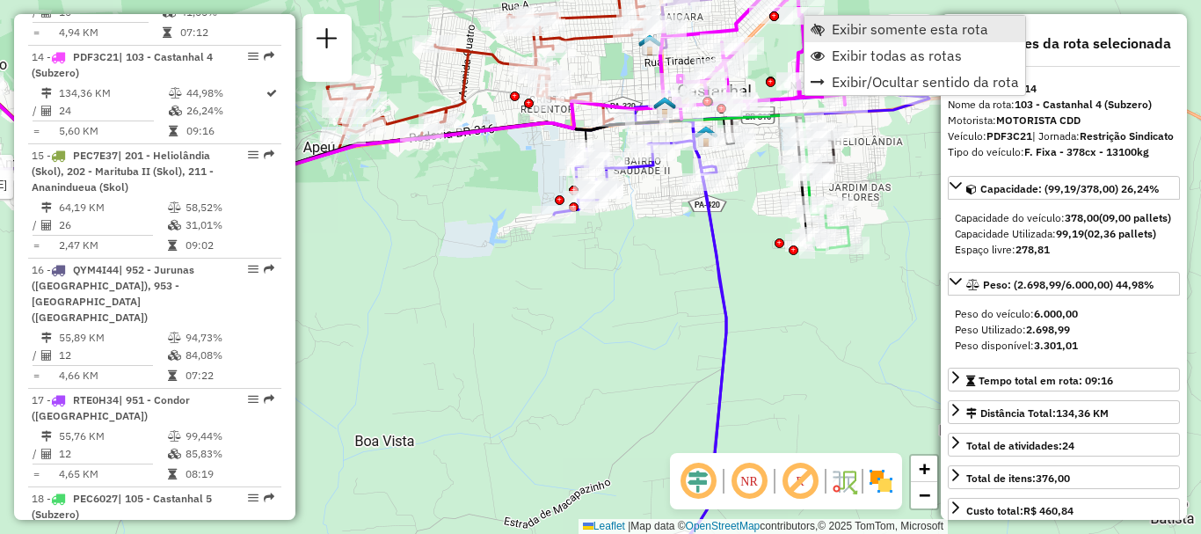
click at [842, 31] on span "Exibir somente esta rota" at bounding box center [909, 29] width 156 height 14
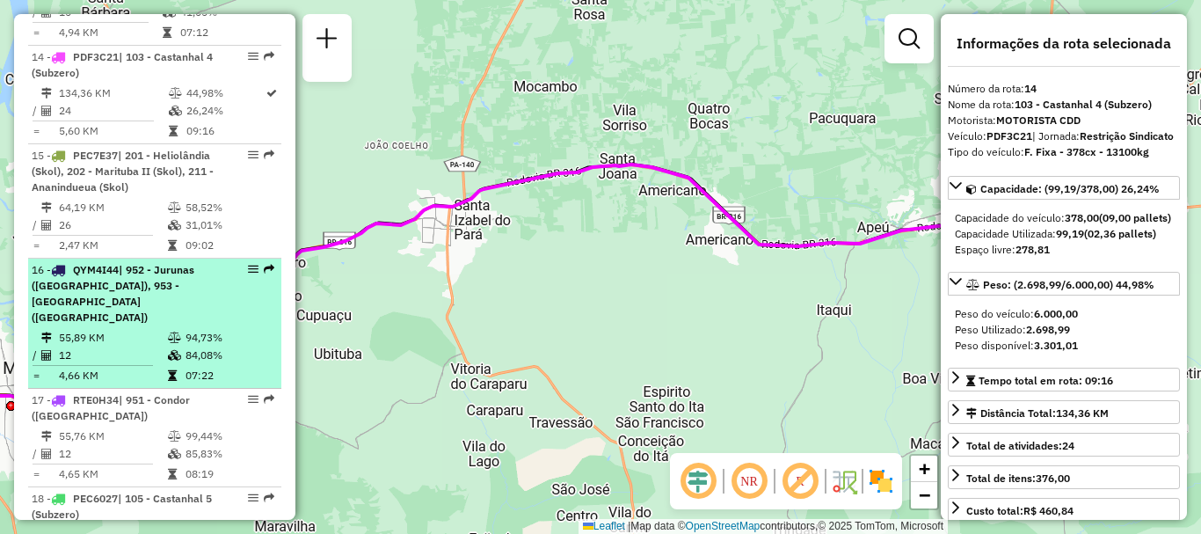
drag, startPoint x: 773, startPoint y: 220, endPoint x: 62, endPoint y: 239, distance: 710.4
click at [62, 239] on hb-router-mapa "Informações da Sessão 1293573 - [DATE] Criação: [DATE] 17:16 Desbloquear Sessão…" at bounding box center [600, 267] width 1201 height 534
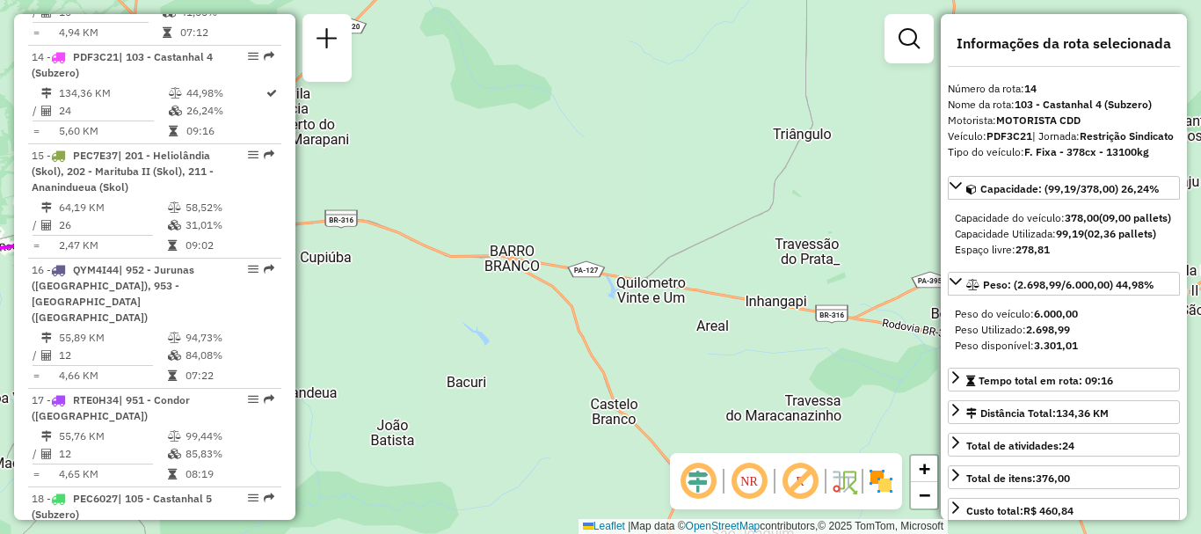
drag, startPoint x: 255, startPoint y: 190, endPoint x: 622, endPoint y: 366, distance: 407.3
click at [622, 366] on hb-router-mapa "Informações da Sessão 1293573 - [DATE] Criação: [DATE] 17:16 Desbloquear Sessão…" at bounding box center [600, 267] width 1201 height 534
click at [501, 224] on div "Janela de atendimento Grade de atendimento Capacidade Transportadoras Veículos …" at bounding box center [600, 267] width 1201 height 534
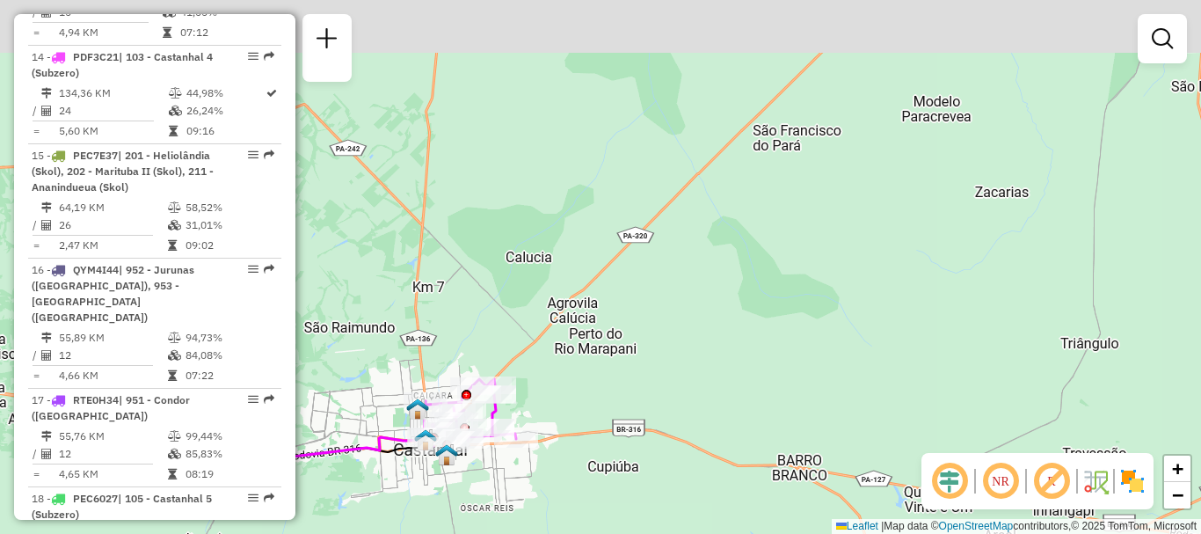
drag, startPoint x: 477, startPoint y: 135, endPoint x: 766, endPoint y: 345, distance: 357.4
click at [766, 345] on div "Janela de atendimento Grade de atendimento Capacidade Transportadoras Veículos …" at bounding box center [600, 267] width 1201 height 534
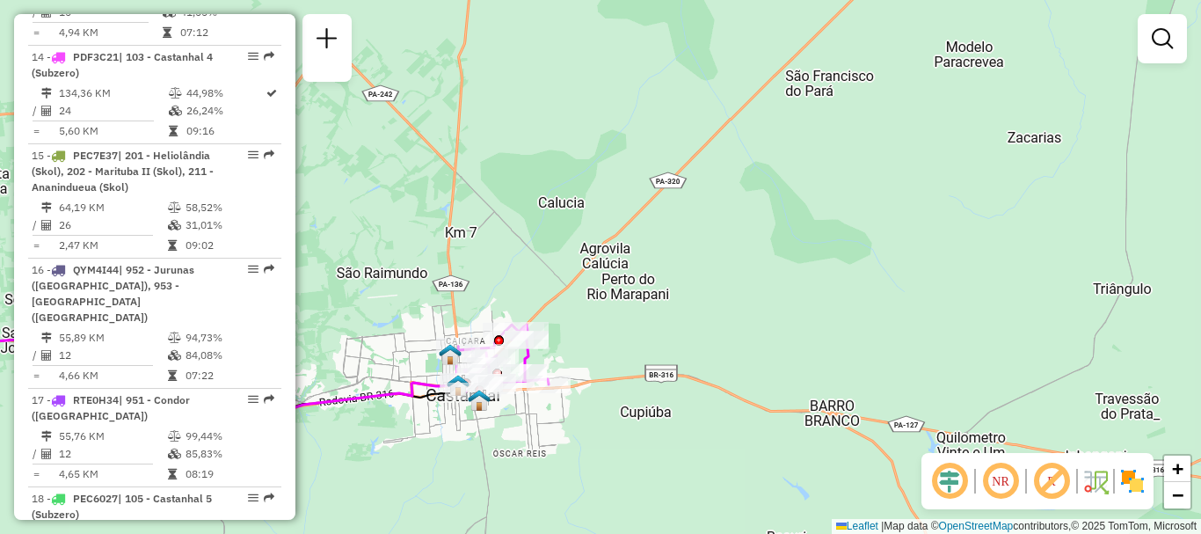
drag, startPoint x: 679, startPoint y: 358, endPoint x: 760, endPoint y: 260, distance: 127.3
click at [760, 260] on div "Janela de atendimento Grade de atendimento Capacidade Transportadoras Veículos …" at bounding box center [600, 267] width 1201 height 534
